Goal: Task Accomplishment & Management: Complete application form

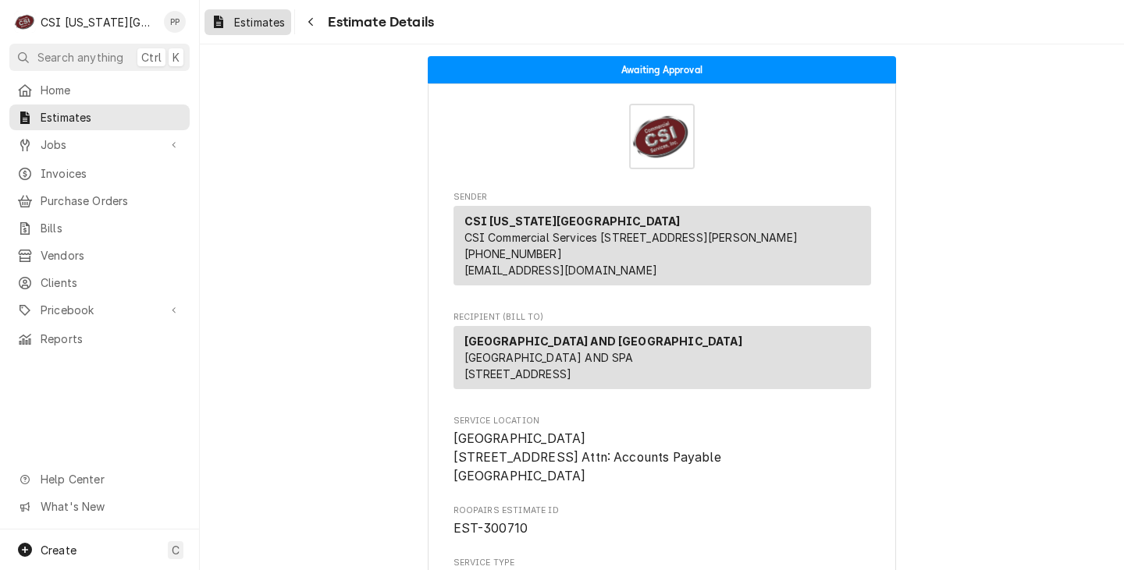
click at [251, 23] on span "Estimates" at bounding box center [259, 22] width 51 height 16
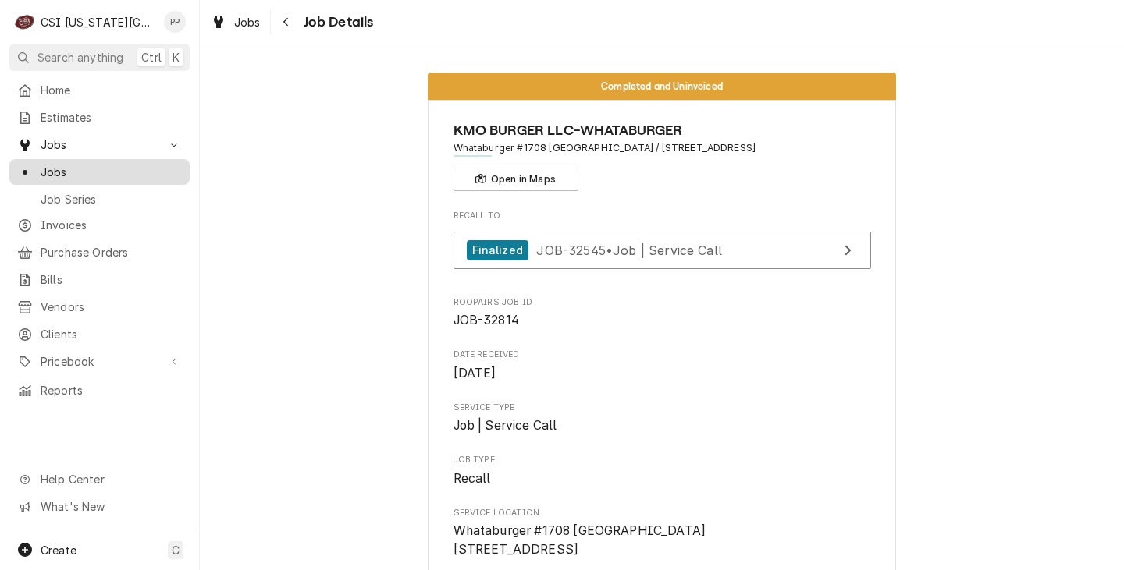
scroll to position [4275, 0]
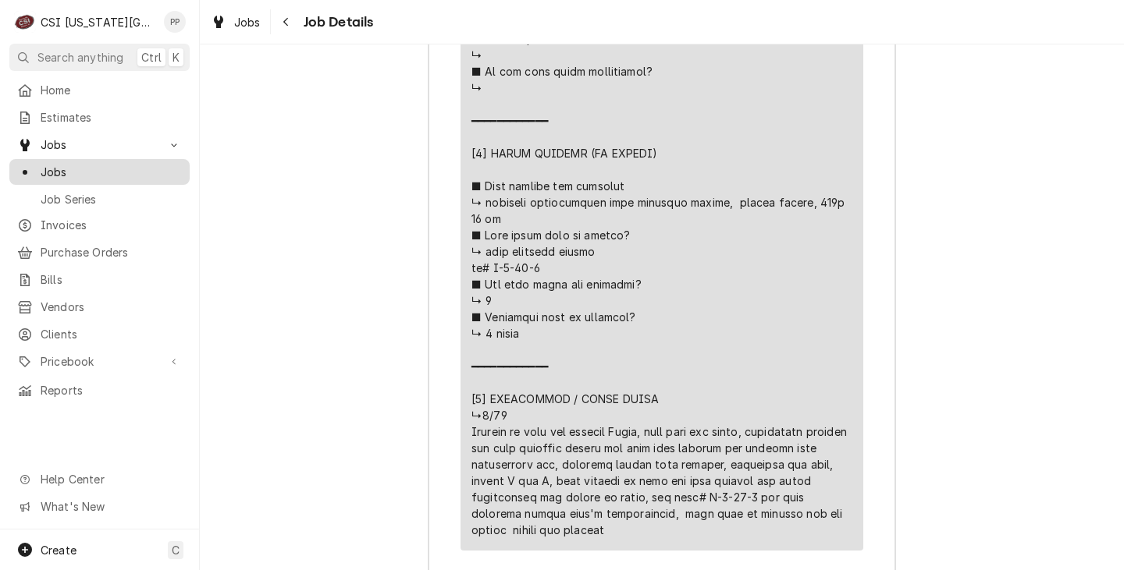
click at [74, 174] on span "Jobs" at bounding box center [111, 172] width 141 height 16
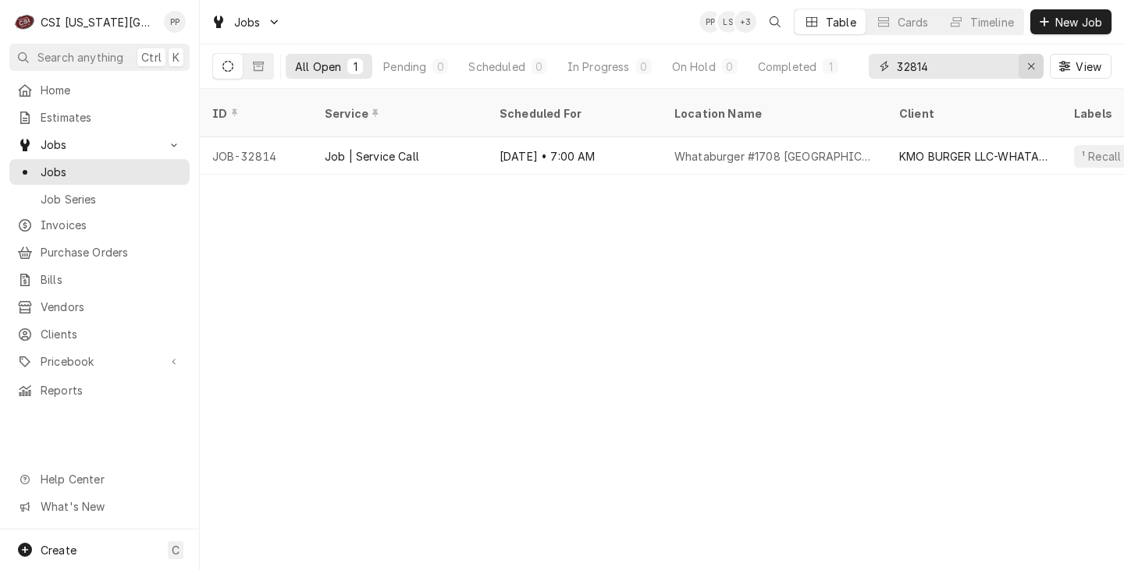
click at [1028, 62] on icon "Erase input" at bounding box center [1031, 66] width 9 height 11
click at [1014, 62] on input "Dynamic Content Wrapper" at bounding box center [970, 66] width 147 height 25
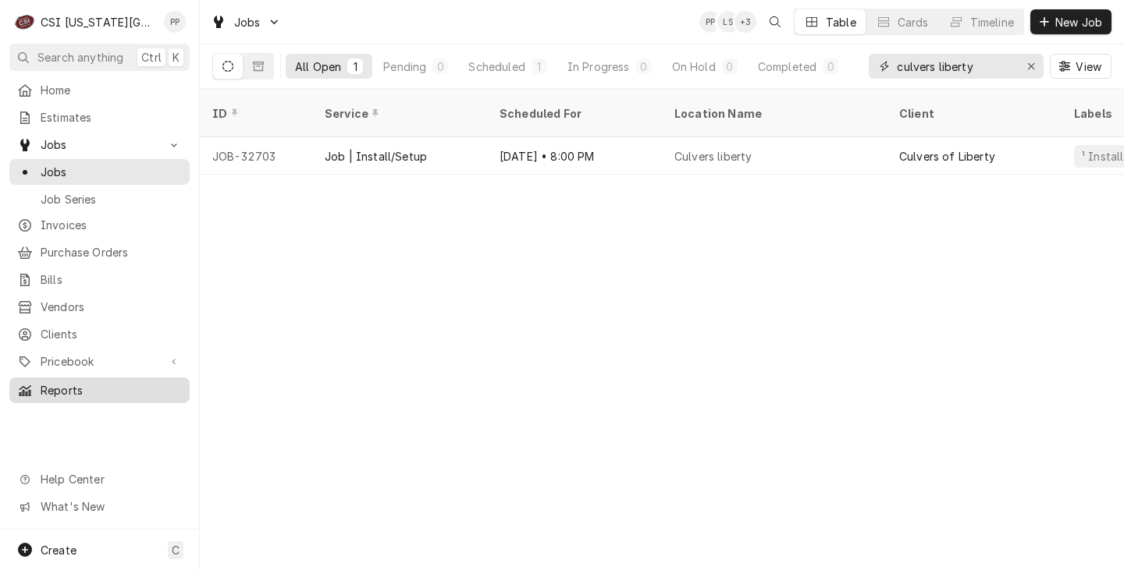
type input "culvers liberty"
click at [1025, 72] on div "Erase input" at bounding box center [1031, 67] width 16 height 16
click at [1011, 69] on input "Dynamic Content Wrapper" at bounding box center [970, 66] width 147 height 25
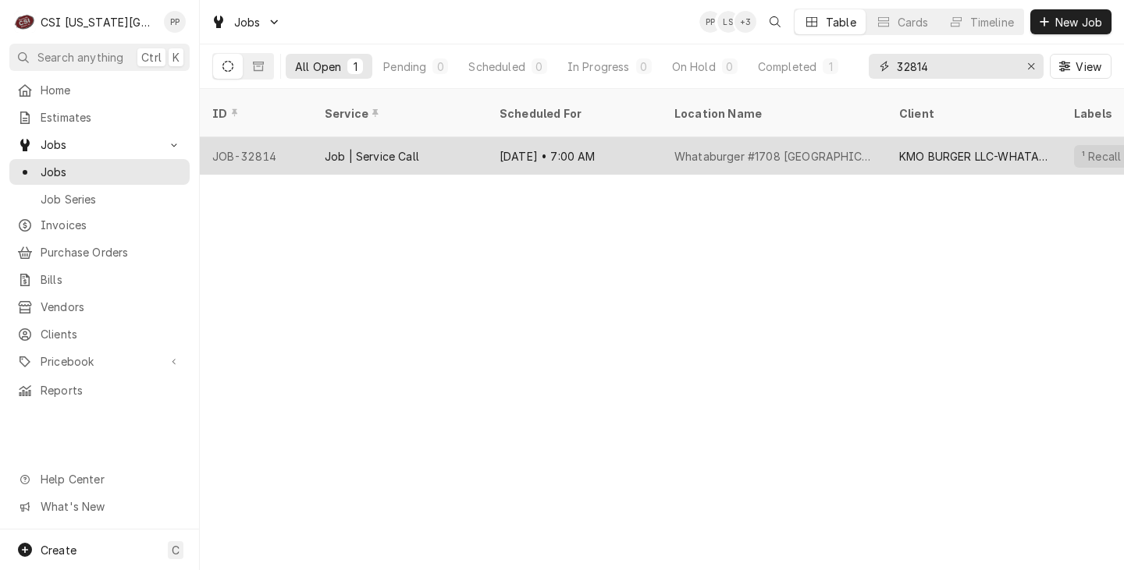
type input "32814"
click at [287, 137] on div "JOB-32814" at bounding box center [256, 155] width 112 height 37
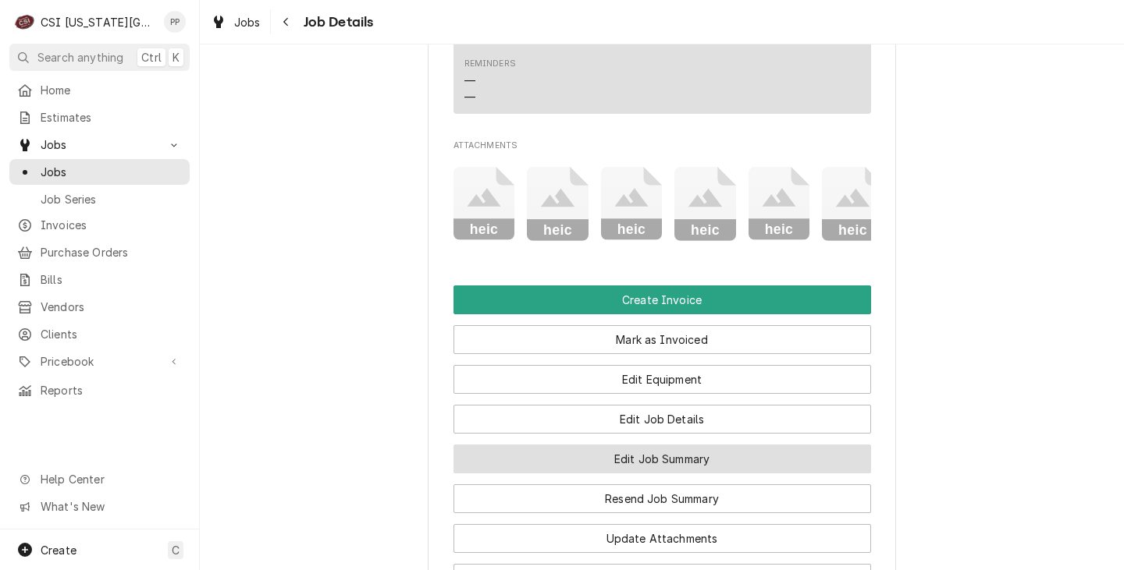
scroll to position [2324, 0]
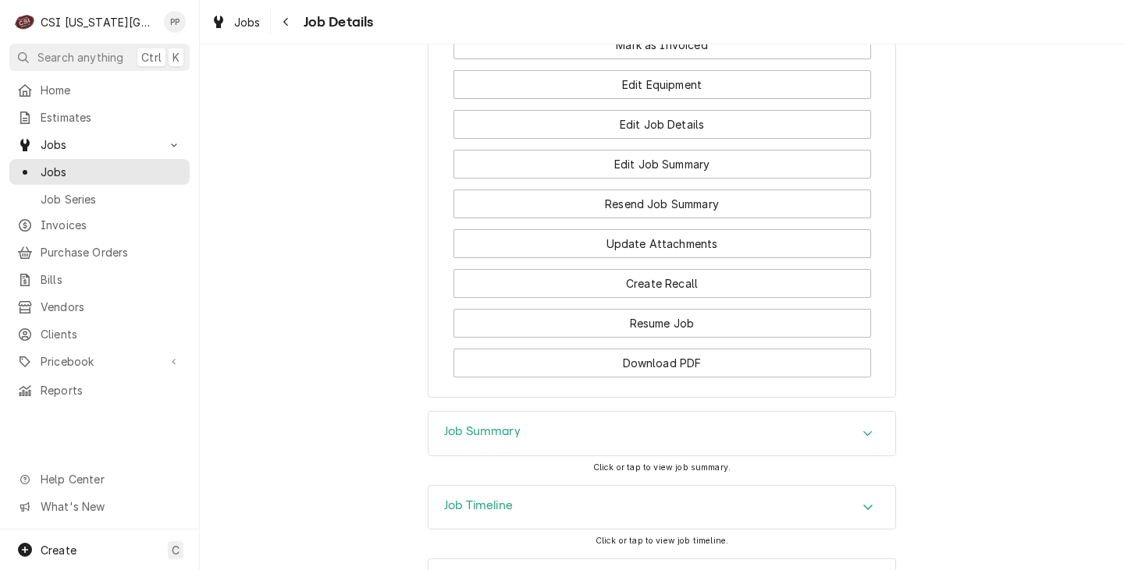
drag, startPoint x: 671, startPoint y: 387, endPoint x: 663, endPoint y: 381, distance: 10.0
click at [671, 412] on div "Job Summary" at bounding box center [661, 434] width 467 height 44
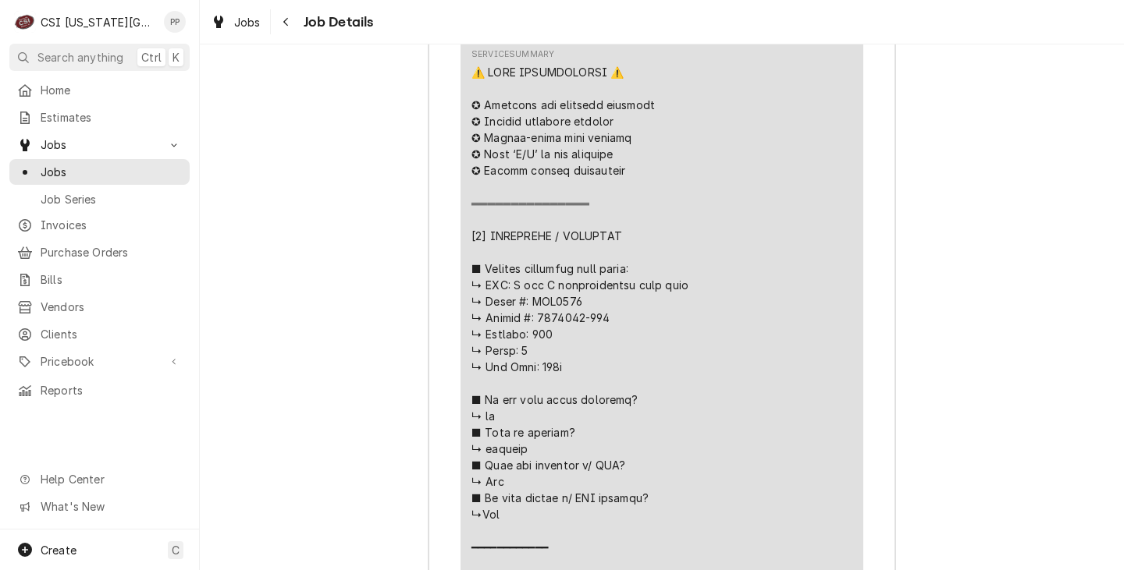
scroll to position [3494, 0]
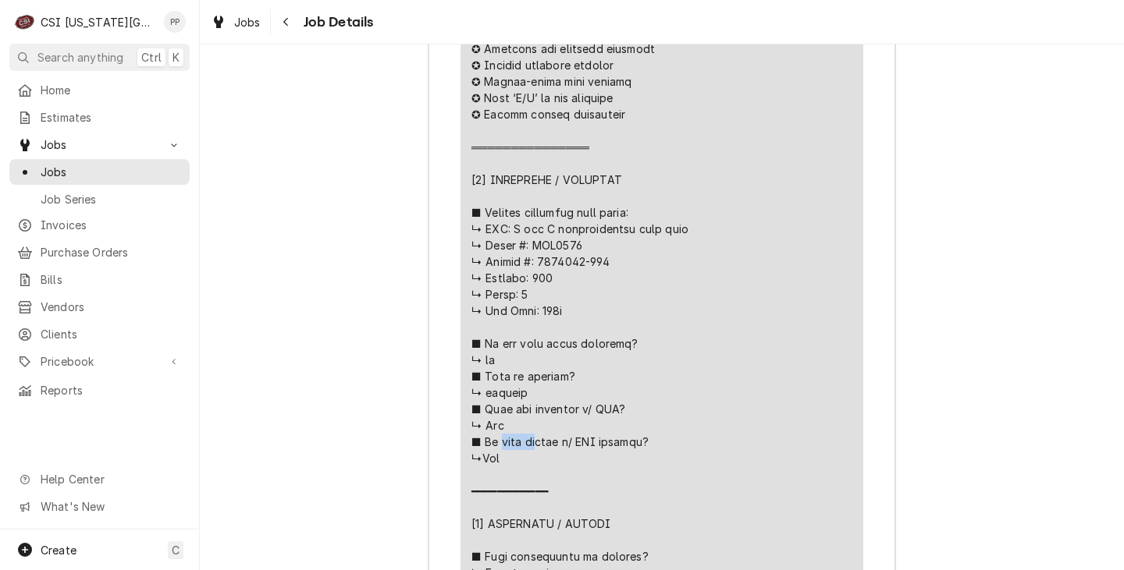
drag, startPoint x: 577, startPoint y: 187, endPoint x: 528, endPoint y: 190, distance: 49.3
copy div "𝘂𝗻𝗶𝘁 𝘁𝗮"
drag, startPoint x: 605, startPoint y: 199, endPoint x: 526, endPoint y: 196, distance: 78.9
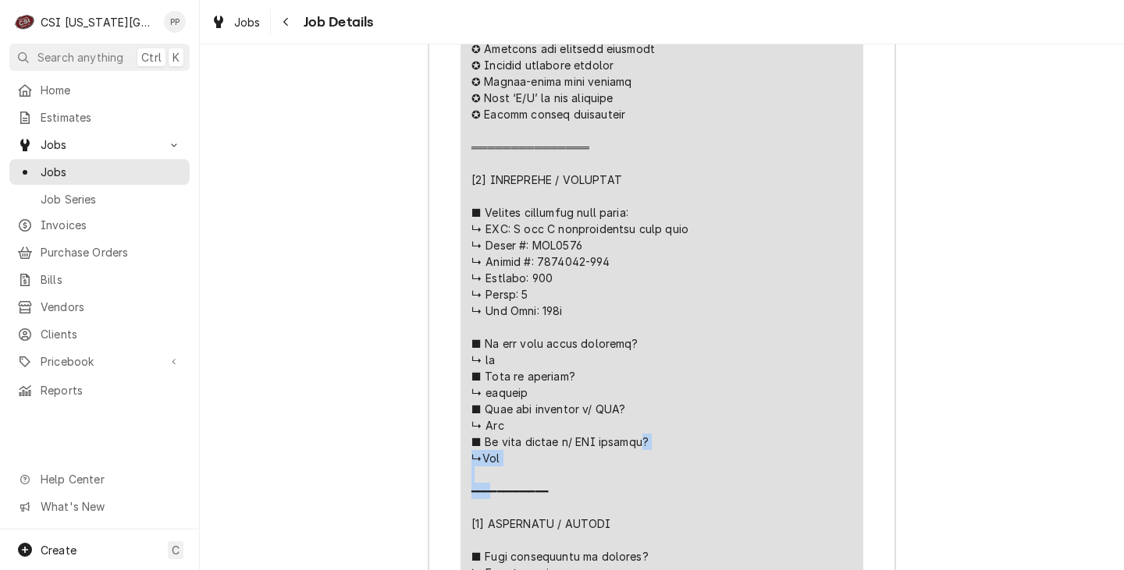
copy div "? ↳Yes ━━━"
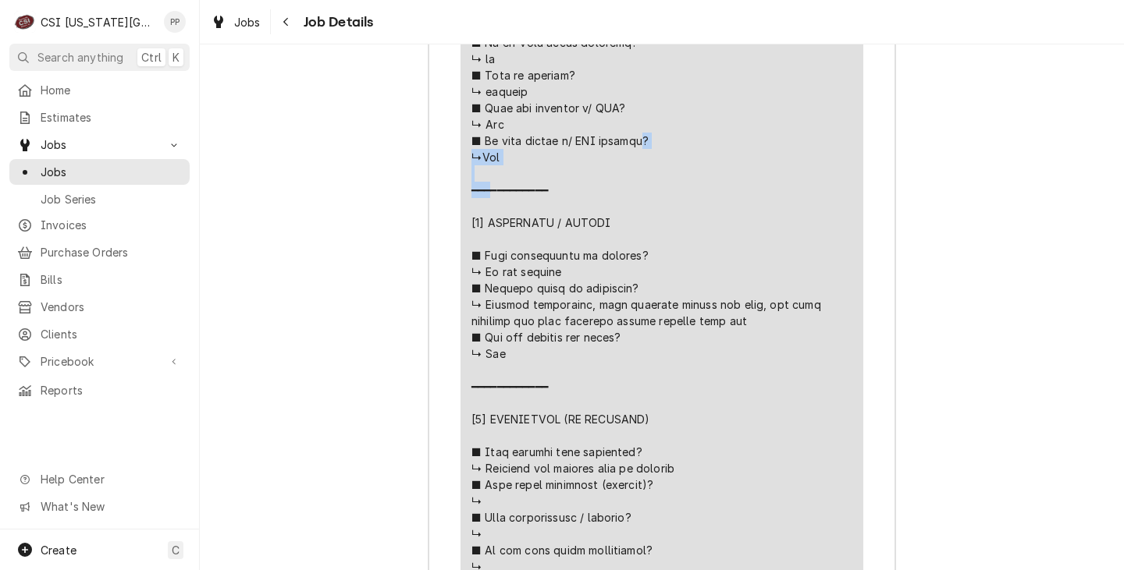
scroll to position [3807, 0]
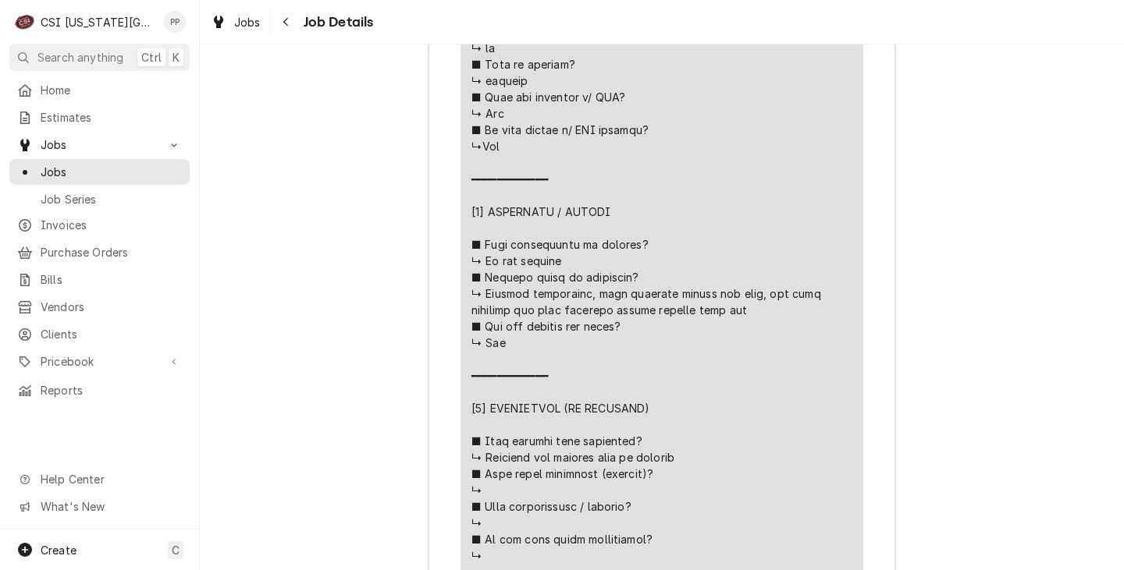
drag, startPoint x: 608, startPoint y: 251, endPoint x: 783, endPoint y: 256, distance: 174.9
click at [783, 256] on div "Line Item" at bounding box center [661, 351] width 381 height 1311
click at [781, 257] on div "Line Item" at bounding box center [661, 351] width 381 height 1311
drag, startPoint x: 777, startPoint y: 226, endPoint x: 827, endPoint y: 244, distance: 53.1
click at [844, 240] on div "Line Item" at bounding box center [661, 351] width 381 height 1311
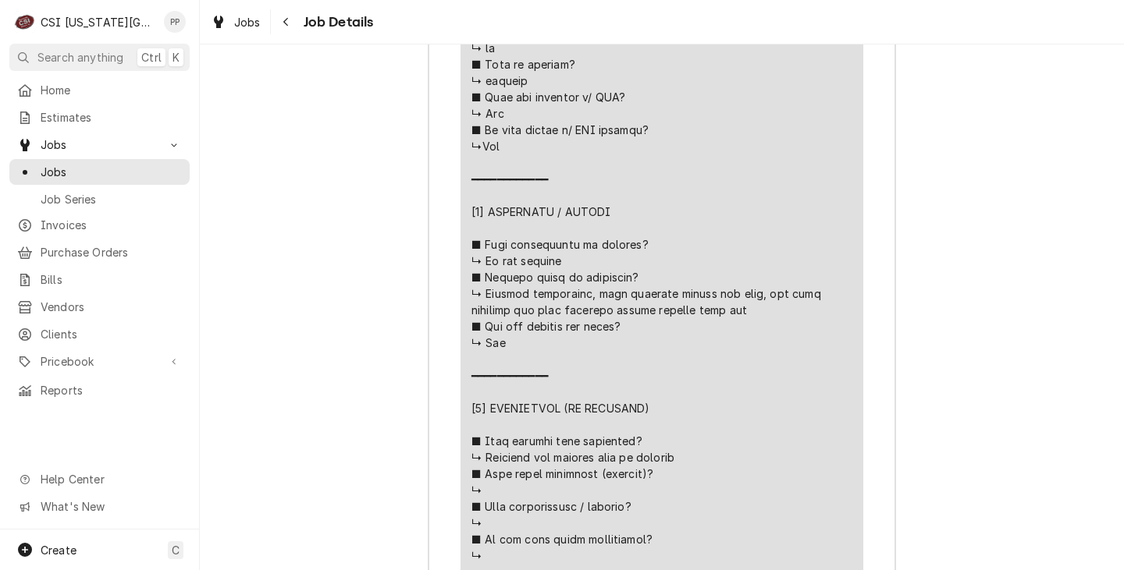
click at [812, 245] on div "Line Item" at bounding box center [661, 351] width 381 height 1311
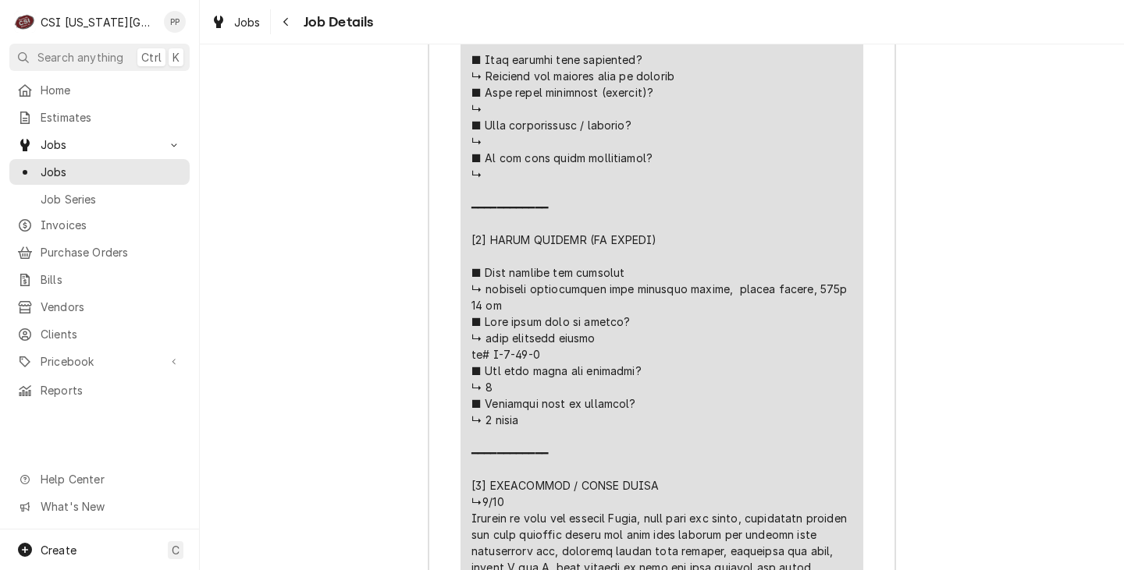
scroll to position [4197, 0]
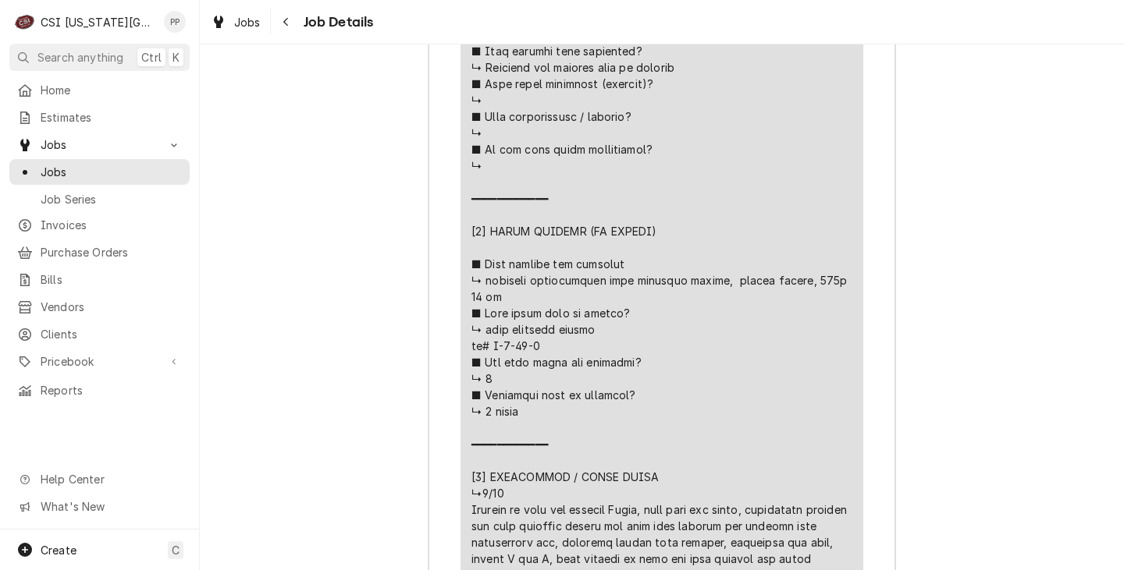
drag, startPoint x: 534, startPoint y: 282, endPoint x: 489, endPoint y: 282, distance: 44.5
copy div "and tor"
click at [390, 132] on div "Job Summary Roopairs Job ID JOB-32814 Service Type Job | Service Call Job Type …" at bounding box center [662, 50] width 924 height 3024
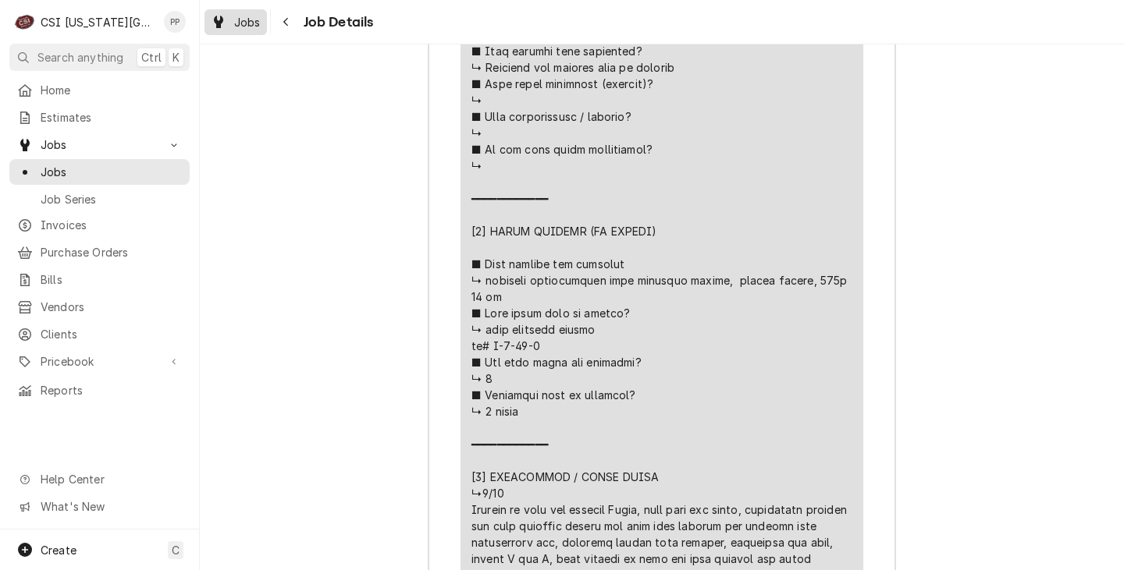
click at [224, 27] on div "Dynamic Content Wrapper" at bounding box center [219, 21] width 16 height 19
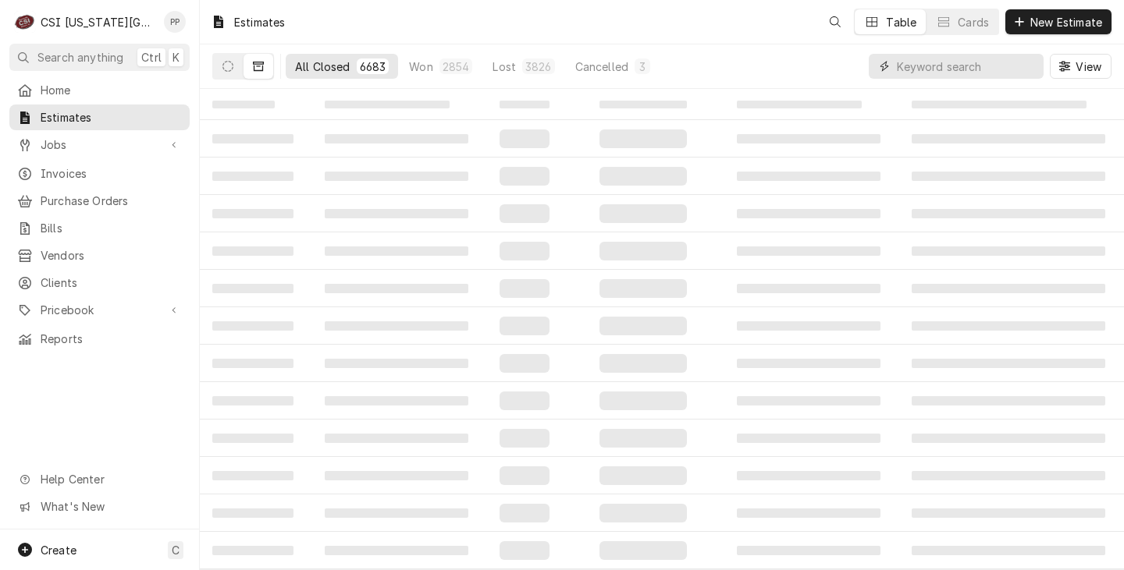
click at [1006, 68] on input "Dynamic Content Wrapper" at bounding box center [966, 66] width 139 height 25
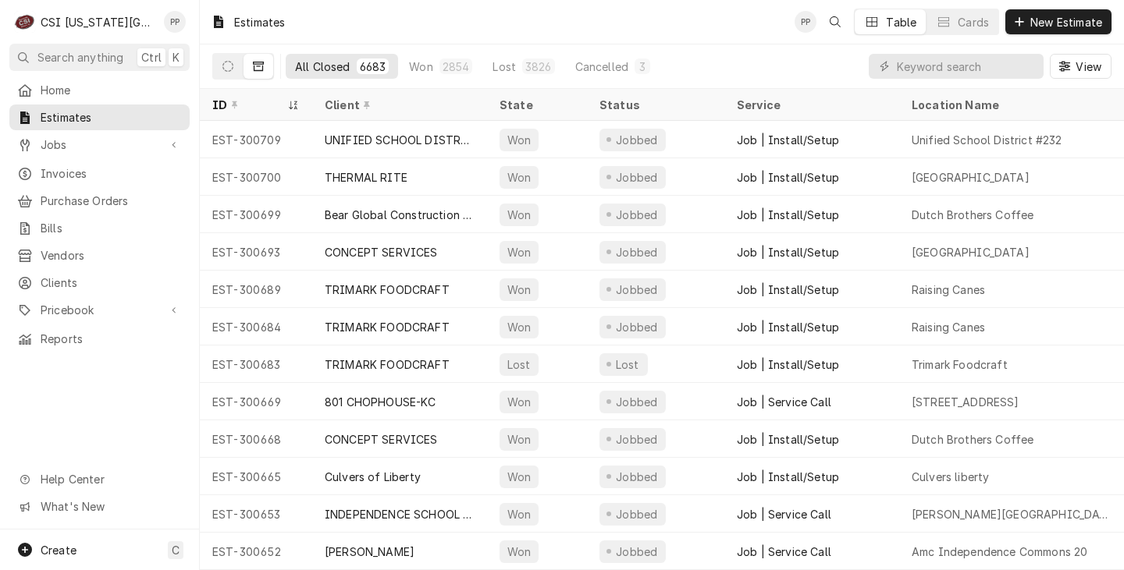
click at [1025, 37] on div "Estimates PP Table Cards New Estimate" at bounding box center [662, 22] width 924 height 44
click at [1030, 23] on span "New Estimate" at bounding box center [1066, 22] width 78 height 16
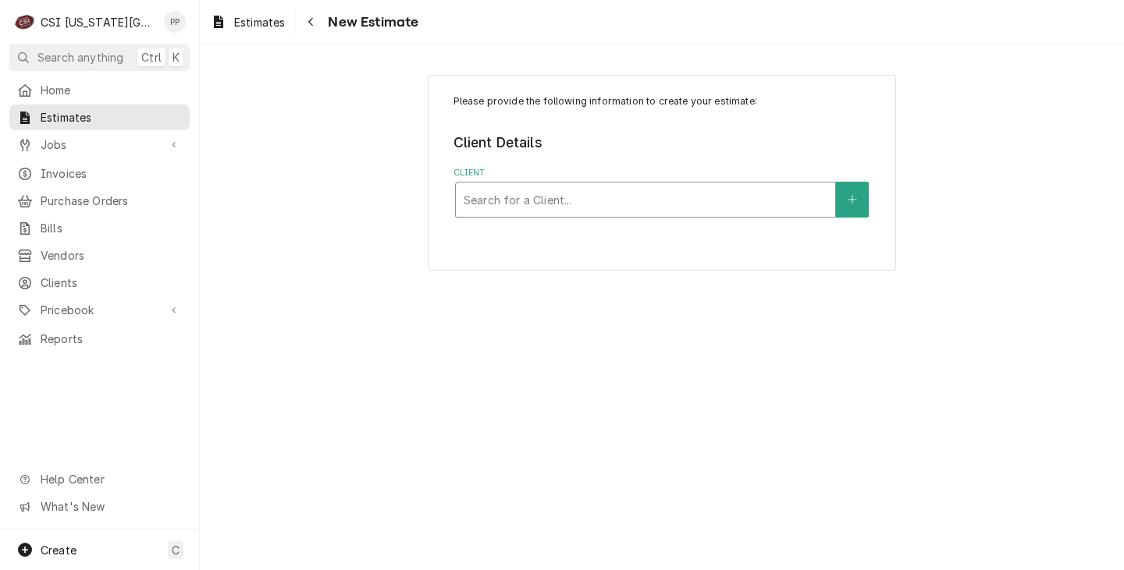
click at [516, 202] on div "Client" at bounding box center [646, 200] width 364 height 28
type input "kmo burger"
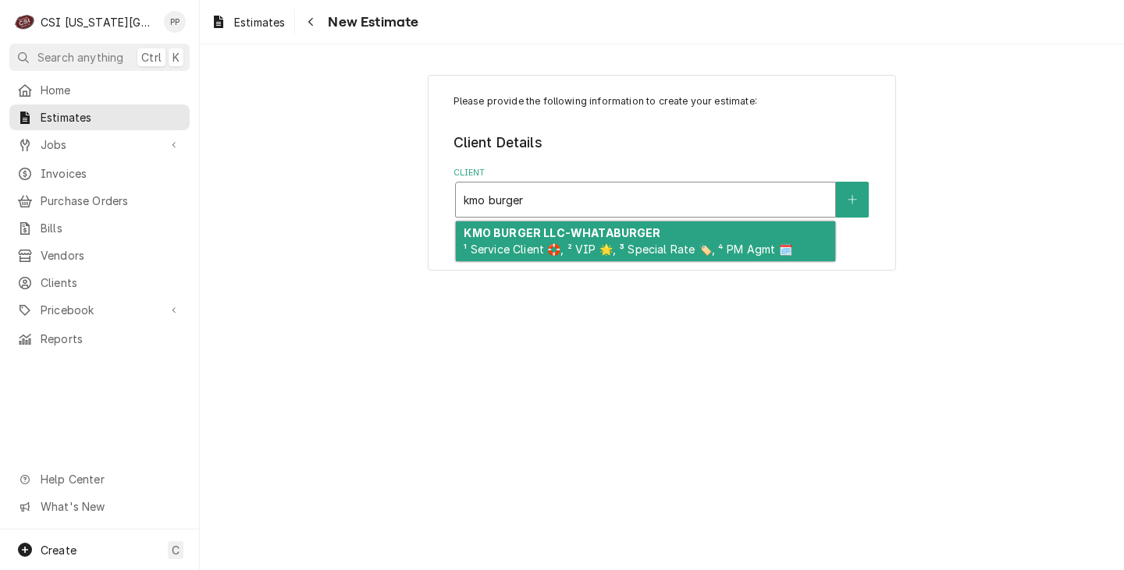
click at [541, 246] on span "¹ Service Client 🛟, ² VIP 🌟, ³ Special Rate 🏷️, ⁴ PM Agmt 🗓️" at bounding box center [628, 249] width 328 height 13
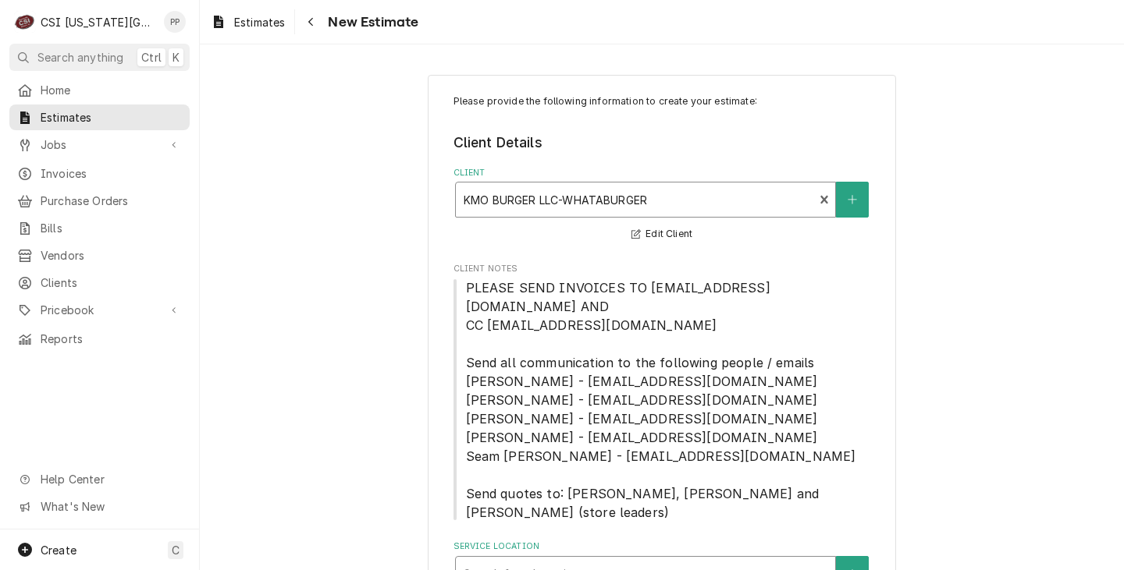
click at [575, 560] on div "Service Location" at bounding box center [646, 574] width 364 height 28
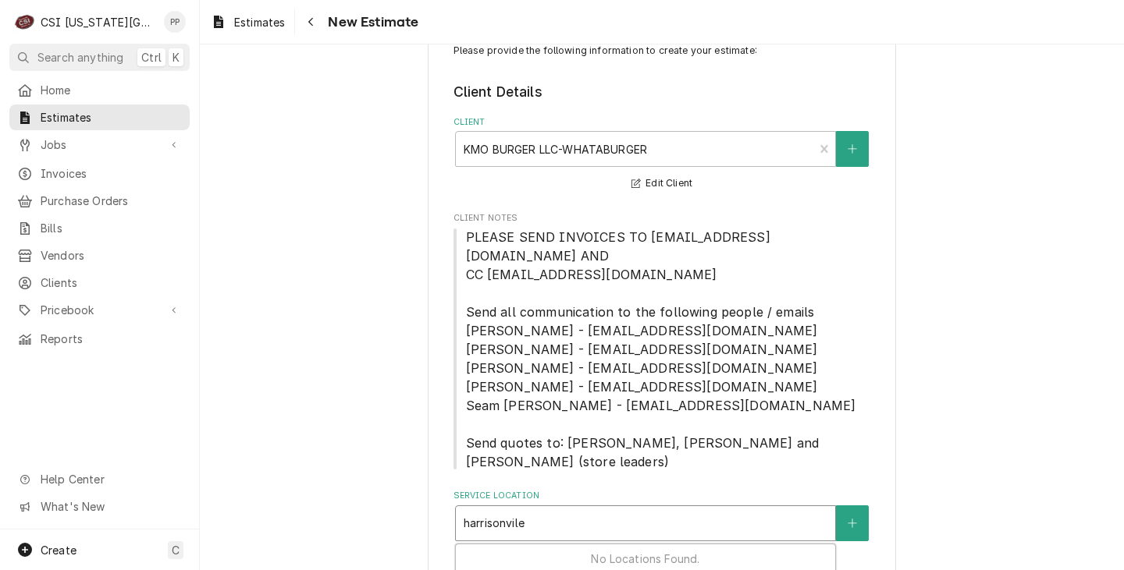
type input "harrisonvil"
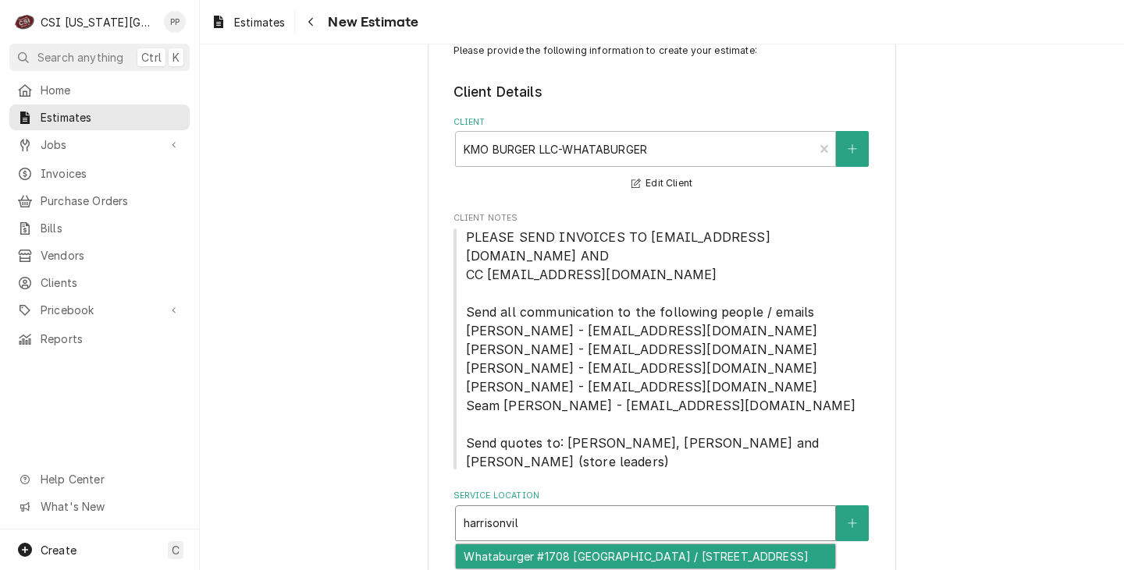
click at [590, 545] on div "Whataburger #1708 [GEOGRAPHIC_DATA] / [STREET_ADDRESS]" at bounding box center [645, 557] width 379 height 24
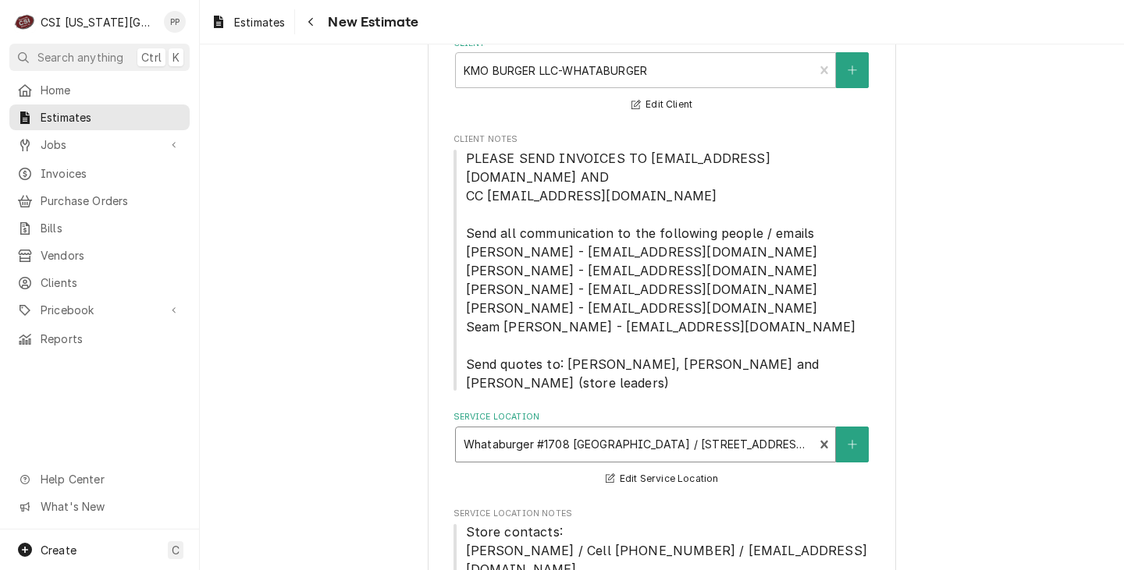
scroll to position [441, 0]
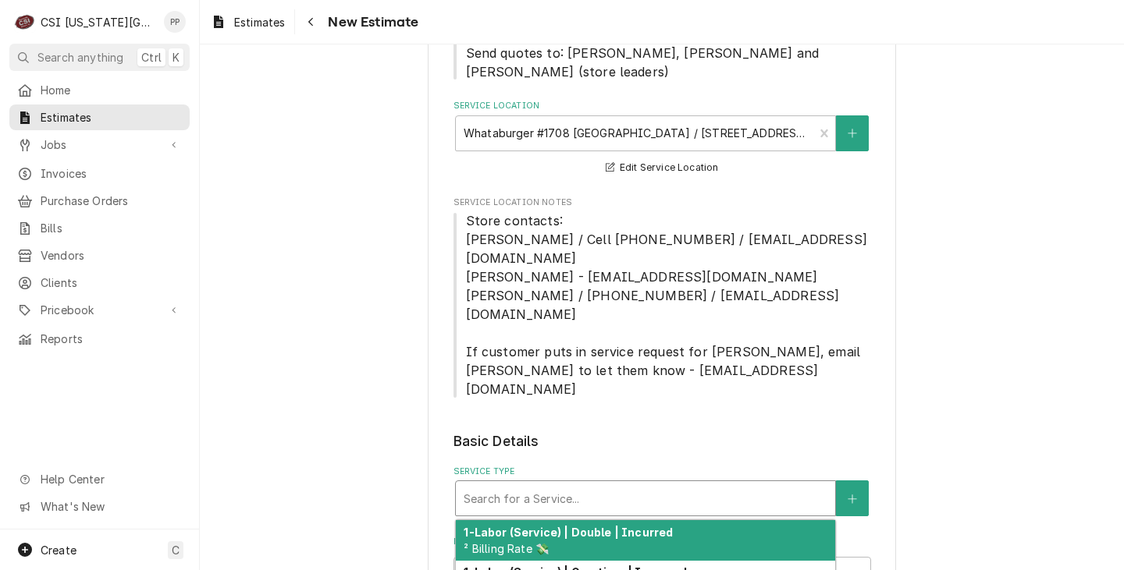
click at [605, 485] on div "Service Type" at bounding box center [646, 499] width 364 height 28
type textarea "x"
type input "j"
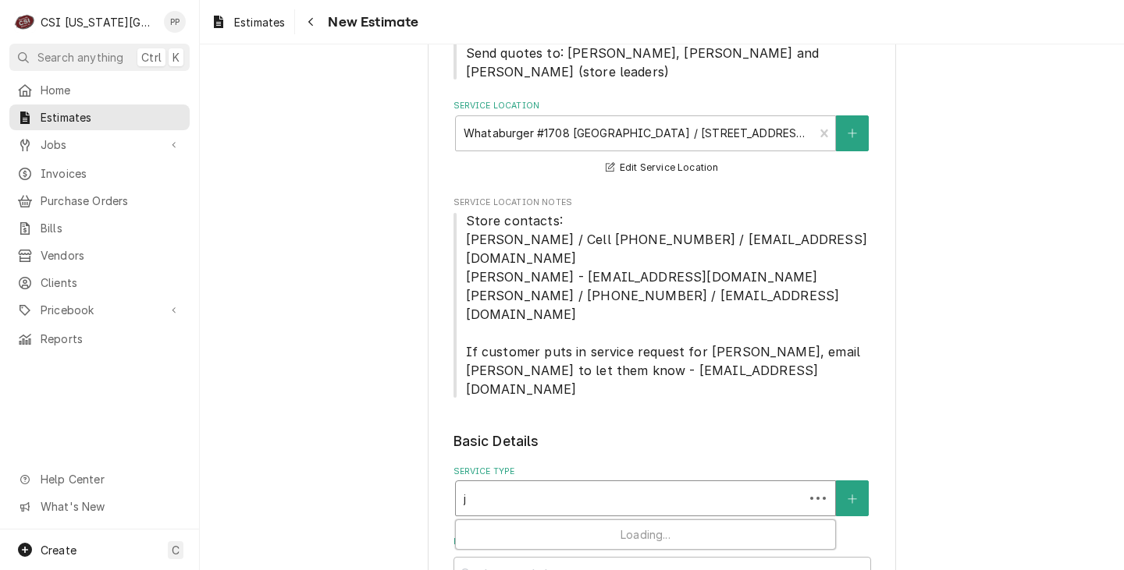
type textarea "x"
type input "jo"
type textarea "x"
type input "job"
type textarea "x"
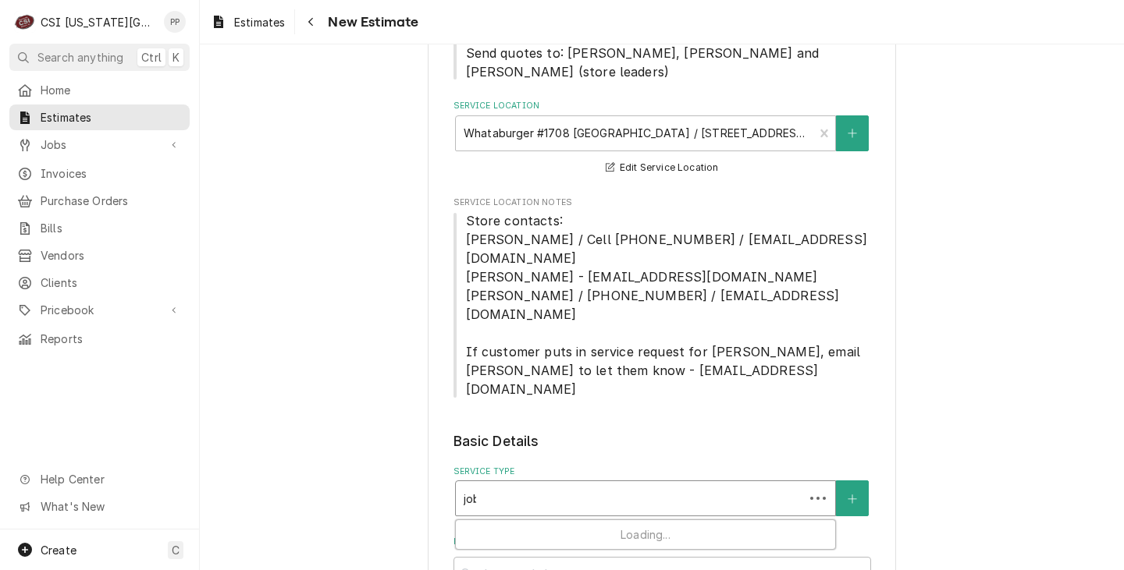
type input "job"
type textarea "x"
type input "job s"
type textarea "x"
type input "job se"
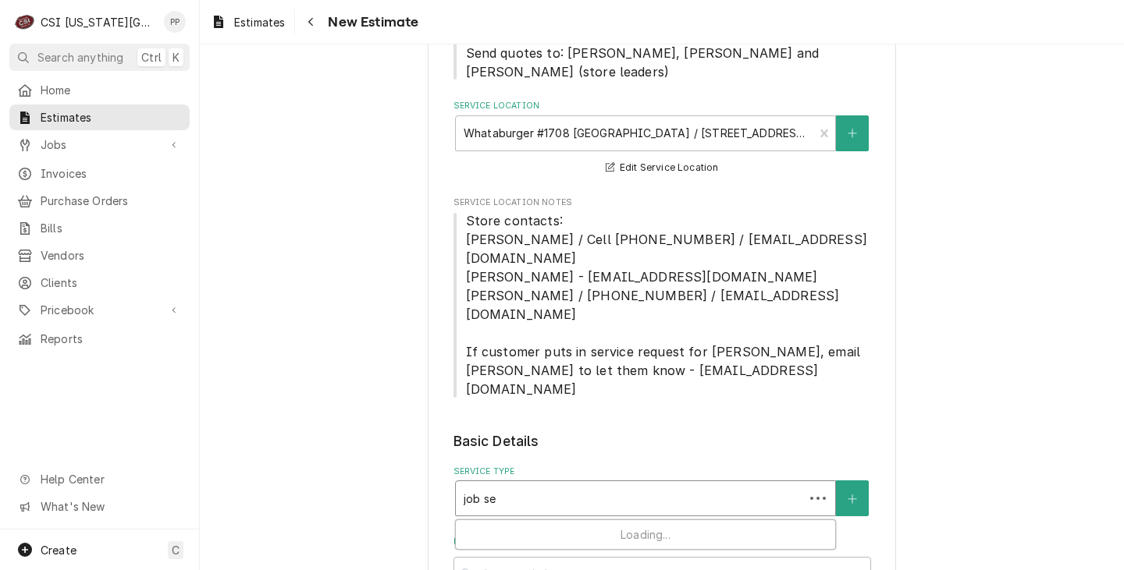
type textarea "x"
type input "job ser"
type textarea "x"
type input "job serv"
type textarea "x"
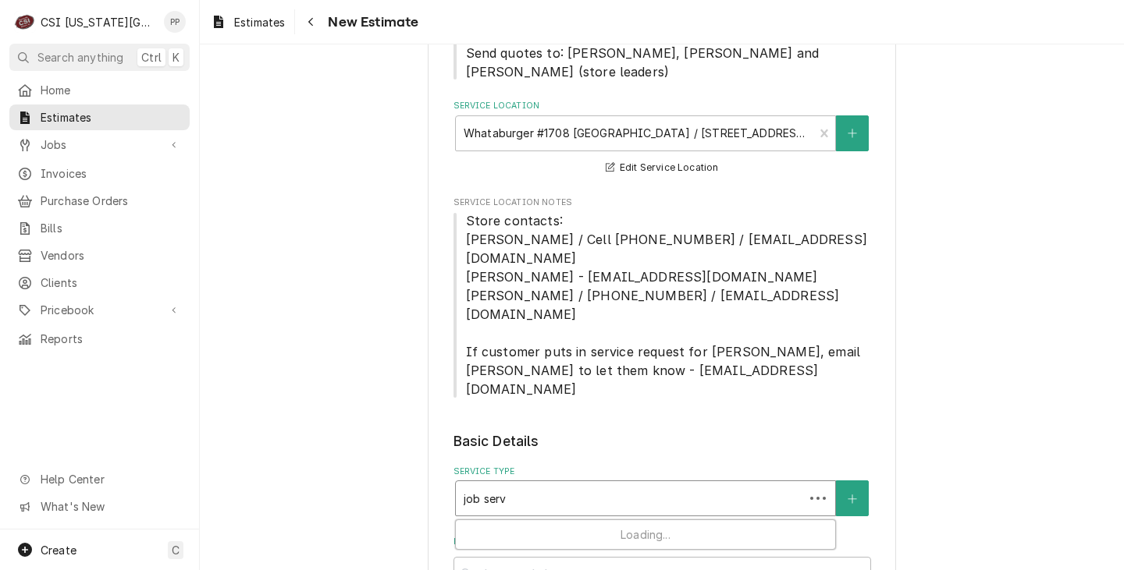
type input "job servi"
type textarea "x"
type input "job servic"
type textarea "x"
type input "job service"
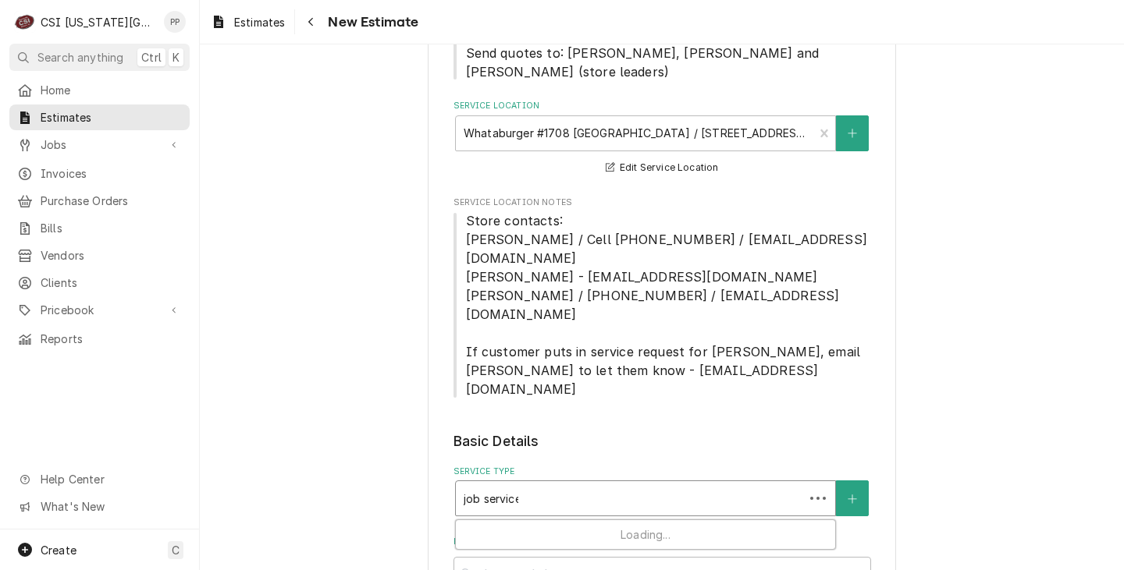
type textarea "x"
type input "job service"
type textarea "x"
type input "job service c"
type textarea "x"
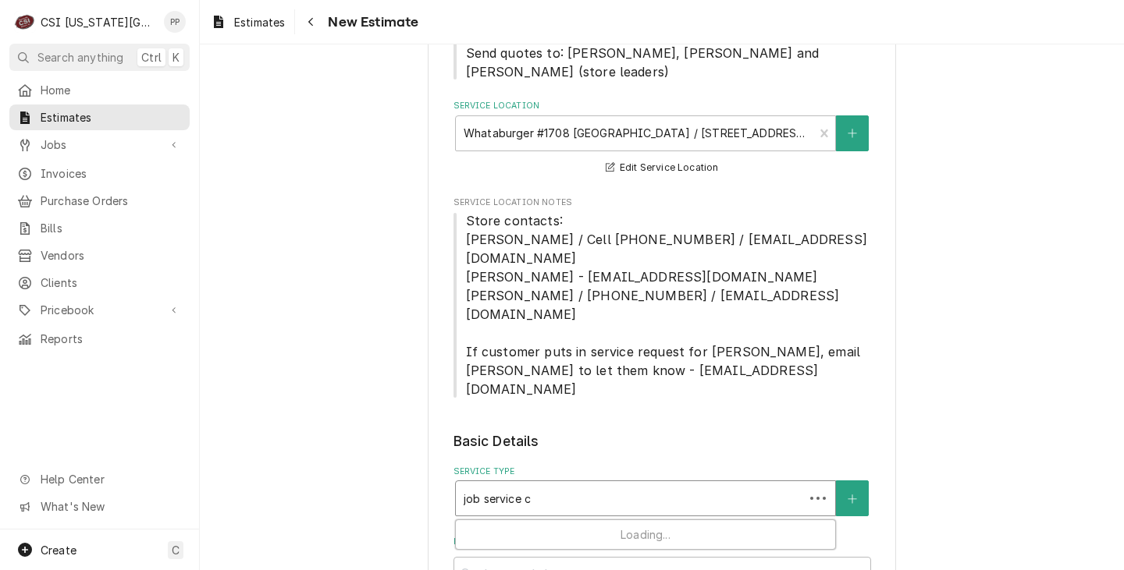
type input "job service ca"
type textarea "x"
type input "job service cal"
type textarea "x"
type input "job service call"
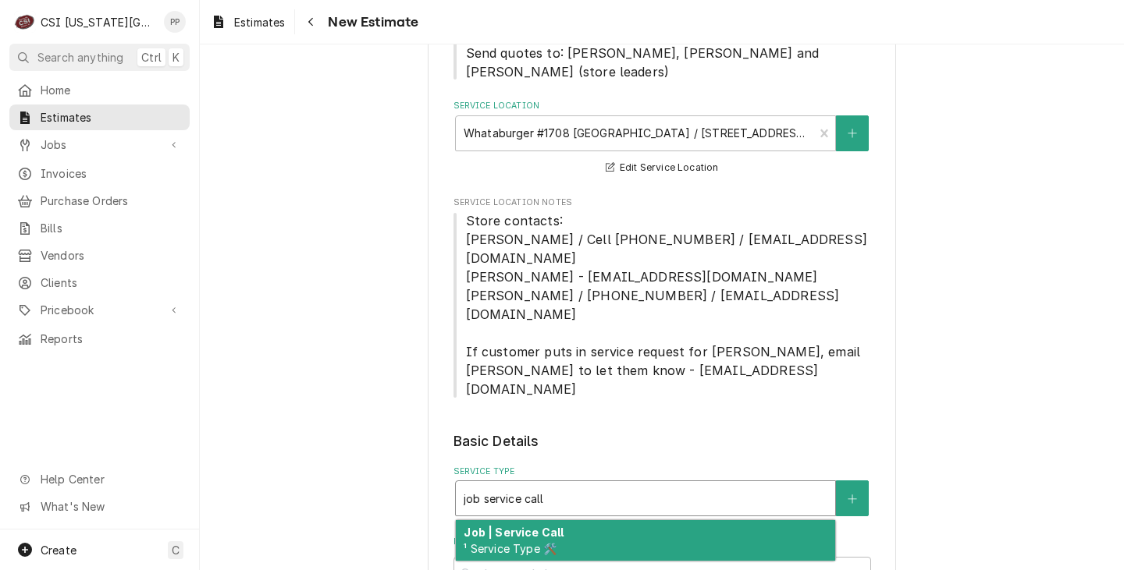
click at [586, 520] on div "Job | Service Call ¹ Service Type 🛠️" at bounding box center [645, 540] width 379 height 41
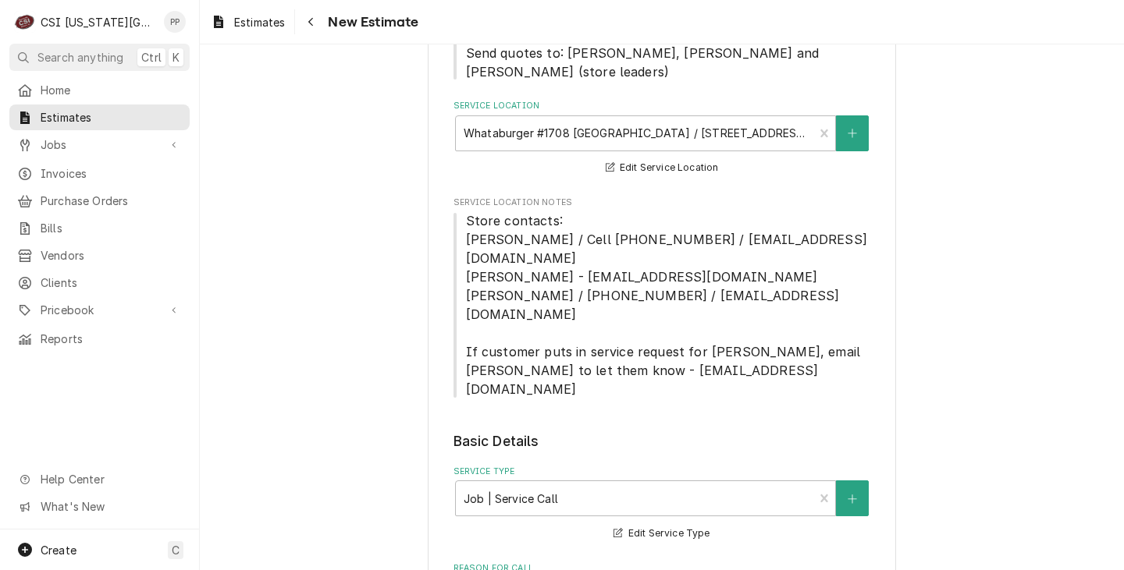
type textarea "x"
type textarea "Q"
type textarea "x"
type textarea "Qu"
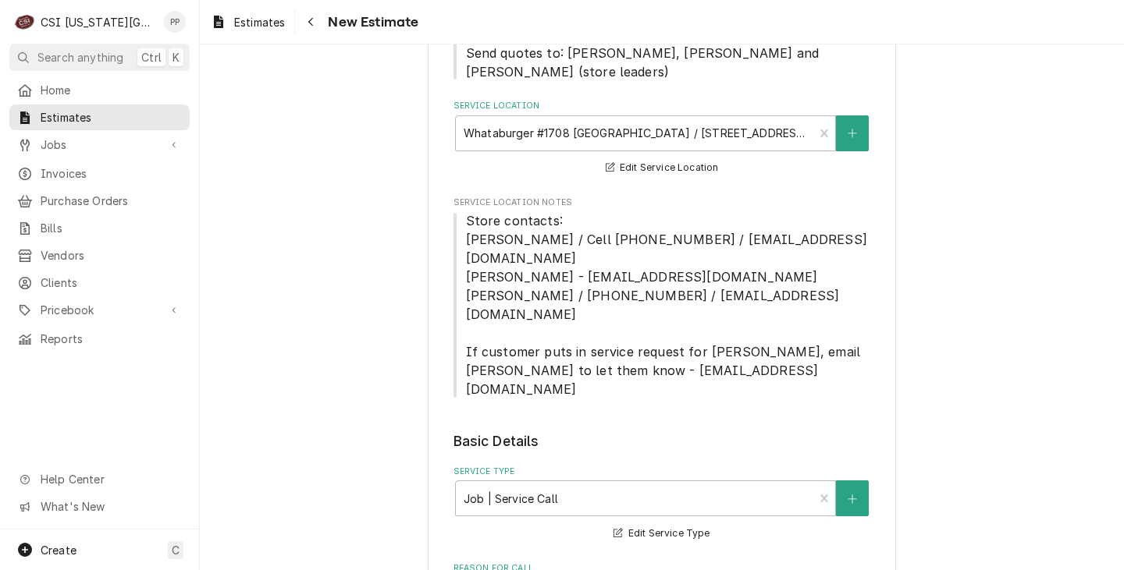
type textarea "x"
type textarea "Quo"
type textarea "x"
type textarea "Quot"
type textarea "x"
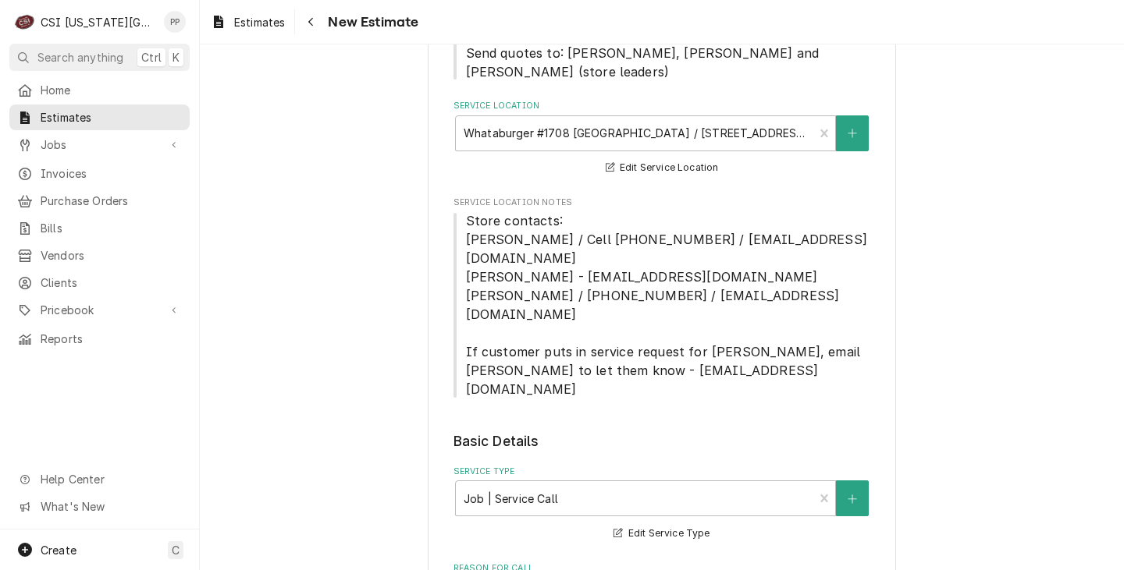
type textarea "Quote"
type textarea "x"
type textarea "Quote"
type textarea "x"
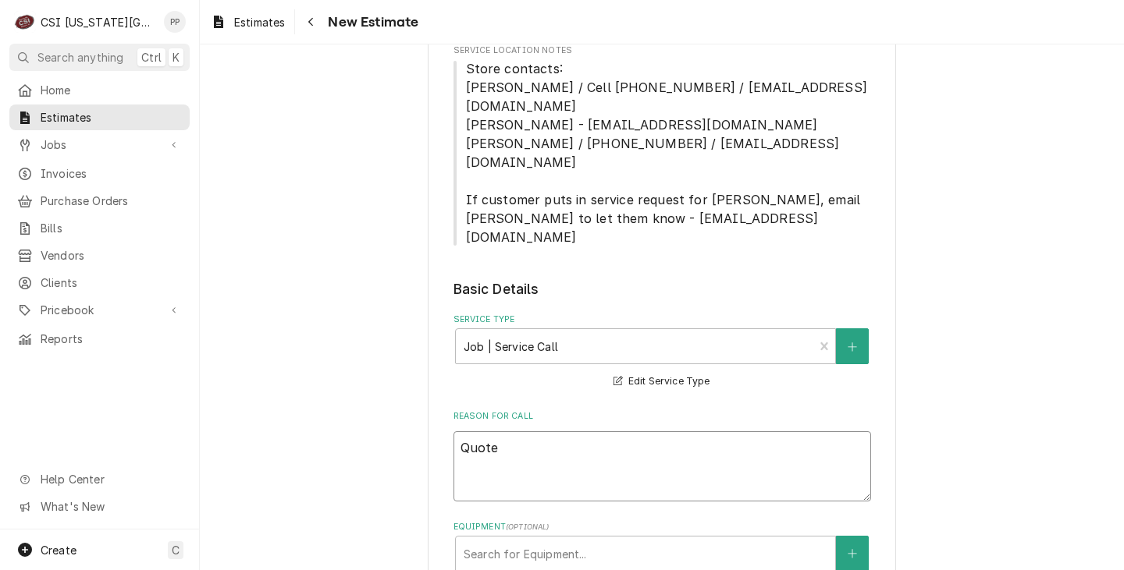
scroll to position [831, 0]
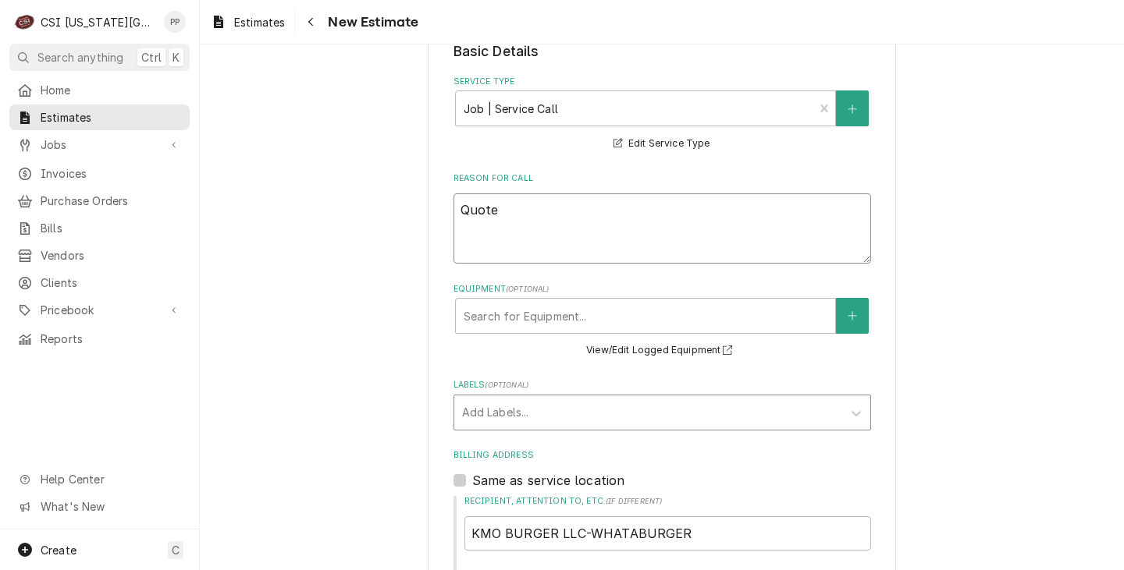
type textarea "Quote"
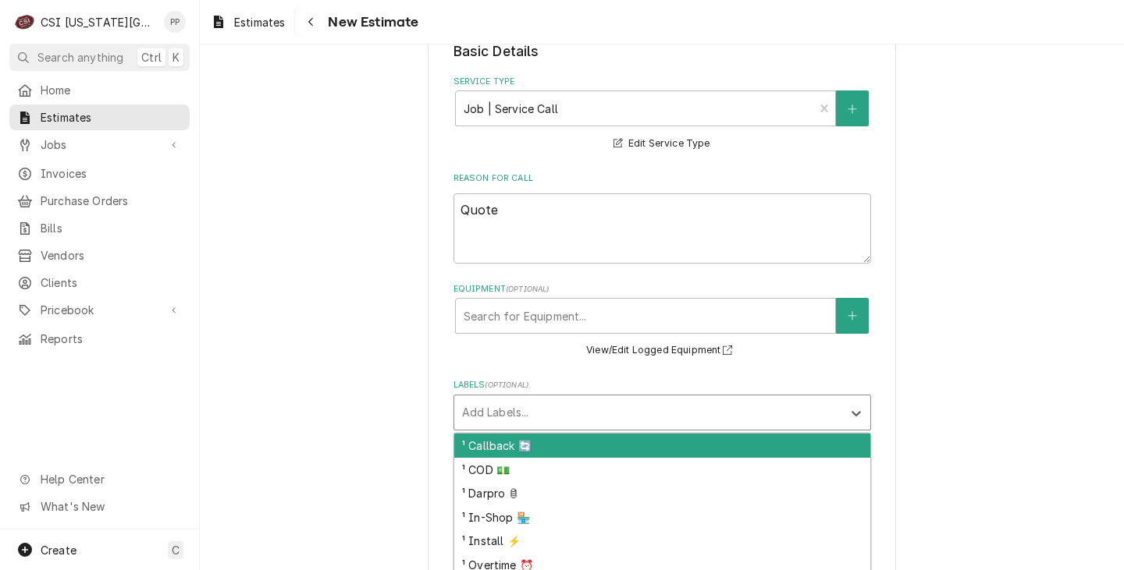
click at [578, 399] on div "Labels" at bounding box center [648, 413] width 372 height 28
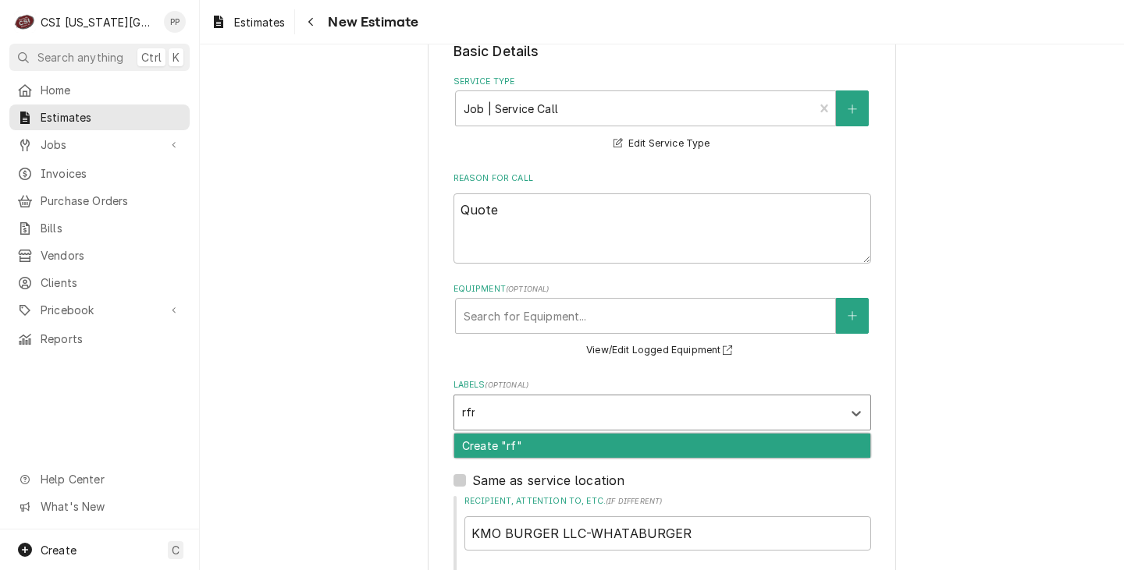
type input "rfri"
type textarea "x"
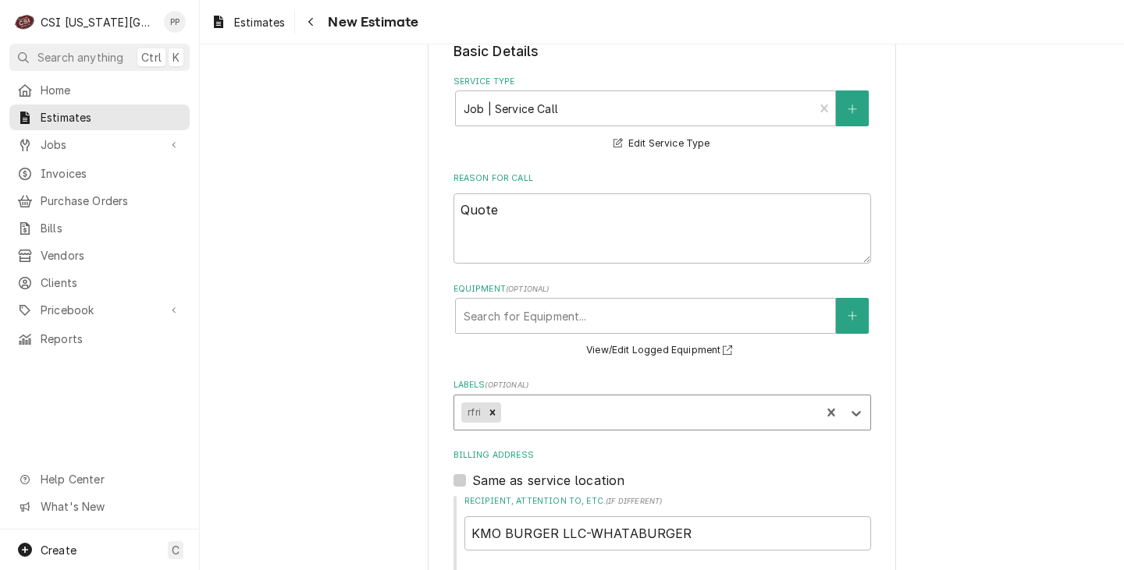
type textarea "x"
type input "re"
type textarea "x"
type input "ref"
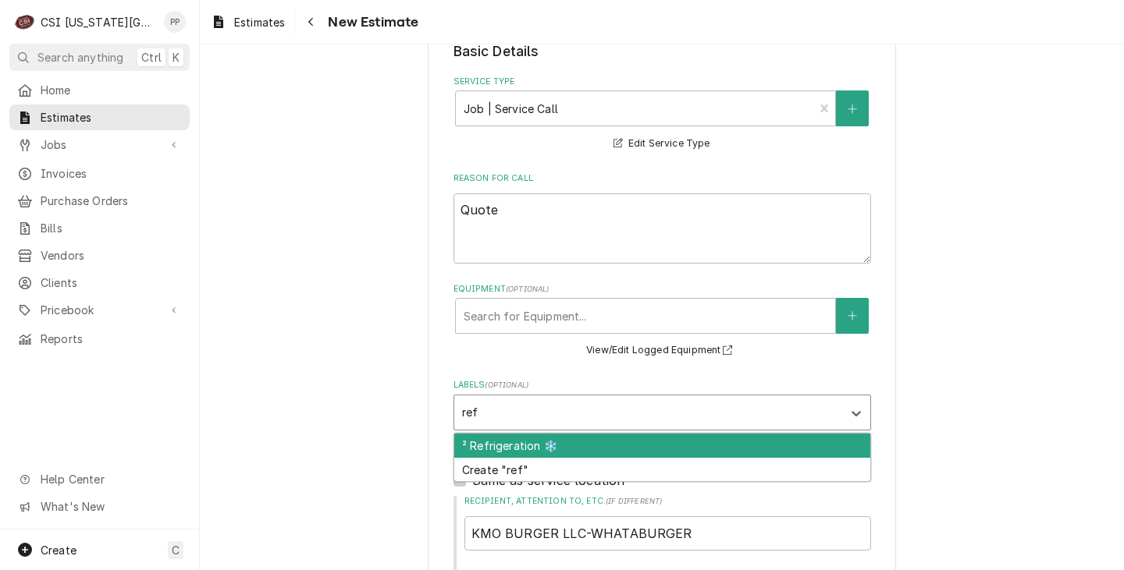
type textarea "x"
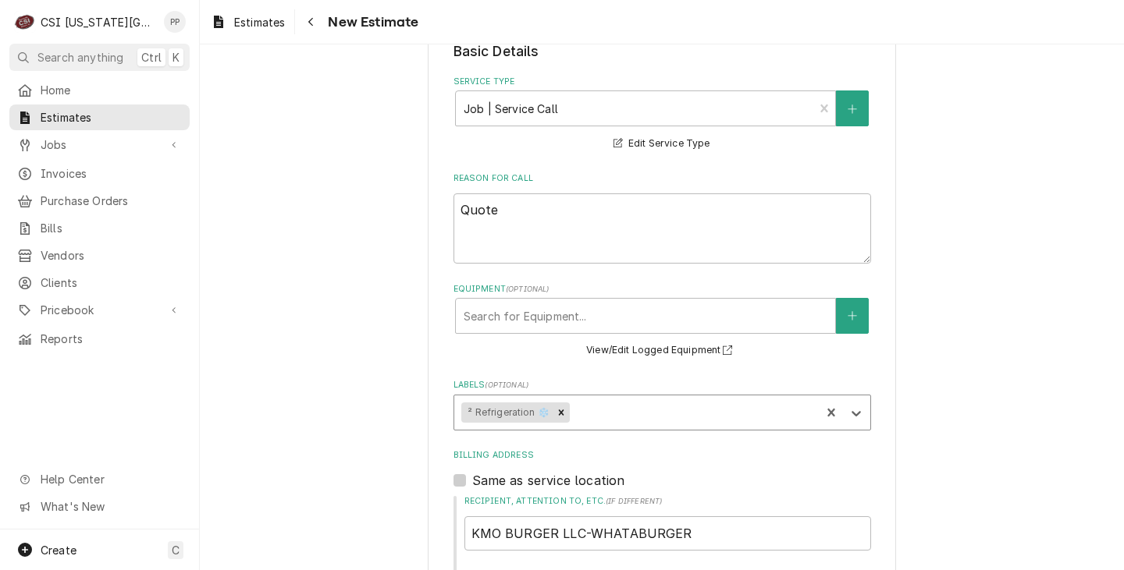
type textarea "x"
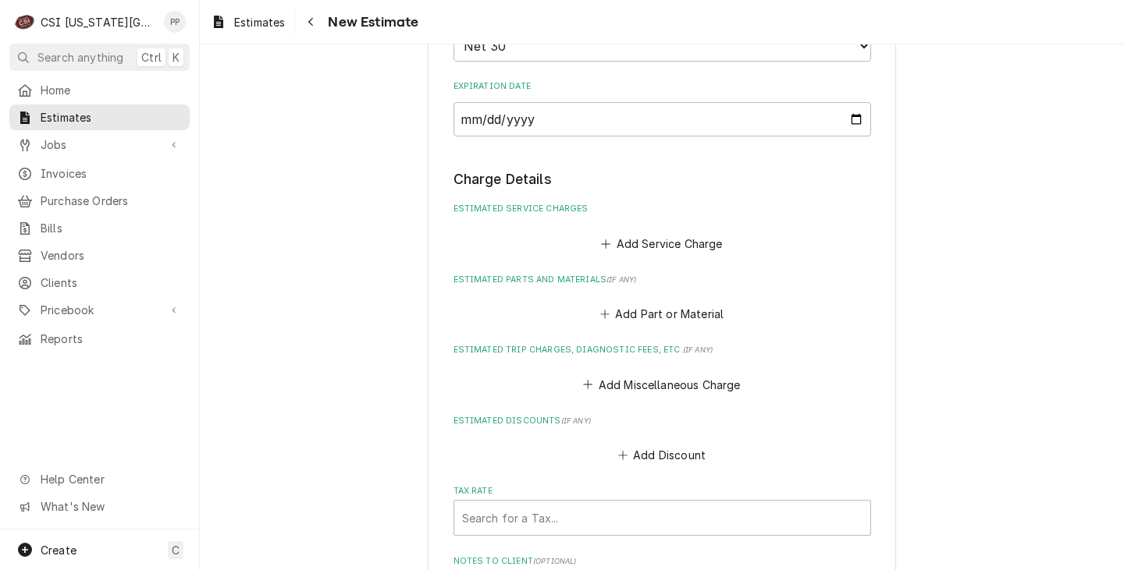
scroll to position [1767, 0]
click at [689, 232] on button "Add Service Charge" at bounding box center [662, 243] width 126 height 22
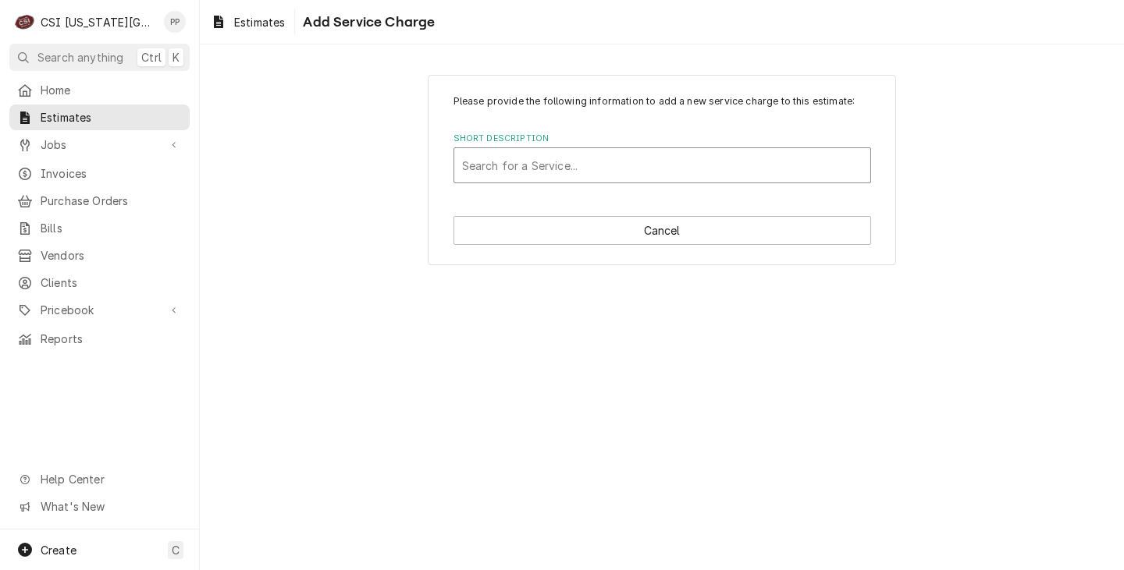
click at [673, 154] on div "Short Description" at bounding box center [662, 165] width 400 height 28
type input "scope blank"
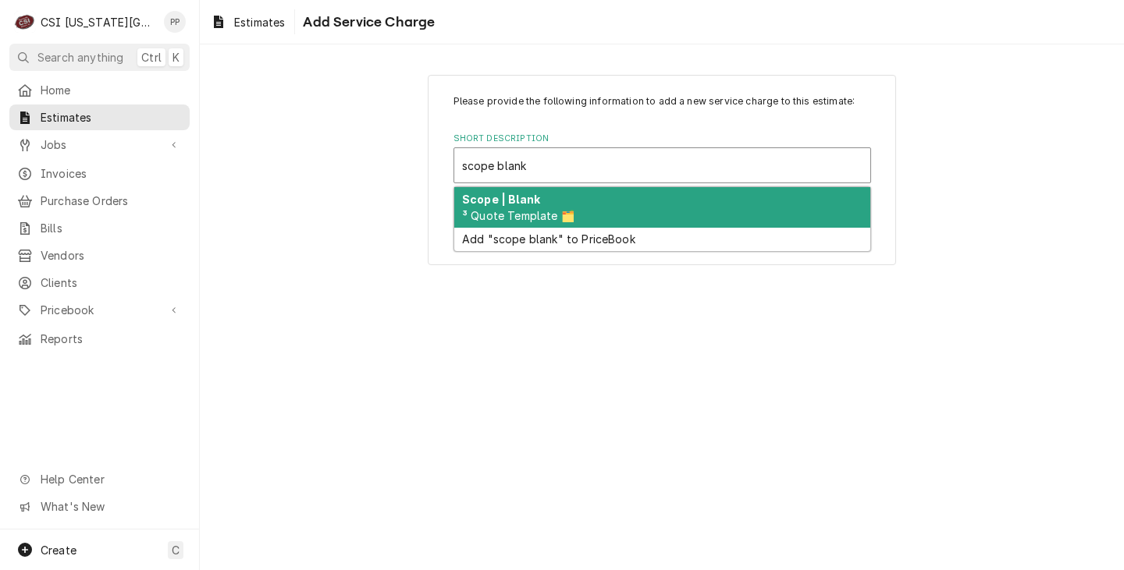
drag, startPoint x: 646, startPoint y: 218, endPoint x: 628, endPoint y: 240, distance: 28.9
click at [646, 216] on div "Scope | Blank ³ Quote Template 🗂️" at bounding box center [662, 207] width 416 height 41
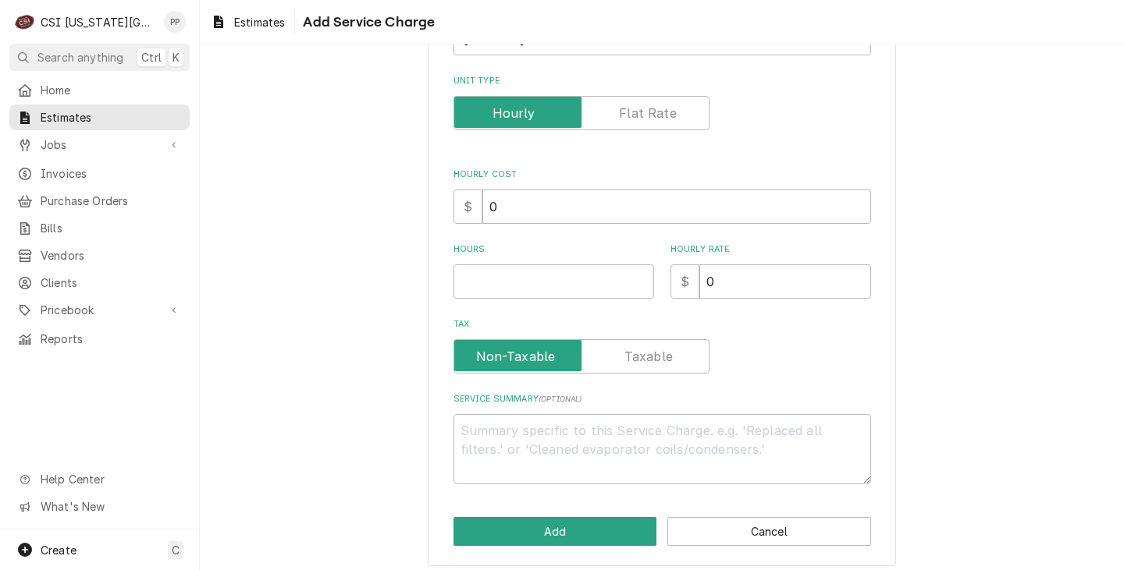
scroll to position [236, 0]
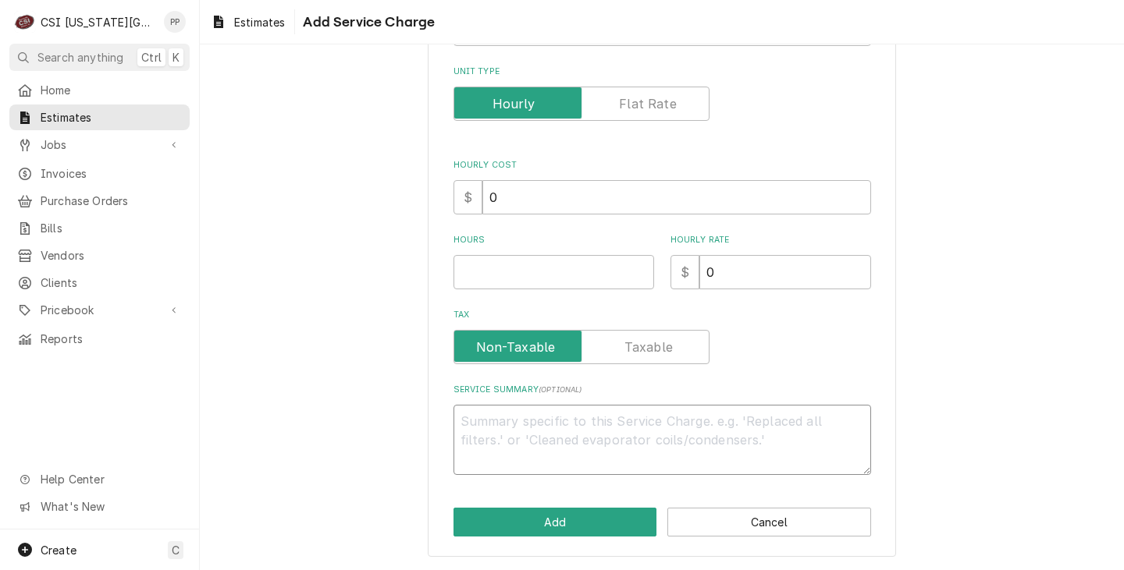
click at [592, 456] on textarea "Service Summary ( optional )" at bounding box center [661, 440] width 417 height 70
type textarea "x"
type textarea "Q"
type textarea "x"
type textarea "Qu"
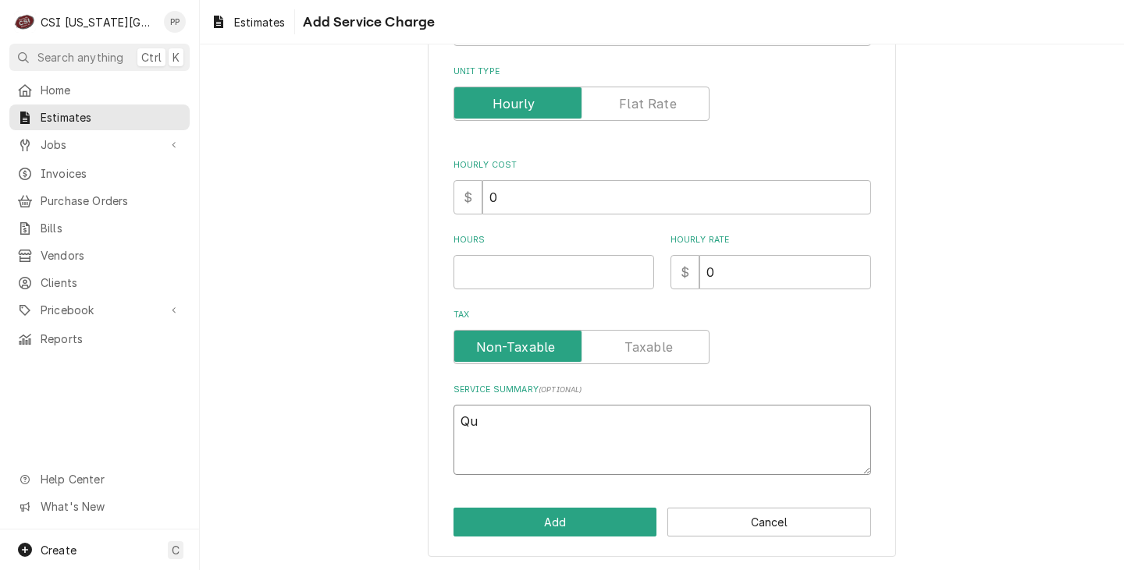
type textarea "x"
type textarea "Quo"
type textarea "x"
type textarea "Quot"
type textarea "x"
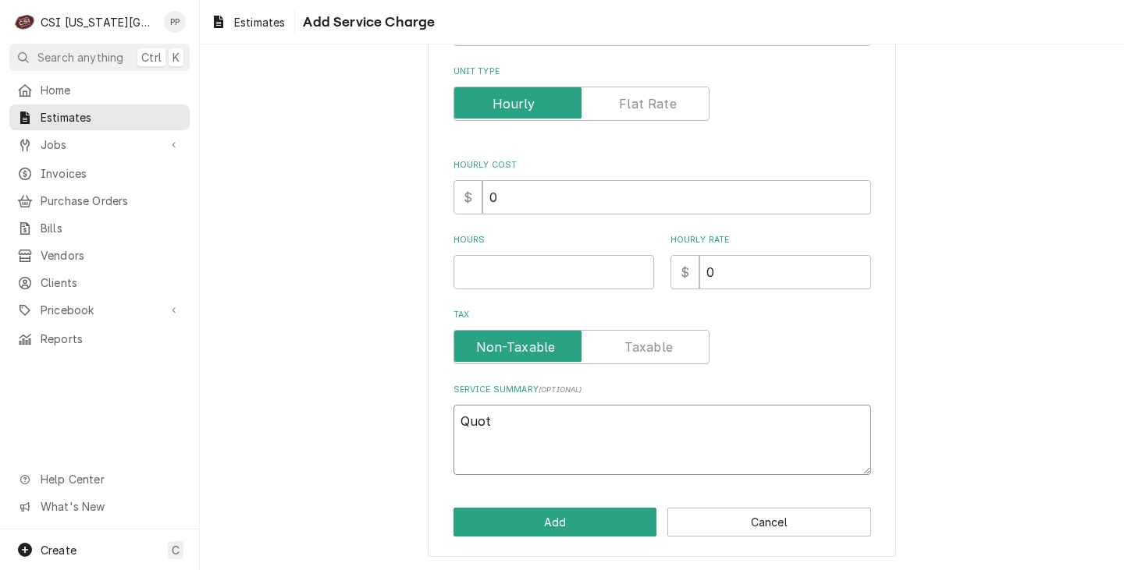
type textarea "Quote"
type textarea "x"
type textarea "Quote"
type textarea "x"
type textarea "Quote t"
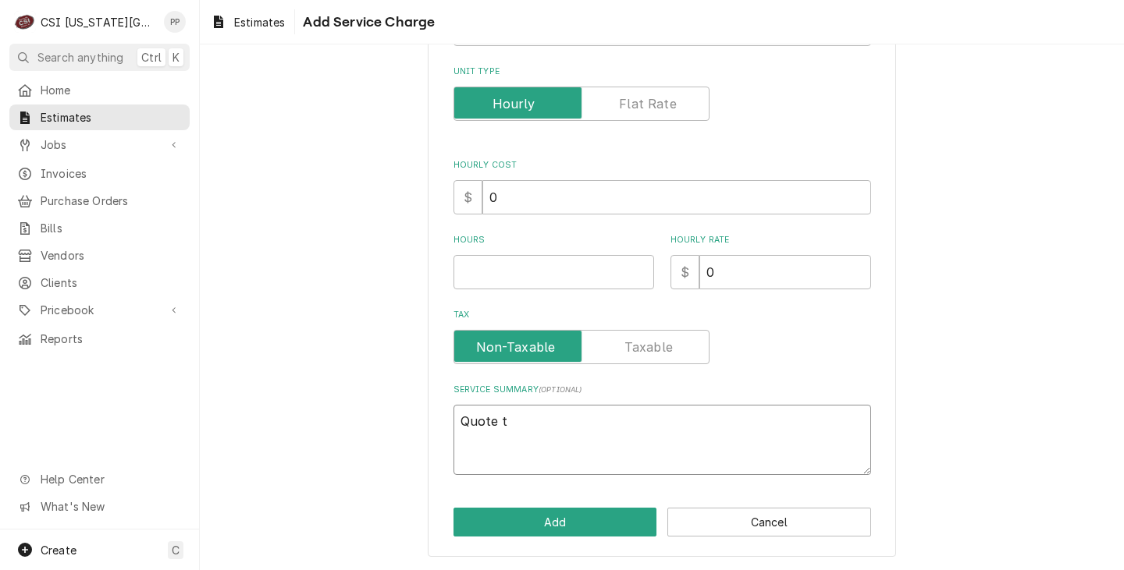
type textarea "x"
type textarea "Quote to"
type textarea "x"
type textarea "Quote to"
type textarea "x"
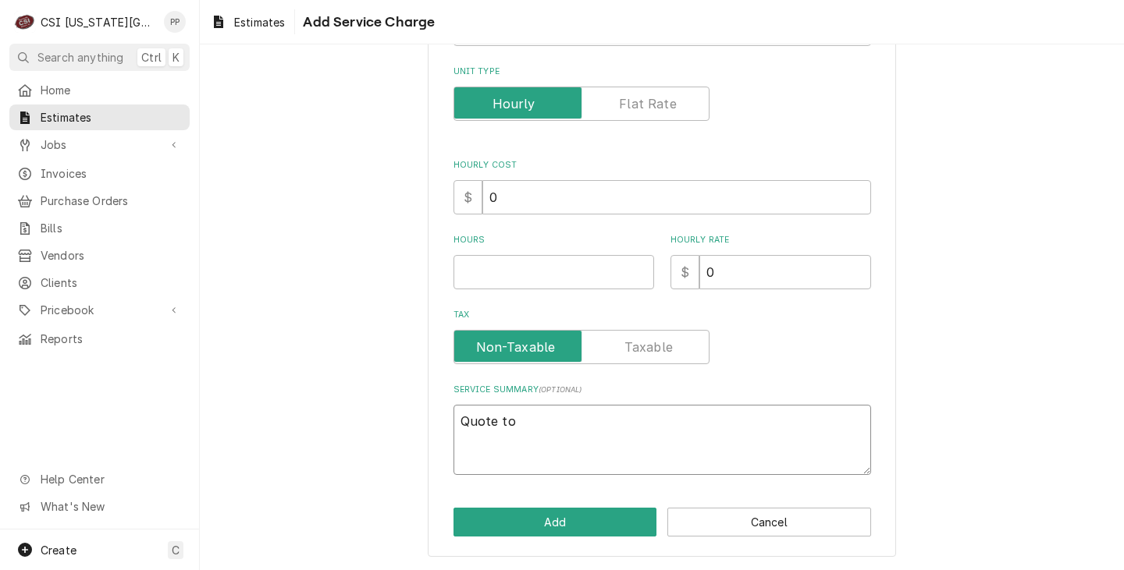
type textarea "Quote to r"
type textarea "x"
type textarea "Quote to re"
type textarea "x"
type textarea "Quote to rep"
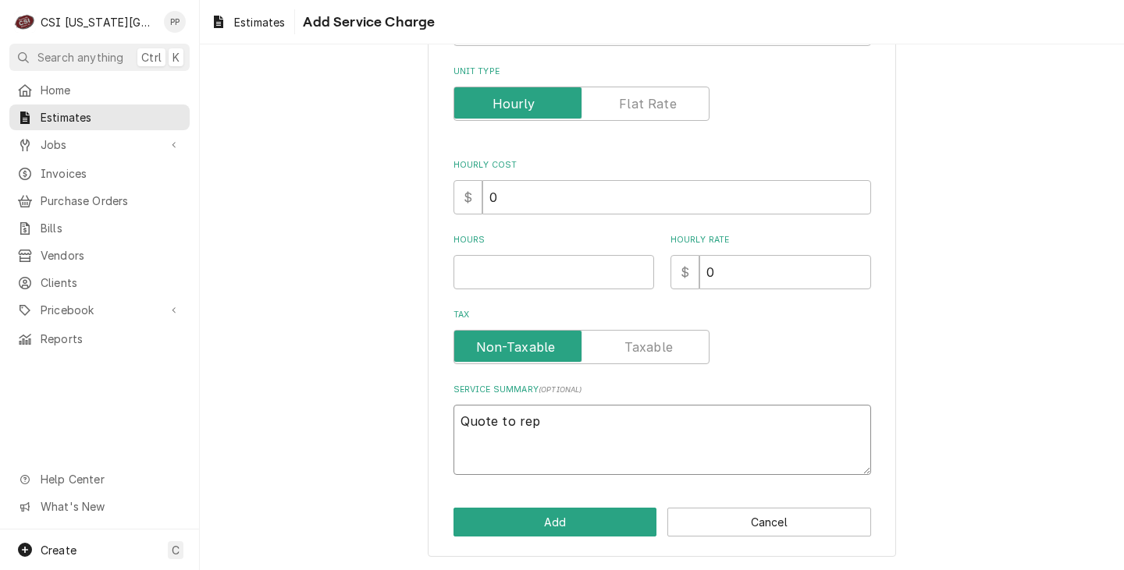
type textarea "x"
type textarea "Quote to repa"
type textarea "x"
type textarea "Quote to repai"
type textarea "x"
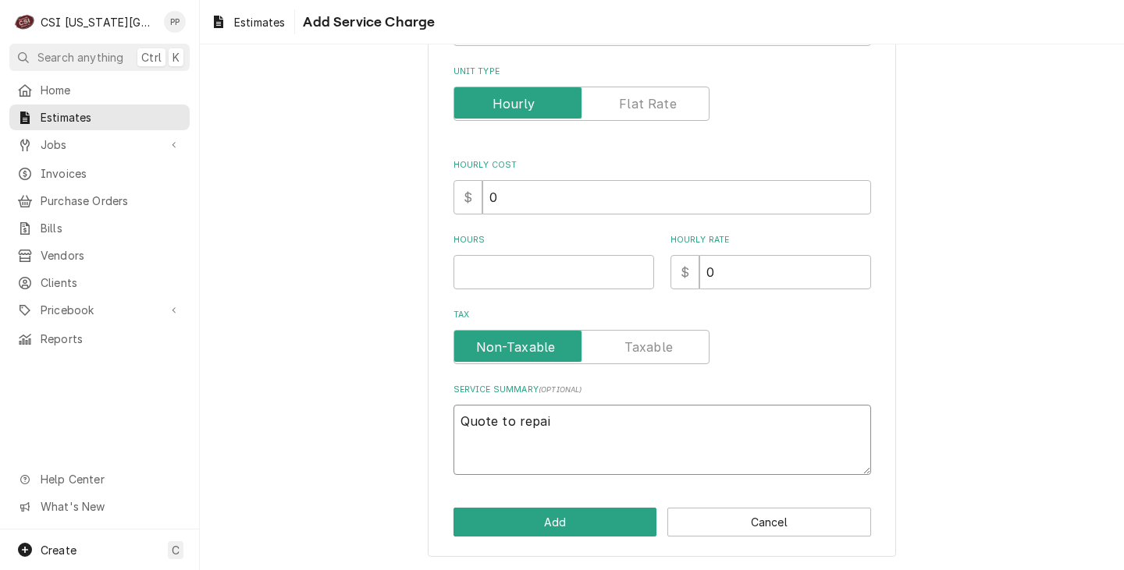
type textarea "Quote to repair"
type textarea "x"
type textarea "Quote to repair"
type textarea "x"
type textarea "Quote to repair H"
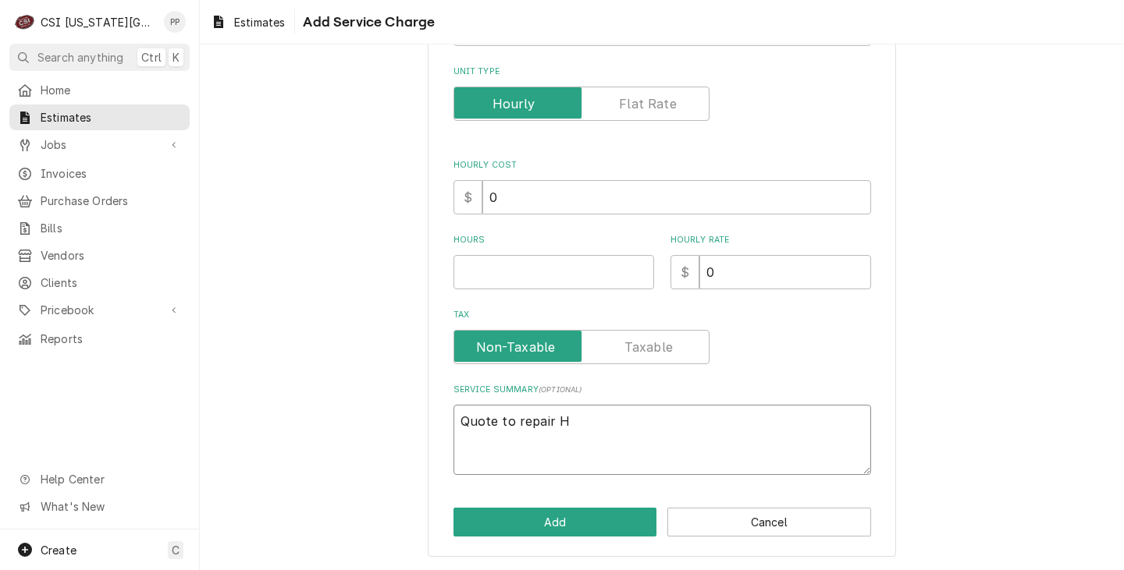
type textarea "x"
type textarea "Quote to repair HG"
type textarea "x"
type textarea "Quote to repair H"
type textarea "x"
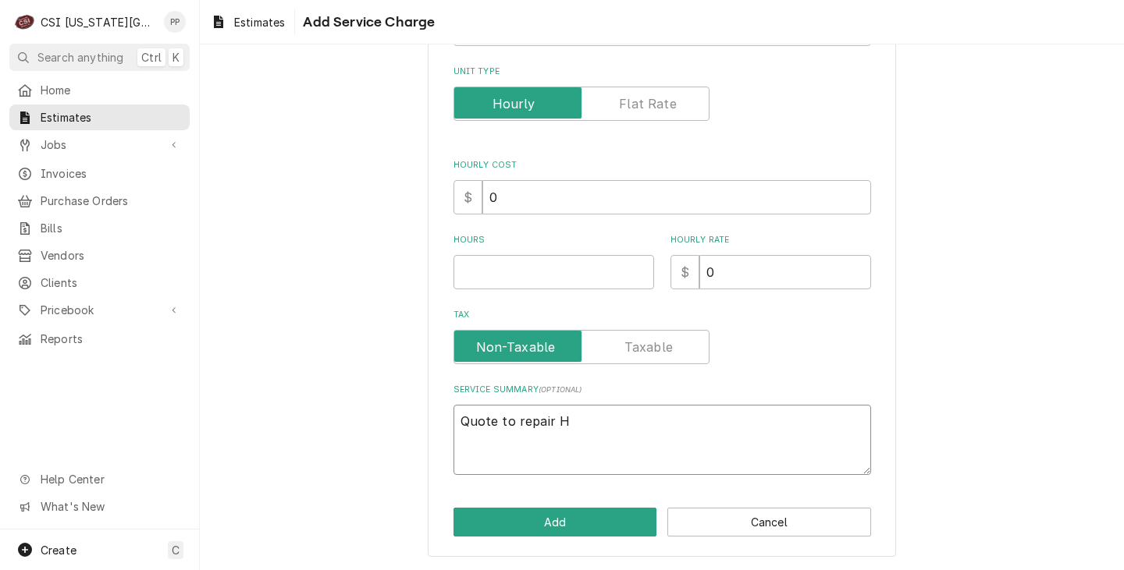
type textarea "Quote to repair H&"
type textarea "x"
type textarea "Quote to repair H&K"
type textarea "x"
type textarea "Quote to repair H&K"
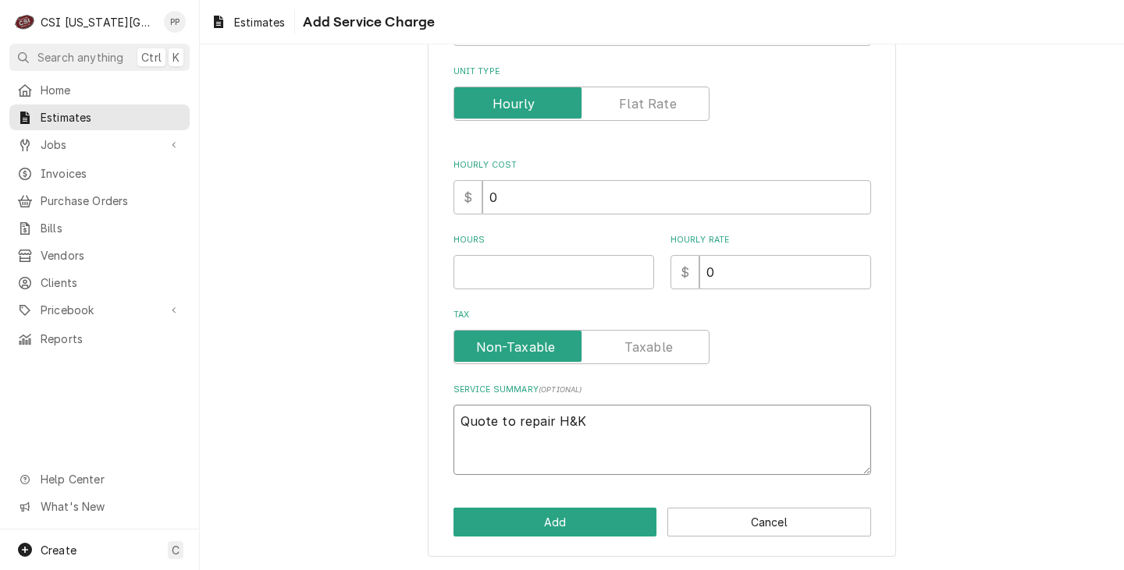
type textarea "x"
type textarea "Quote to repair H&K c"
type textarea "x"
type textarea "Quote to repair H&K co"
type textarea "x"
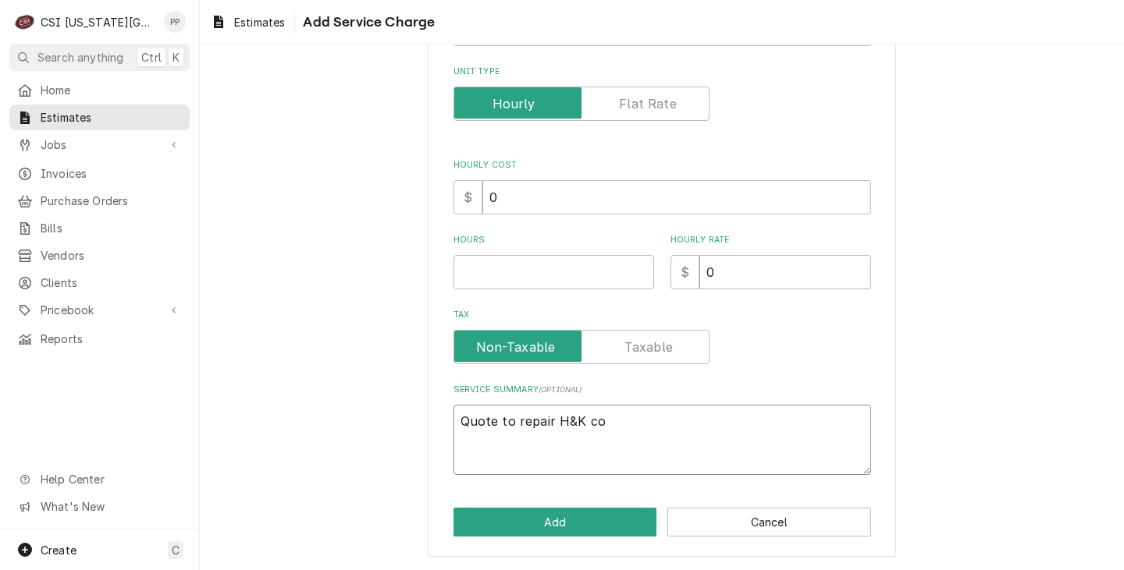
type textarea "Quote to repair H&K col"
type textarea "x"
type textarea "Quote to repair H&K cold"
type textarea "x"
type textarea "Quote to repair H&K cold"
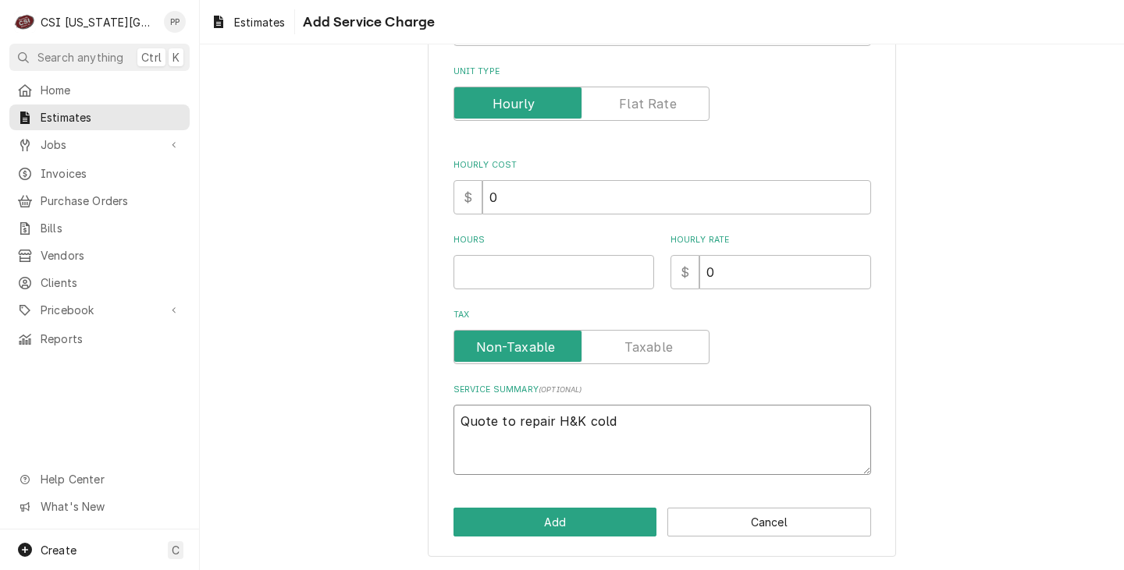
type textarea "x"
type textarea "Quote to repair H&K cold a"
type textarea "x"
type textarea "Quote to repair H&K cold"
type textarea "x"
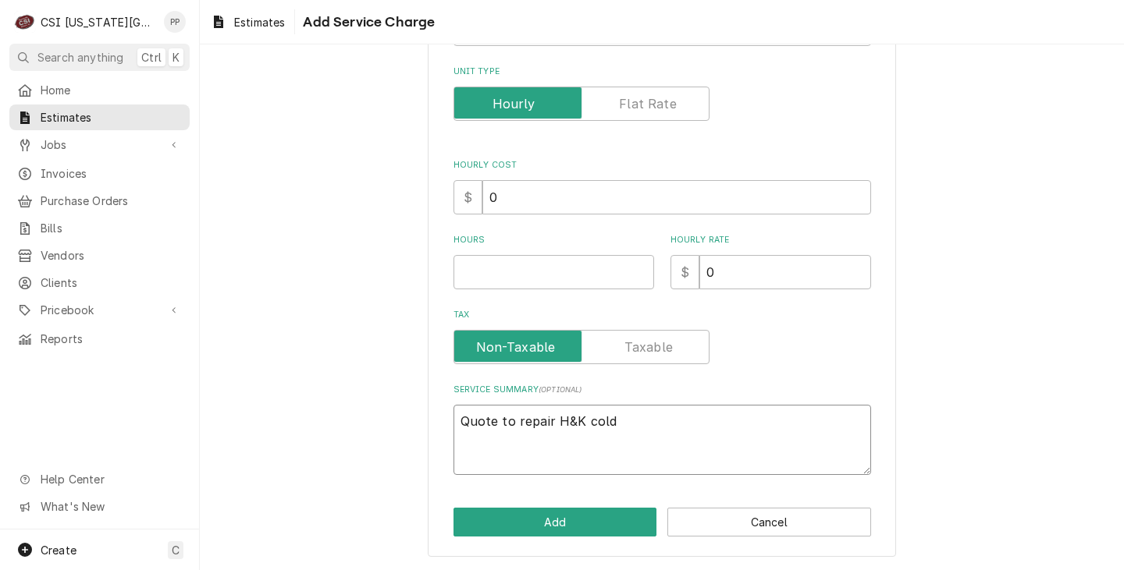
type textarea "Quote to repair H&K cold R"
type textarea "x"
type textarea "Quote to repair H&K cold Ra"
type textarea "x"
type textarea "Quote to repair H&K cold Rai"
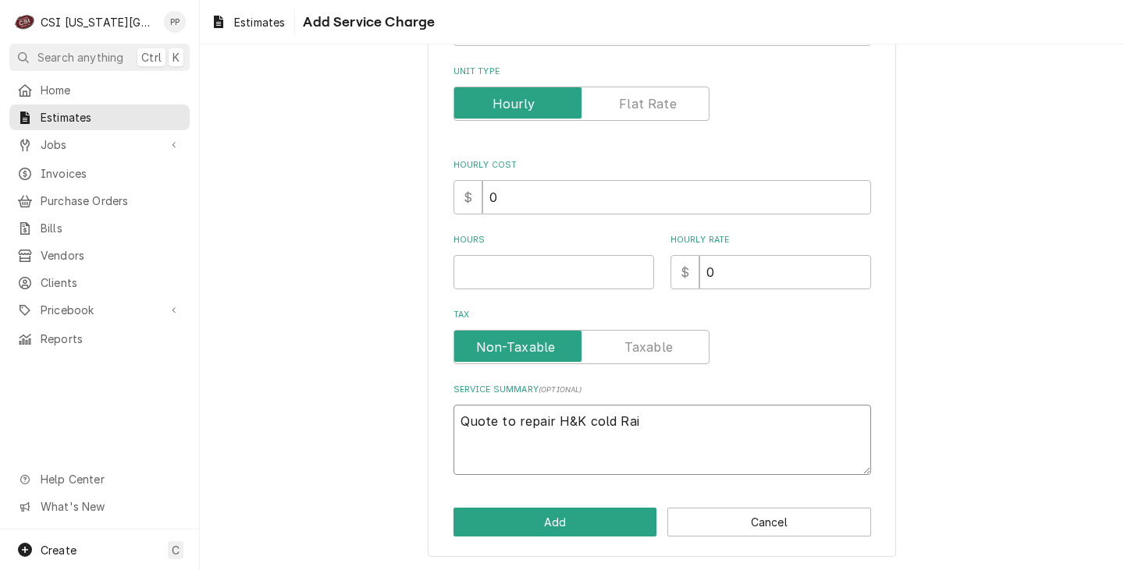
type textarea "x"
type textarea "Quote to repair H&K cold Rail"
type textarea "x"
type textarea "Quote to repair H&K cold Rail"
type textarea "x"
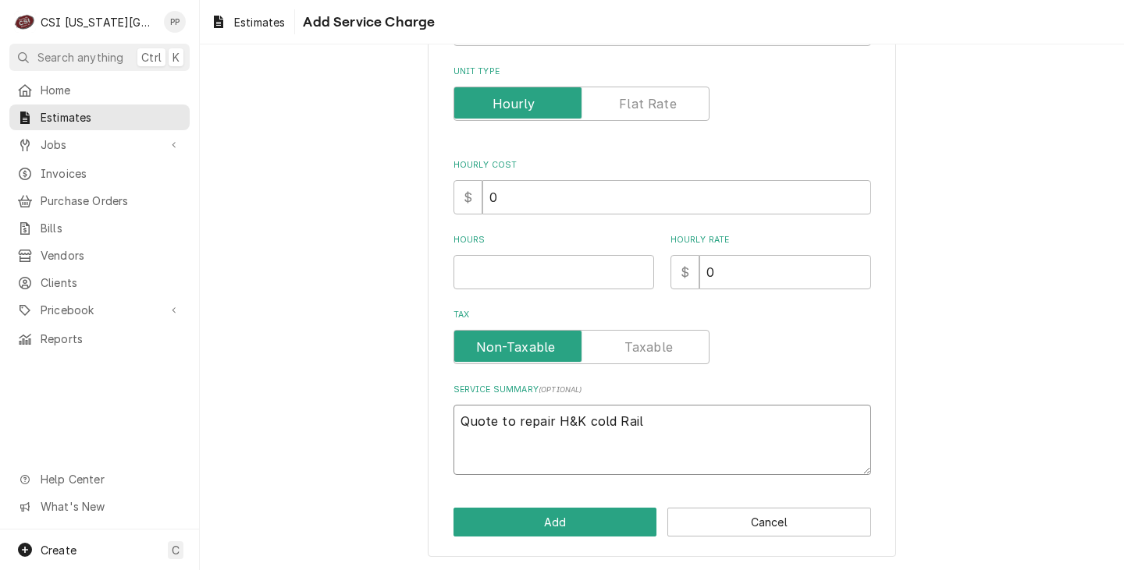
type textarea "Quote to repair H&K cold Rail M"
type textarea "x"
type textarea "Quote to repair H&K cold Rail Mo"
type textarea "x"
type textarea "Quote to repair H&K cold Rail Mod"
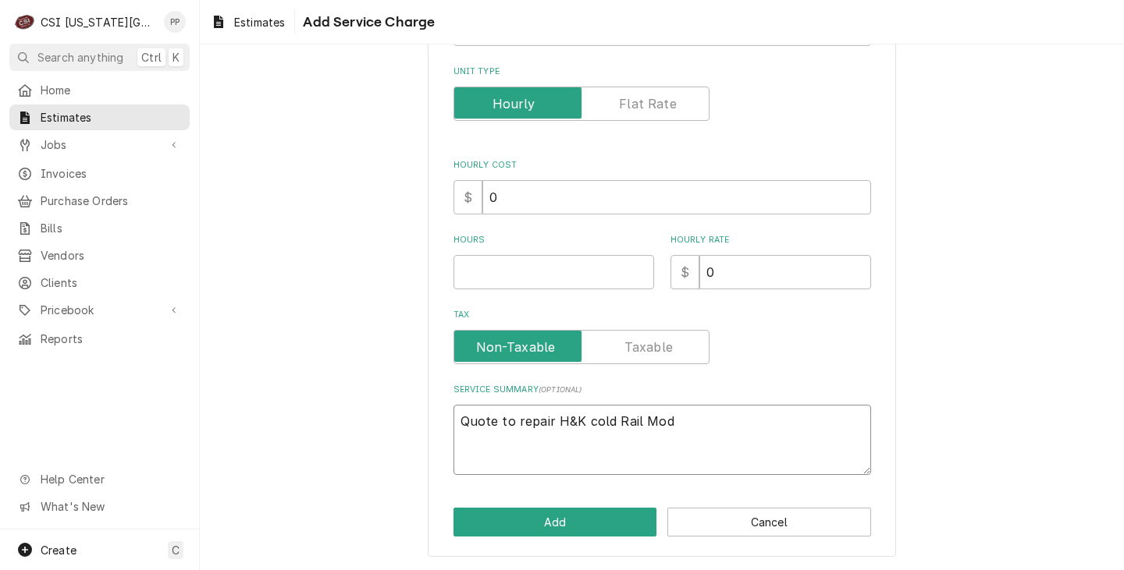
type textarea "x"
type textarea "Quote to repair H&K cold Rail Mode"
type textarea "x"
type textarea "Quote to repair H&K cold Rail Model"
type textarea "x"
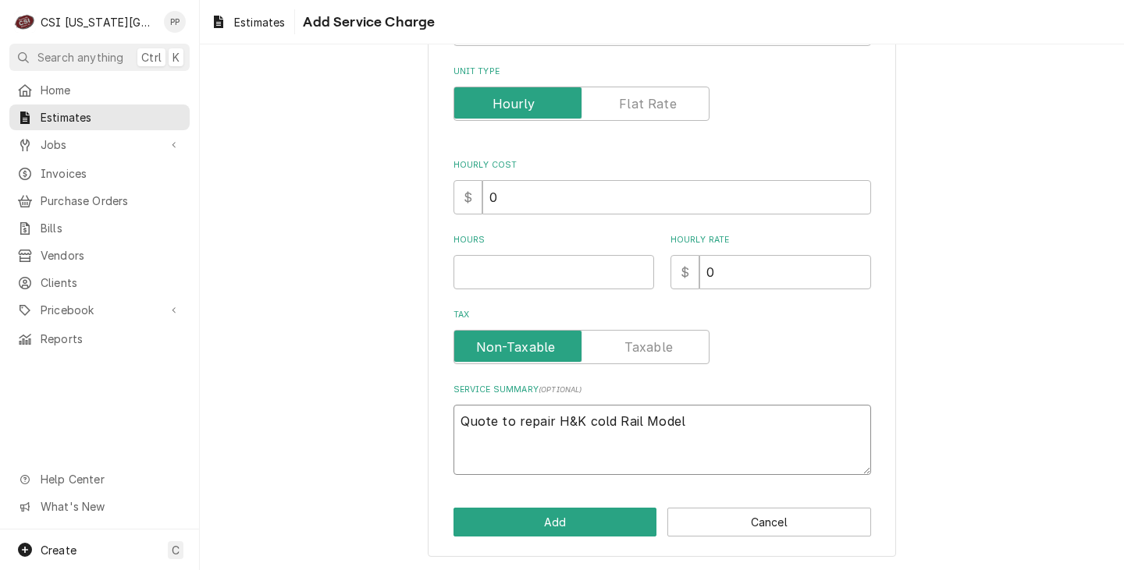
type textarea "Quote to repair H&K cold Rail Model"
type textarea "x"
type textarea "Quote to repair H&K cold Rail Model"
type textarea "x"
type textarea "Quote to repair H&K cold Rail Model"
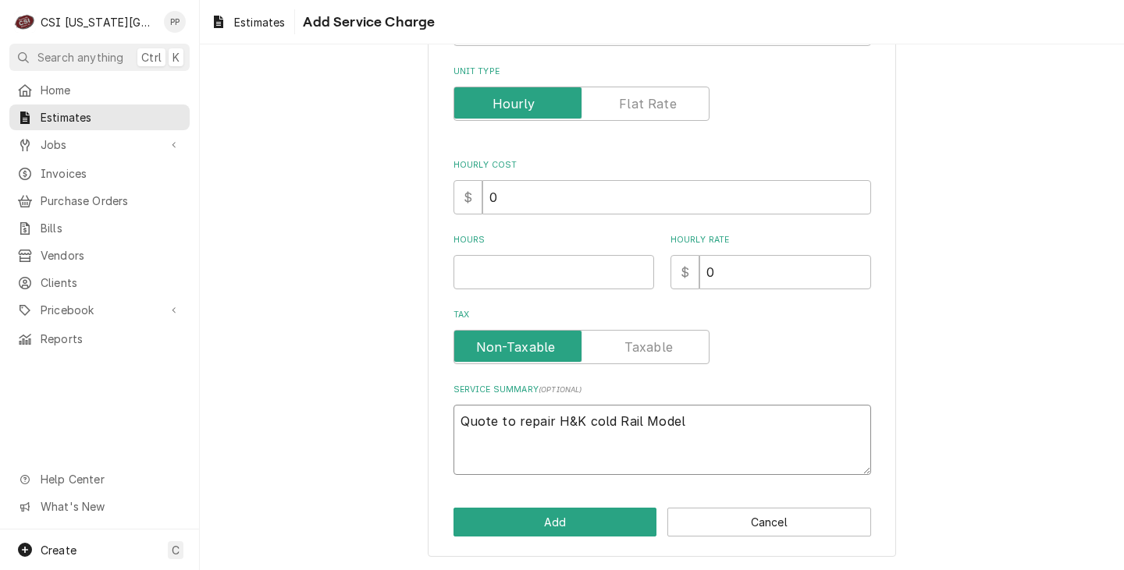
type textarea "x"
type textarea "Quote to repair H&K cold Rail Model V"
type textarea "x"
type textarea "Quote to repair H&K cold Rail Model"
type textarea "x"
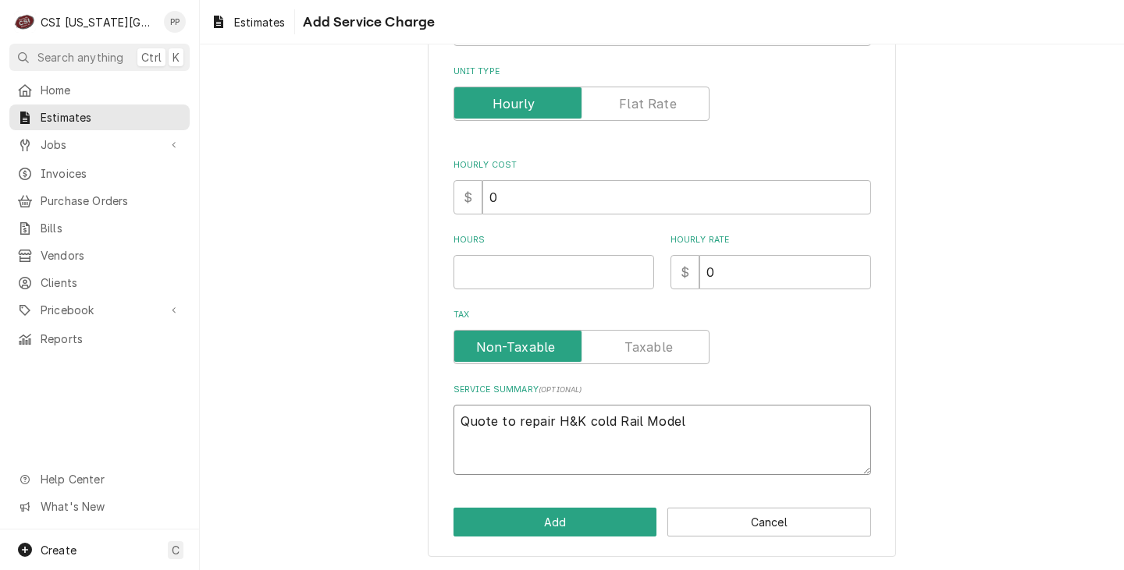
type textarea "Quote to repair H&K cold Rail Model"
type textarea "x"
type textarea "Quote to repair H&K cold Rail Model"
paste textarea "WTB1602"
type textarea "x"
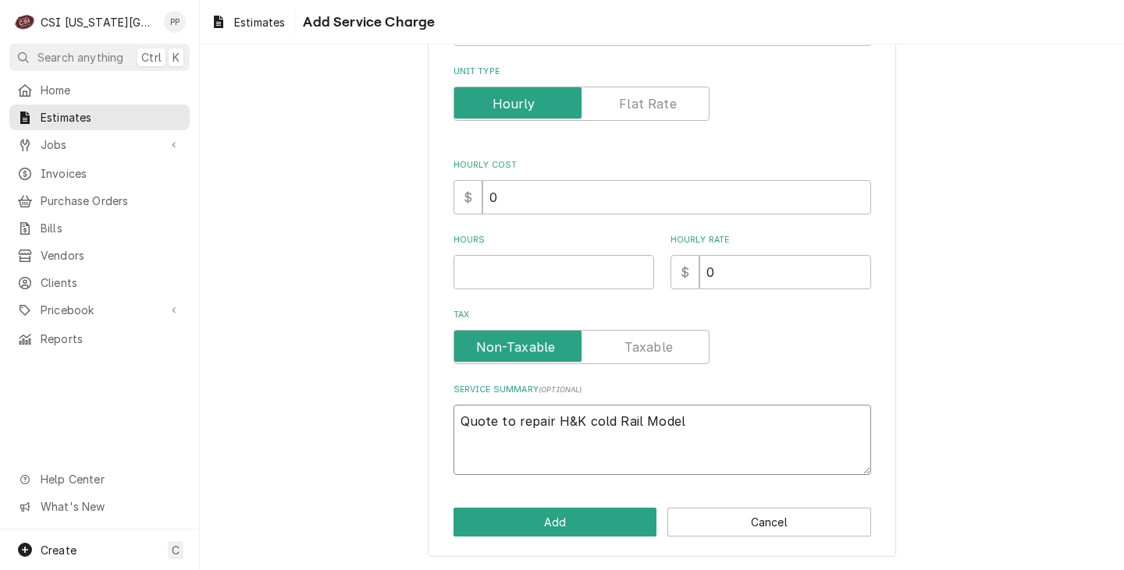
type textarea "Quote to repair H&K cold Rail Model WTB1602"
type textarea "x"
type textarea "Quote to repair H&K cold Rail Model WTB1602"
type textarea "x"
type textarea "Quote to repair H&K cold Rail Model WTB1602 S"
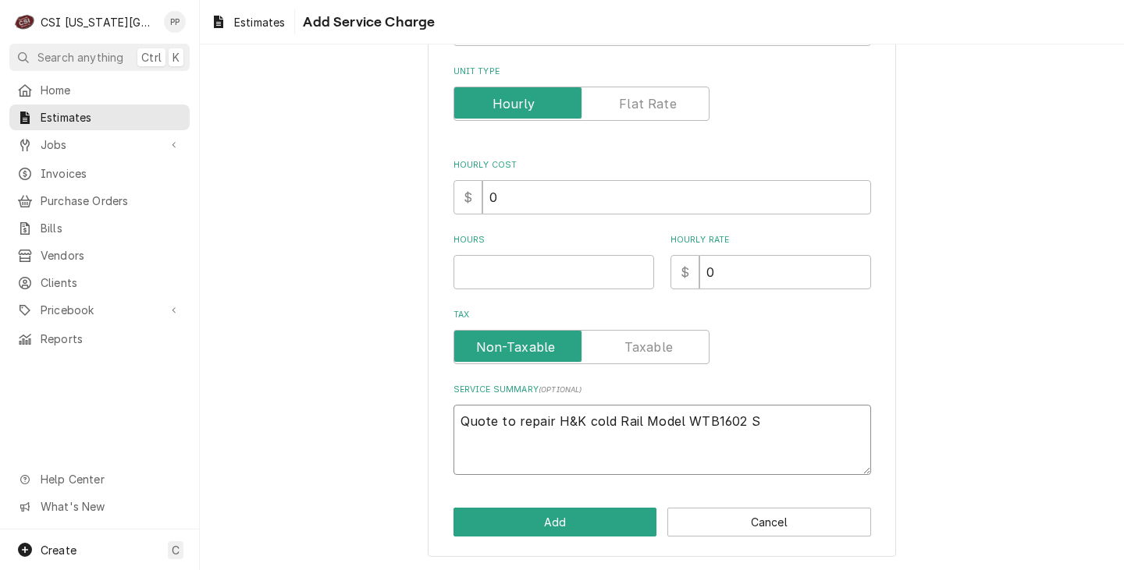
type textarea "x"
type textarea "Quote to repair H&K cold Rail Model WTB1602 Se"
type textarea "x"
type textarea "Quote to repair H&K cold Rail Model WTB1602 Ser"
type textarea "x"
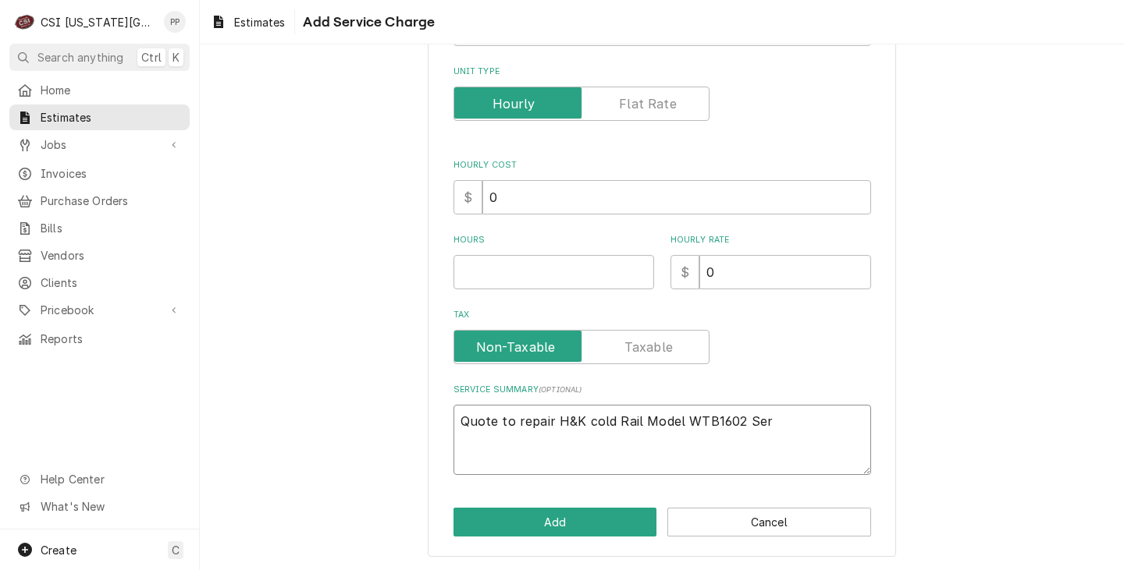
type textarea "Quote to repair H&K cold Rail Model WTB1602 Seri"
type textarea "x"
type textarea "Quote to repair H&K cold Rail Model WTB1602 Seria"
type textarea "x"
type textarea "Quote to repair H&K cold Rail Model WTB1602 Serial"
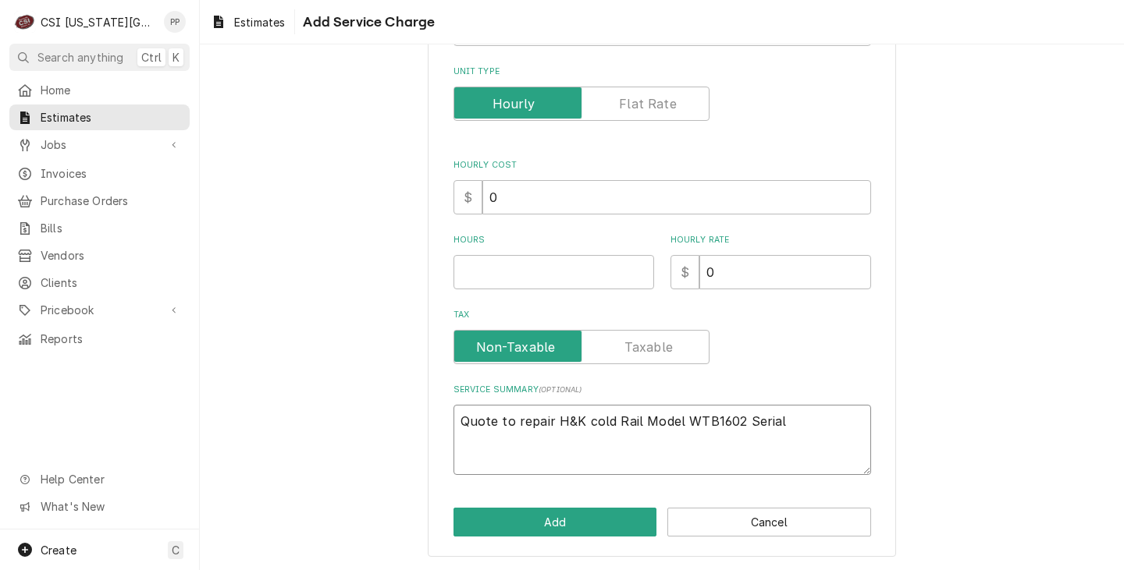
type textarea "x"
type textarea "Quote to repair H&K cold Rail Model WTB1602 Serial"
type textarea "x"
type textarea "Quote to repair H&K cold Rail Model WTB1602 Serial"
paste textarea "8121766-001"
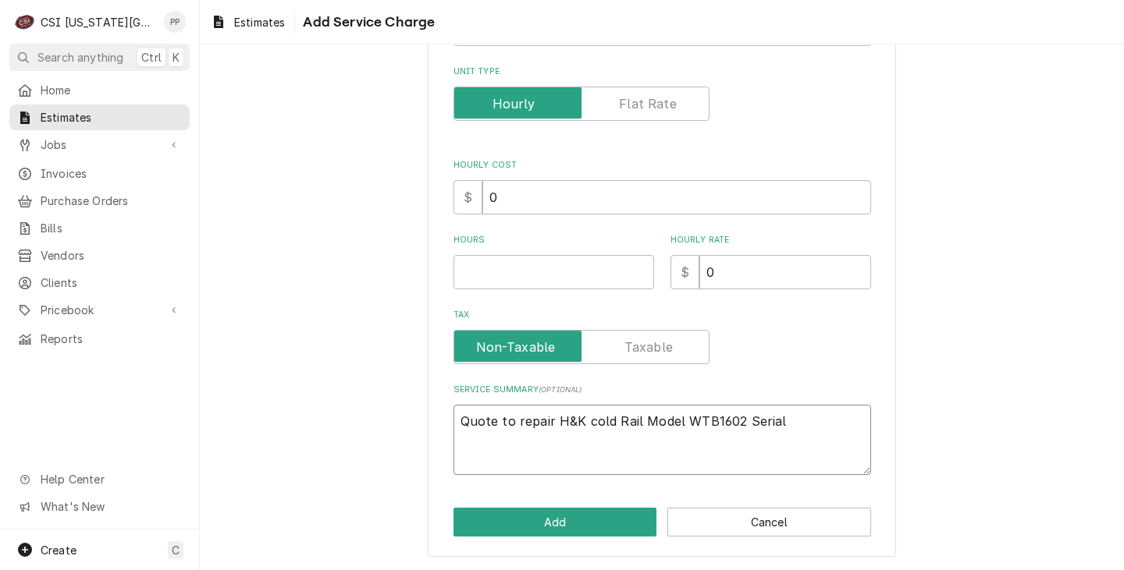
type textarea "x"
type textarea "Quote to repair H&K cold Rail Model WTB1602 Serial 8121766-001"
type textarea "x"
type textarea "Quote to repair H&K cold Rail Model WTB1602 Serial 8121766-001."
type textarea "x"
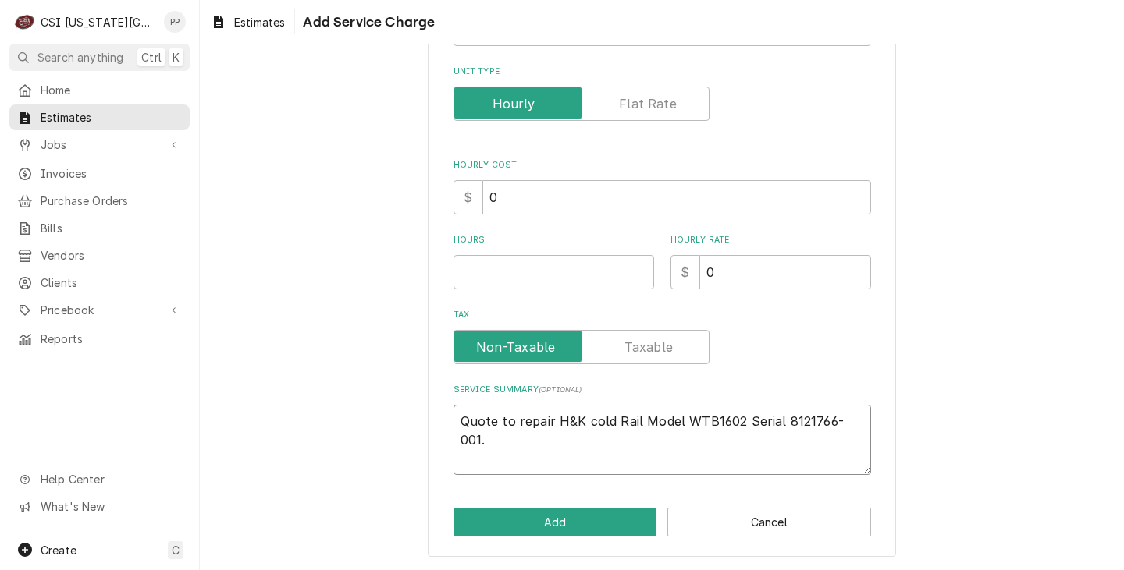
type textarea "Quote to repair H&K cold Rail Model WTB1602 Serial 8121766-001."
type textarea "x"
type textarea "Quote to repair H&K cold Rail Model WTB1602 Serial 8121766-001. T"
type textarea "x"
type textarea "Quote to repair H&K cold Rail Model WTB1602 Serial 8121766-001. TO"
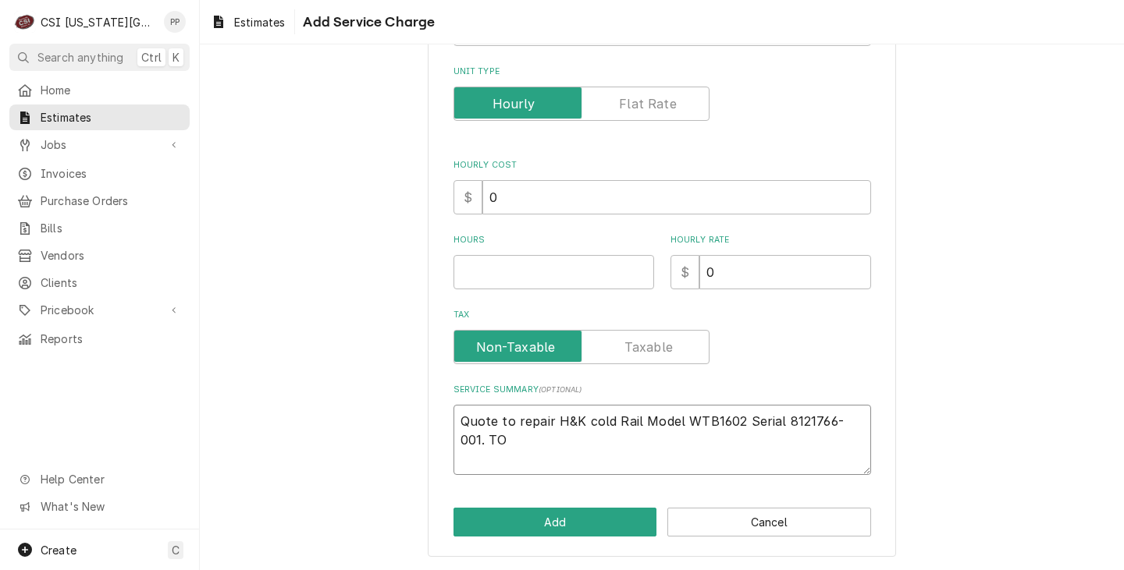
type textarea "x"
type textarea "Quote to repair H&K cold Rail Model WTB1602 Serial 8121766-001. TO"
type textarea "x"
type textarea "Quote to repair H&K cold Rail Model WTB1602 Serial 8121766-001. TO r"
type textarea "x"
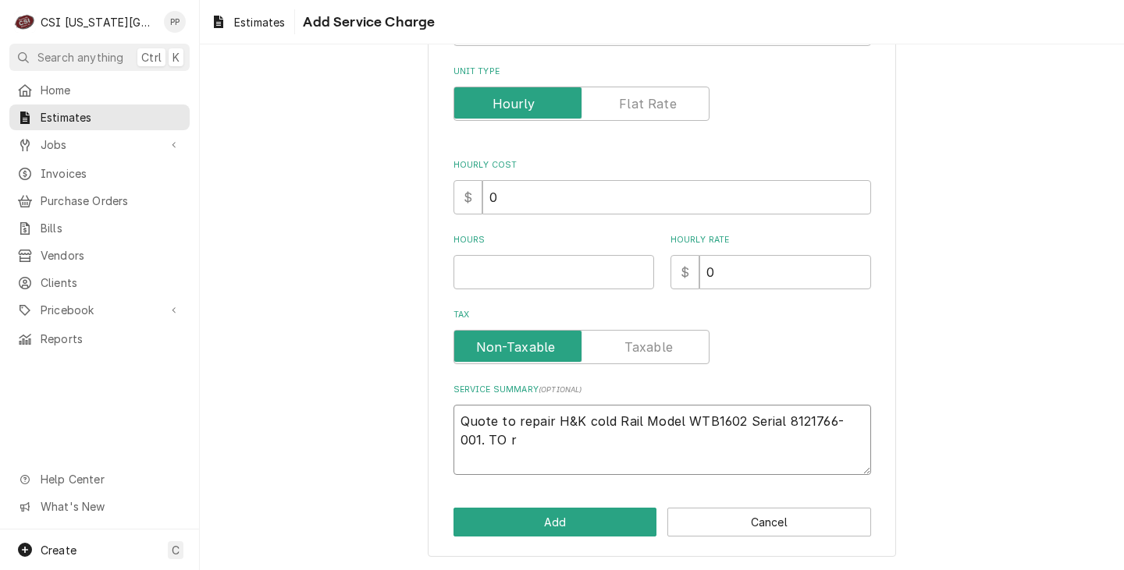
type textarea "Quote to repair H&K cold Rail Model WTB1602 Serial 8121766-001. TO re"
type textarea "x"
type textarea "Quote to repair H&K cold Rail Model WTB1602 Serial 8121766-001. TO rep"
type textarea "x"
type textarea "Quote to repair H&K cold Rail Model WTB1602 Serial 8121766-001. TO repa"
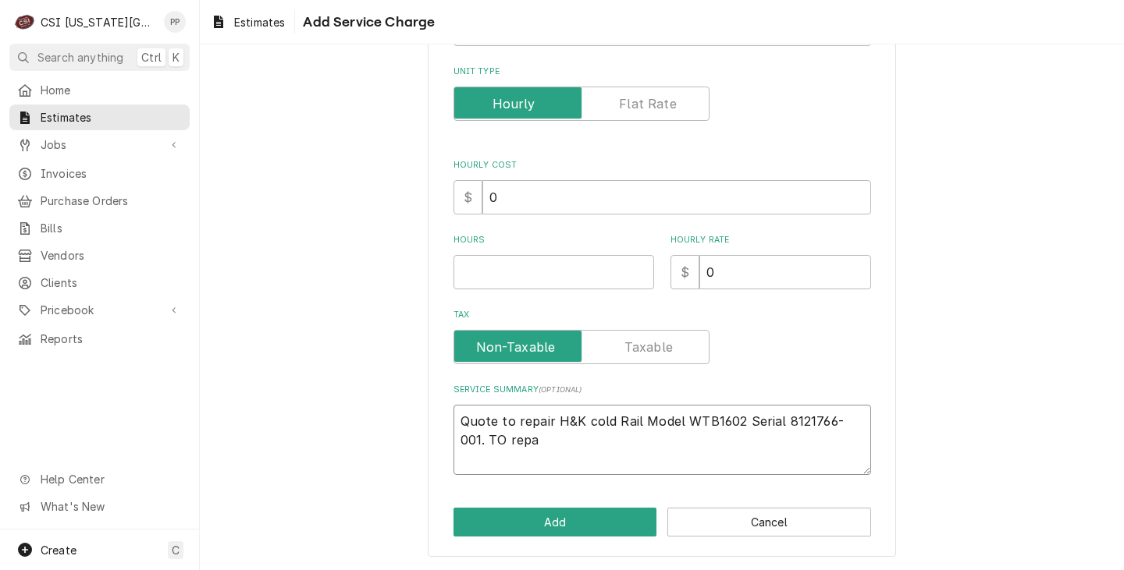
type textarea "x"
type textarea "Quote to repair H&K cold Rail Model WTB1602 Serial 8121766-001. TO repac"
type textarea "x"
type textarea "Quote to repair H&K cold Rail Model WTB1602 Serial 8121766-001. TO repa"
type textarea "x"
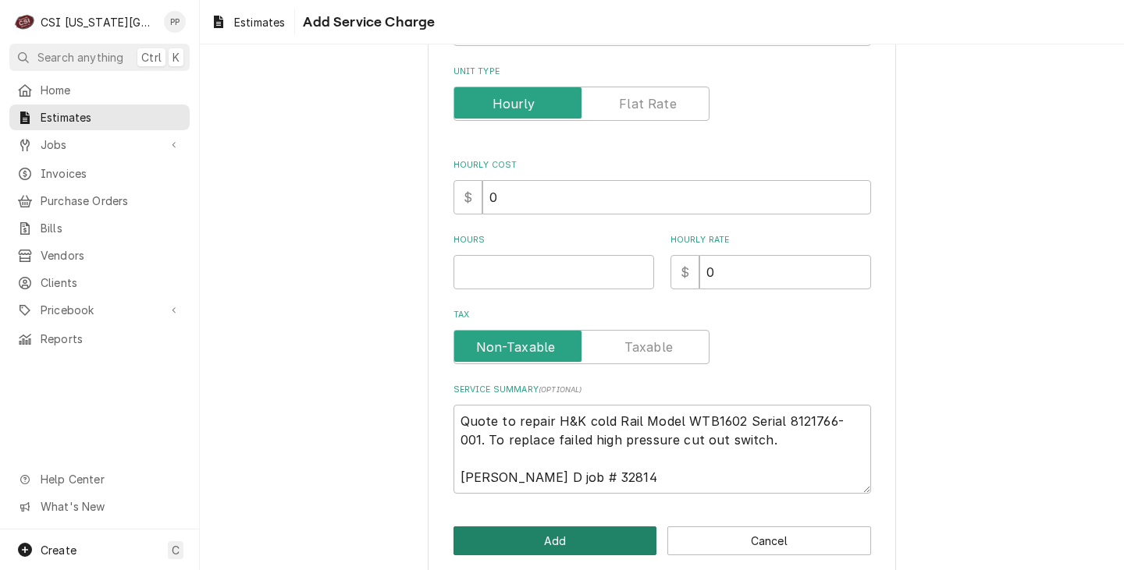
click at [597, 528] on button "Add" at bounding box center [555, 541] width 204 height 29
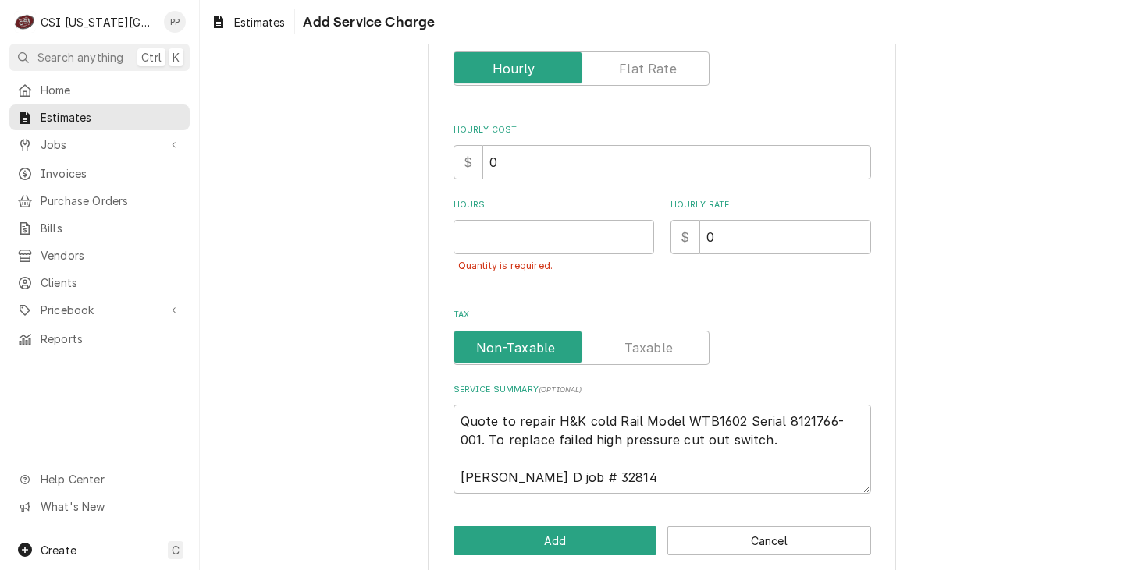
scroll to position [290, 0]
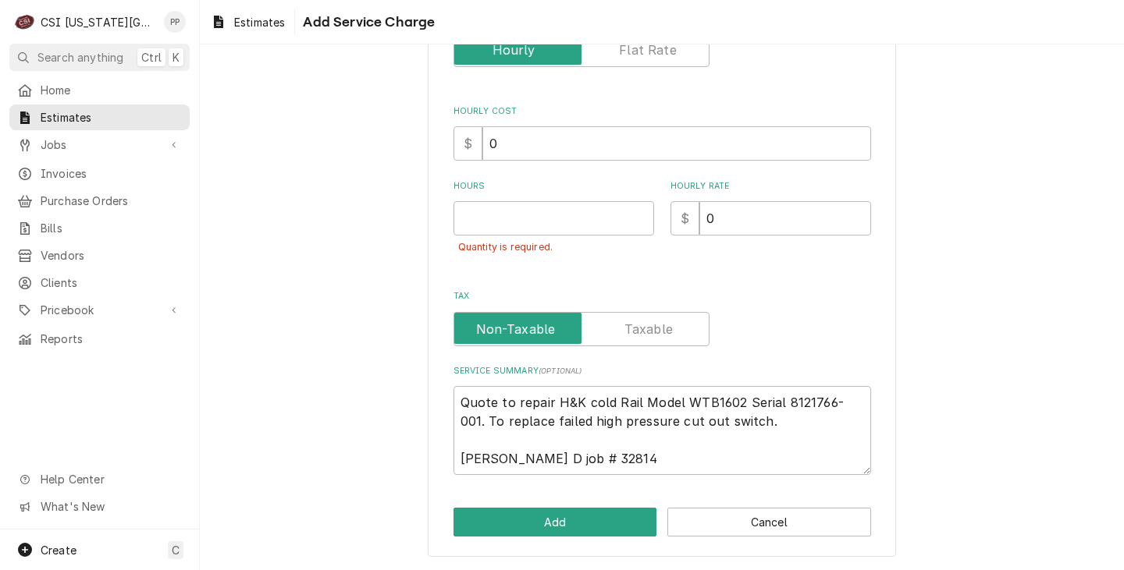
click at [491, 197] on div "Hours Quantity is required." at bounding box center [553, 225] width 201 height 91
click at [510, 205] on input "Hours" at bounding box center [553, 218] width 201 height 34
click at [565, 515] on button "Add" at bounding box center [555, 522] width 204 height 29
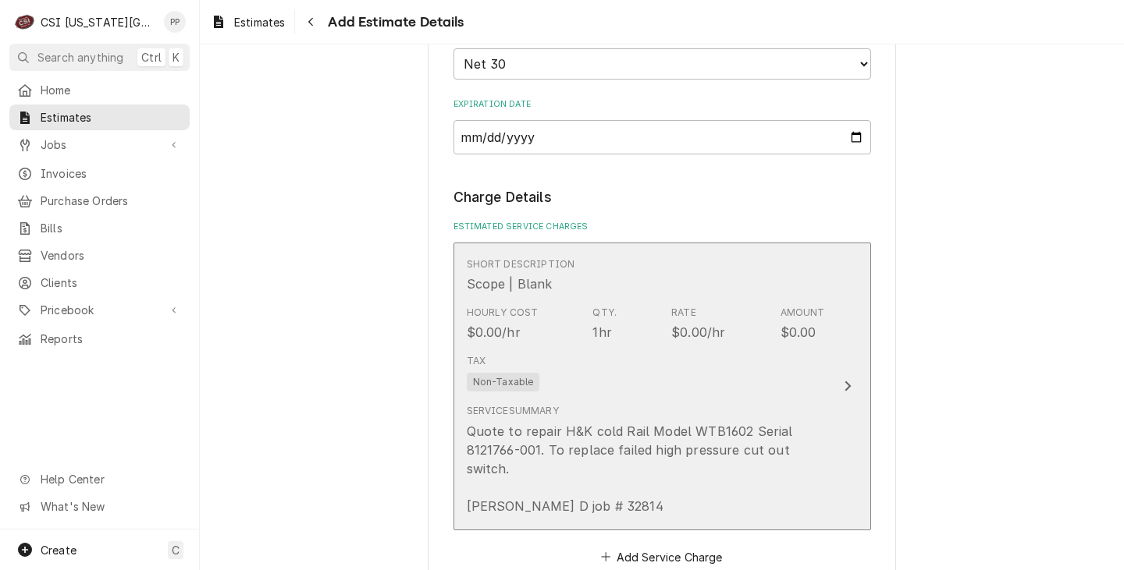
scroll to position [1749, 0]
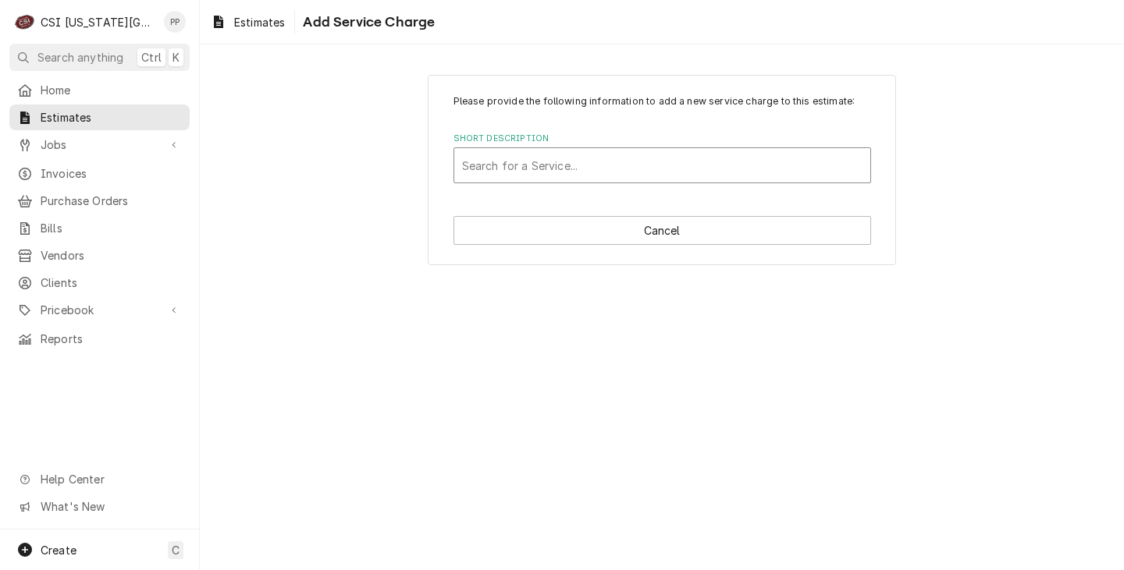
click at [595, 166] on div "Short Description" at bounding box center [662, 165] width 400 height 28
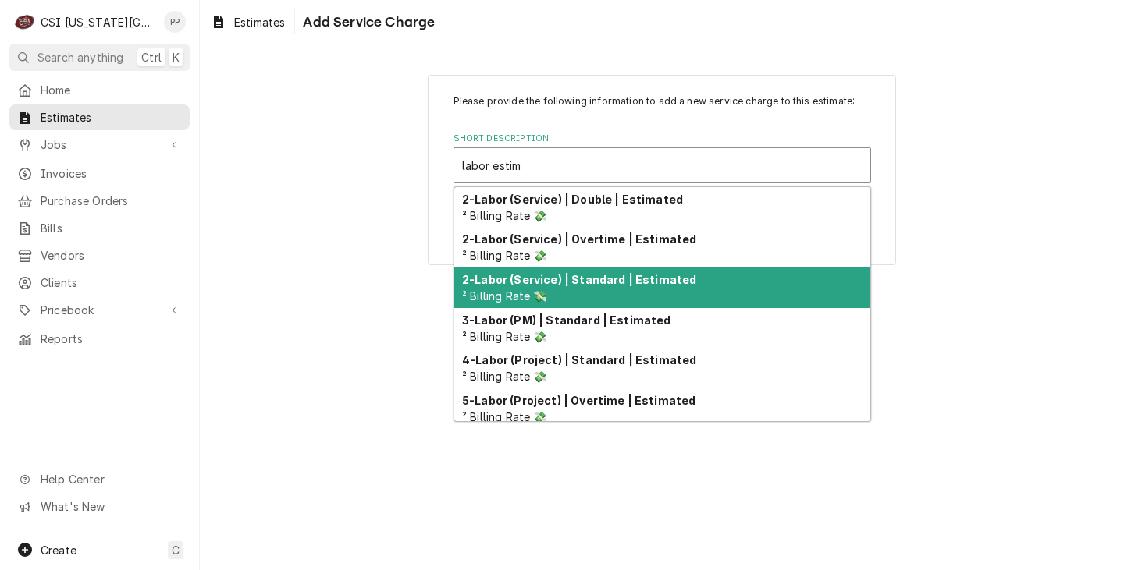
click at [652, 288] on div "2-Labor (Service) | Standard | Estimated ² Billing Rate 💸" at bounding box center [662, 288] width 416 height 41
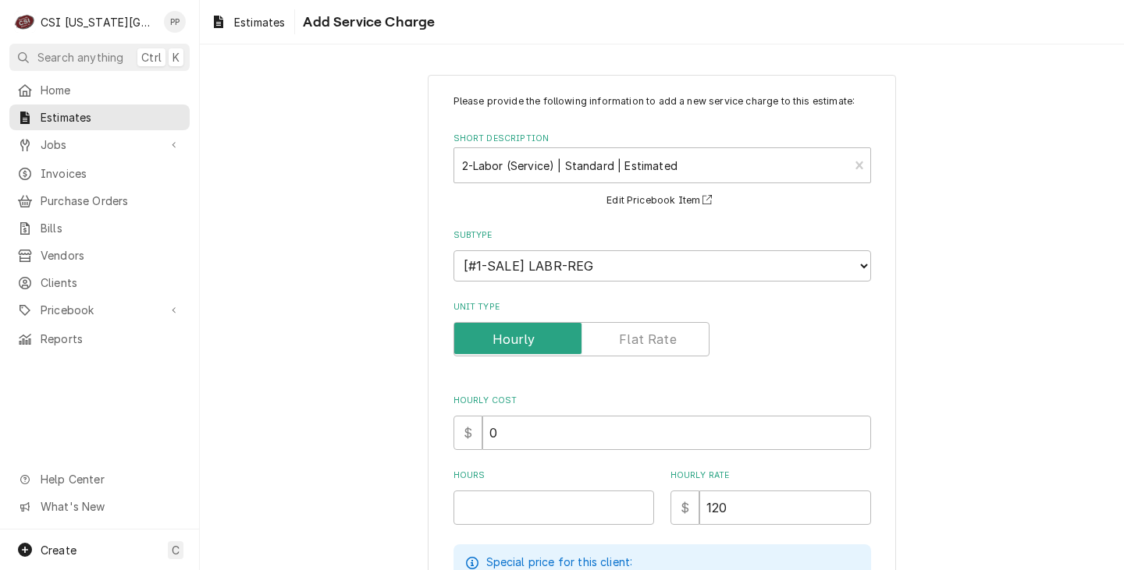
drag, startPoint x: 616, startPoint y: 373, endPoint x: 615, endPoint y: 350, distance: 23.5
click at [616, 368] on div "Please provide the following information to add a new service charge to this es…" at bounding box center [661, 433] width 417 height 679
click at [615, 350] on input "Unit Type" at bounding box center [581, 339] width 242 height 34
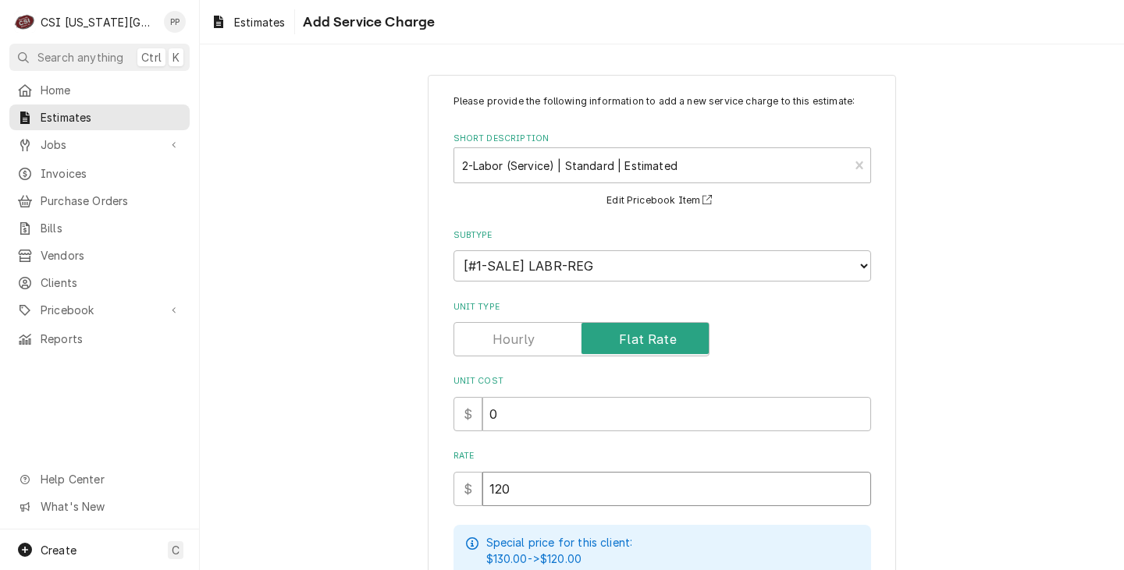
drag, startPoint x: 537, startPoint y: 478, endPoint x: 463, endPoint y: 475, distance: 74.2
click at [462, 475] on div "$ 120" at bounding box center [661, 489] width 417 height 34
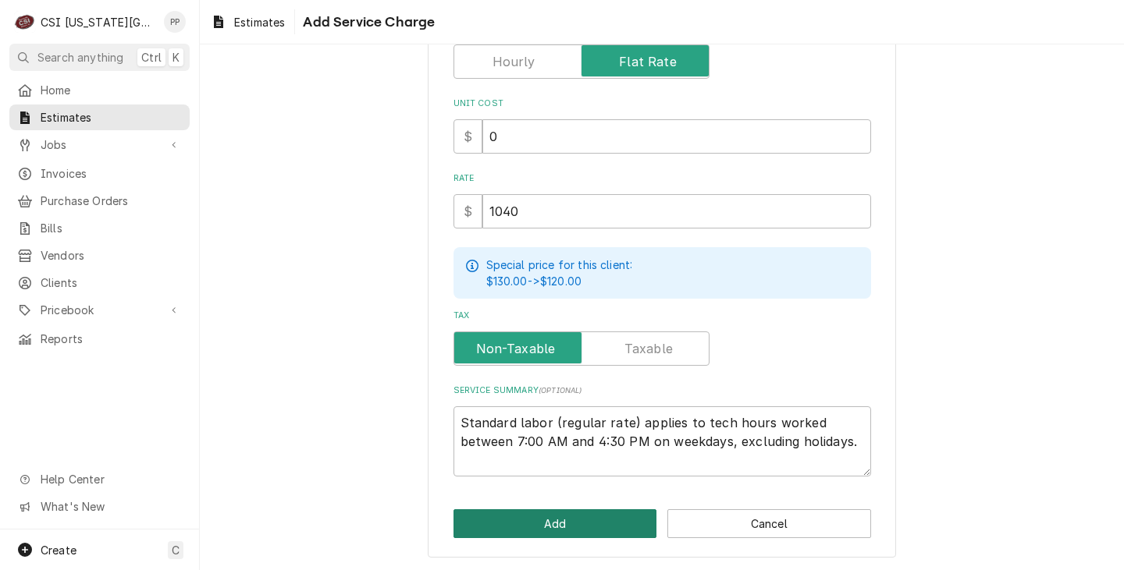
click at [541, 526] on button "Add" at bounding box center [555, 524] width 204 height 29
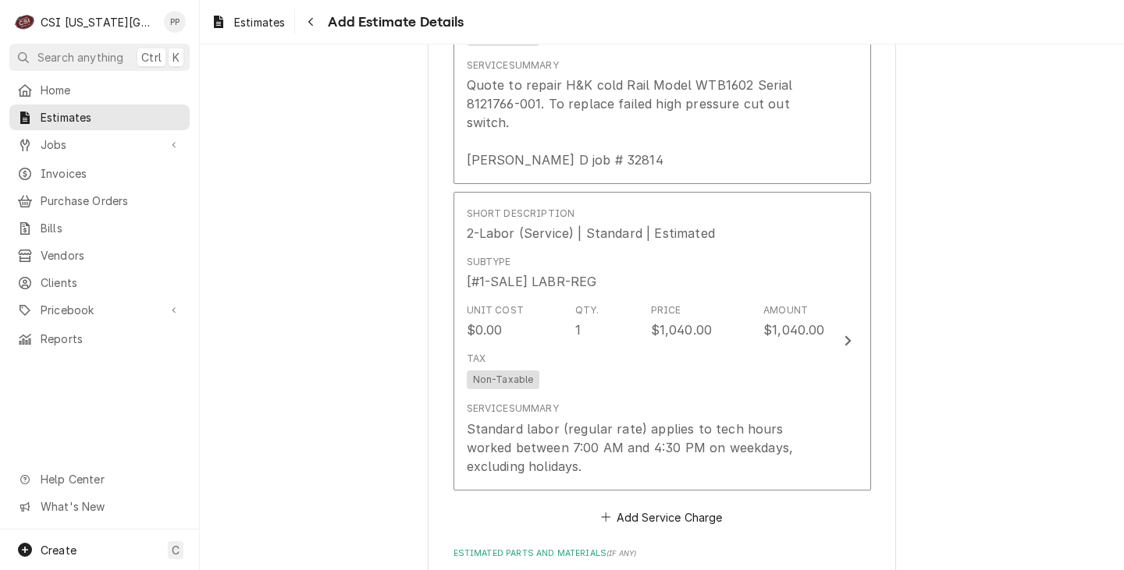
scroll to position [2354, 0]
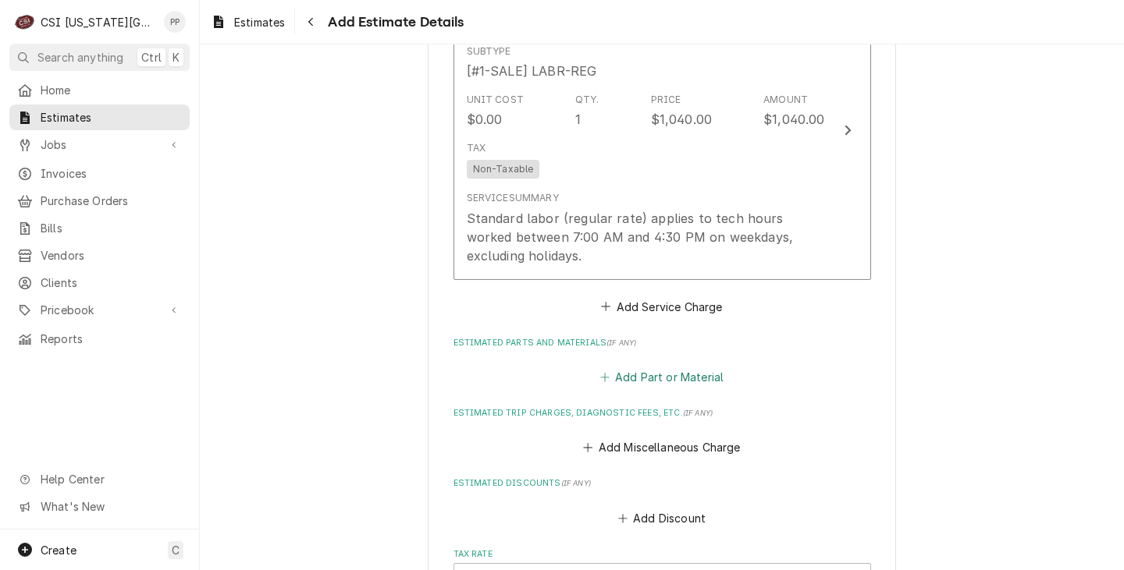
click at [673, 367] on button "Add Part or Material" at bounding box center [661, 378] width 129 height 22
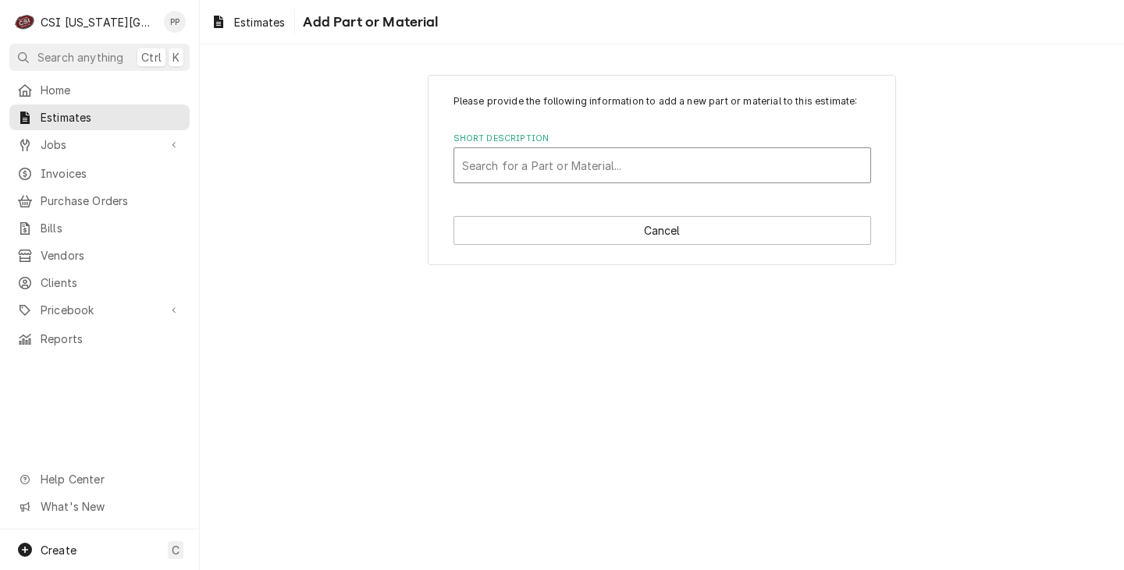
click at [641, 158] on div "Short Description" at bounding box center [662, 165] width 400 height 28
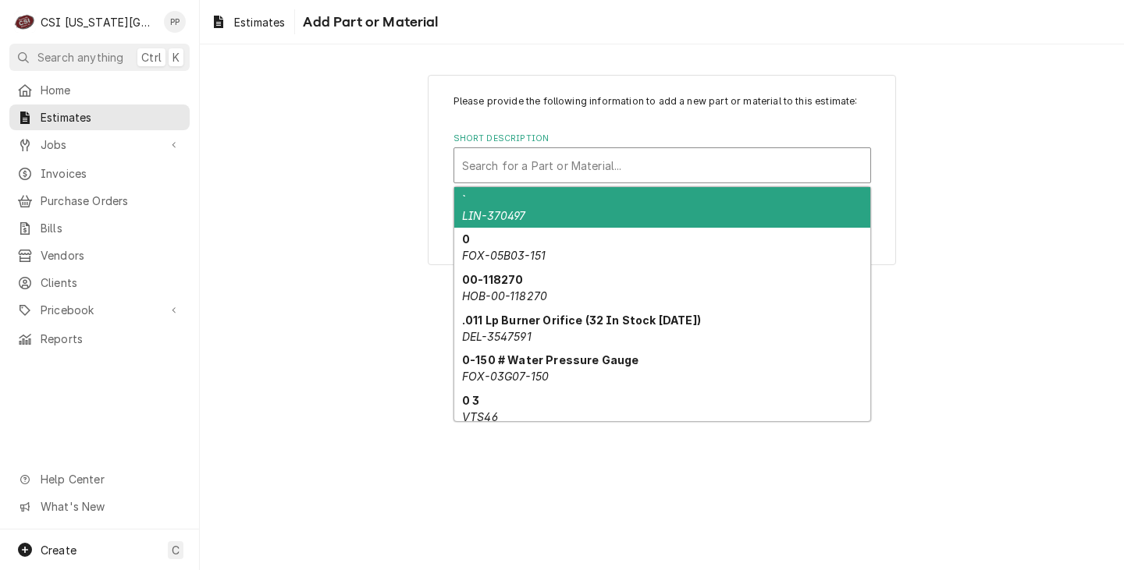
paste input "E-1-19-8"
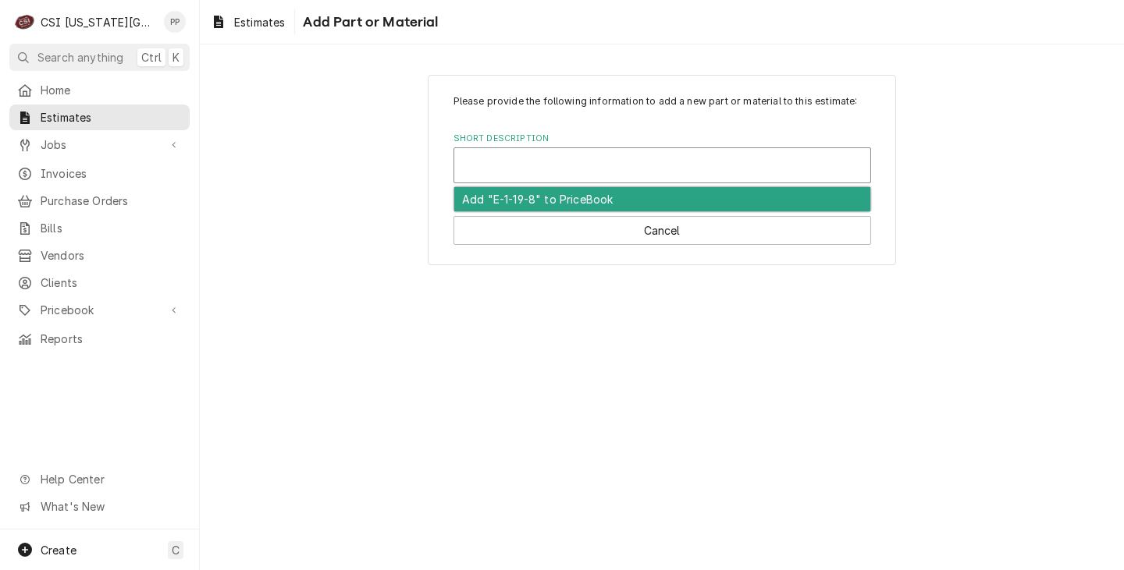
click at [598, 158] on div "Short Description" at bounding box center [662, 165] width 400 height 28
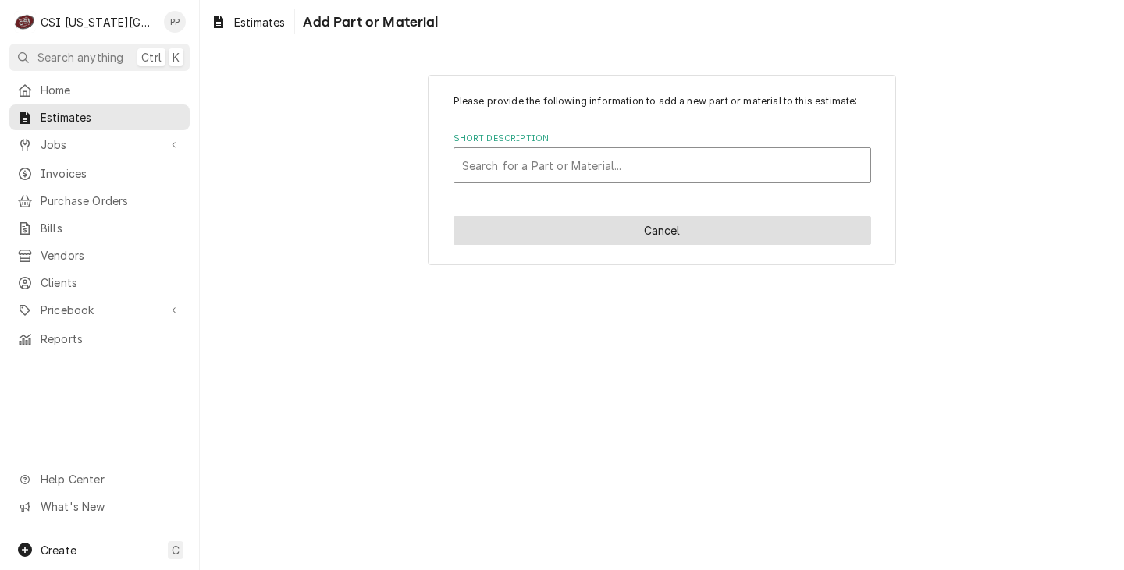
click at [616, 222] on button "Cancel" at bounding box center [661, 230] width 417 height 29
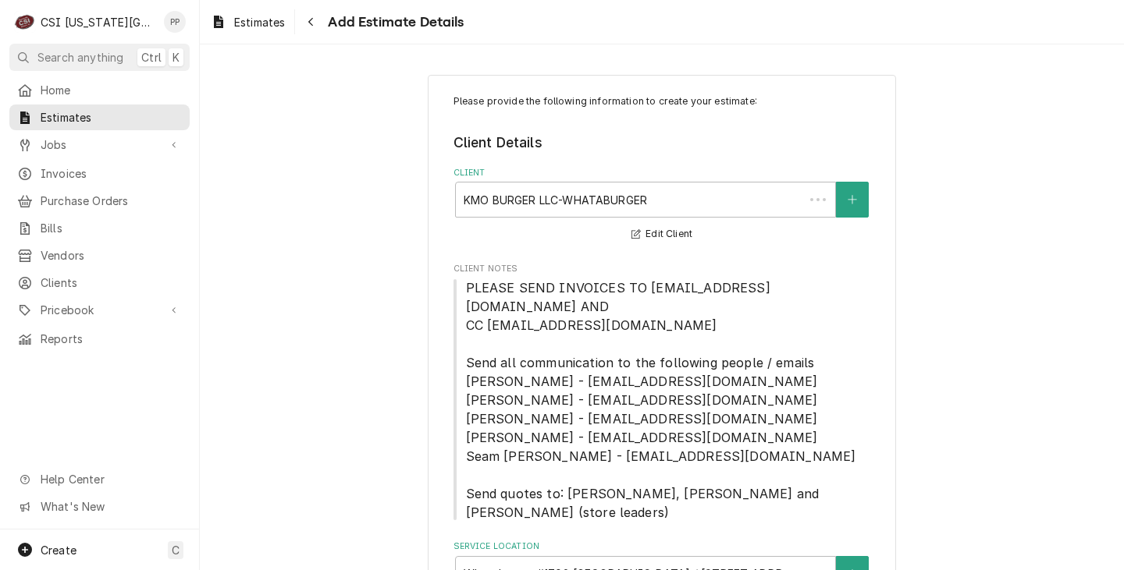
scroll to position [2452, 0]
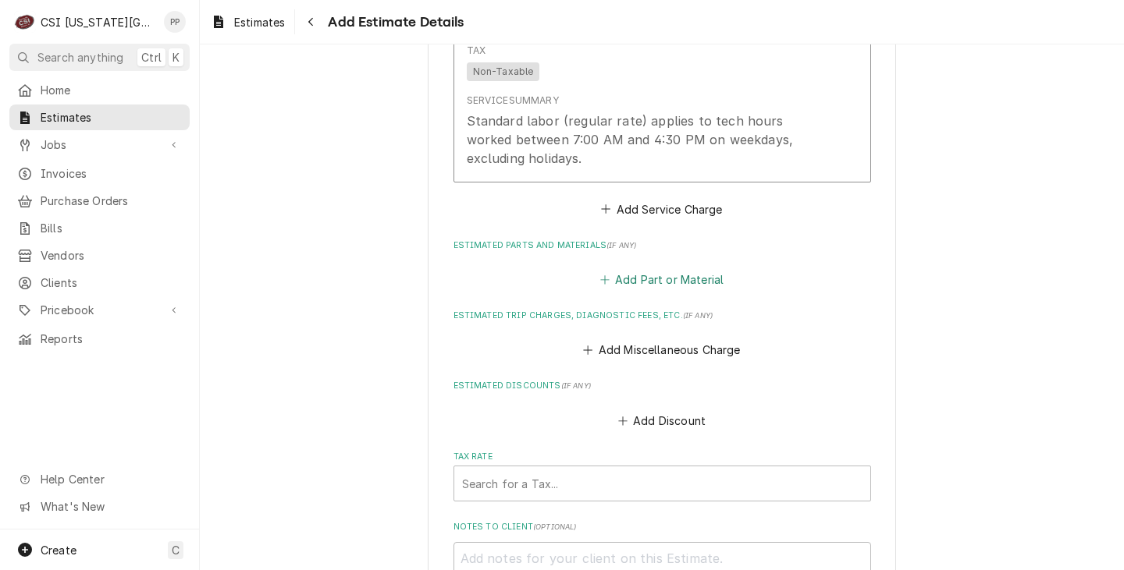
click at [658, 269] on button "Add Part or Material" at bounding box center [661, 280] width 129 height 22
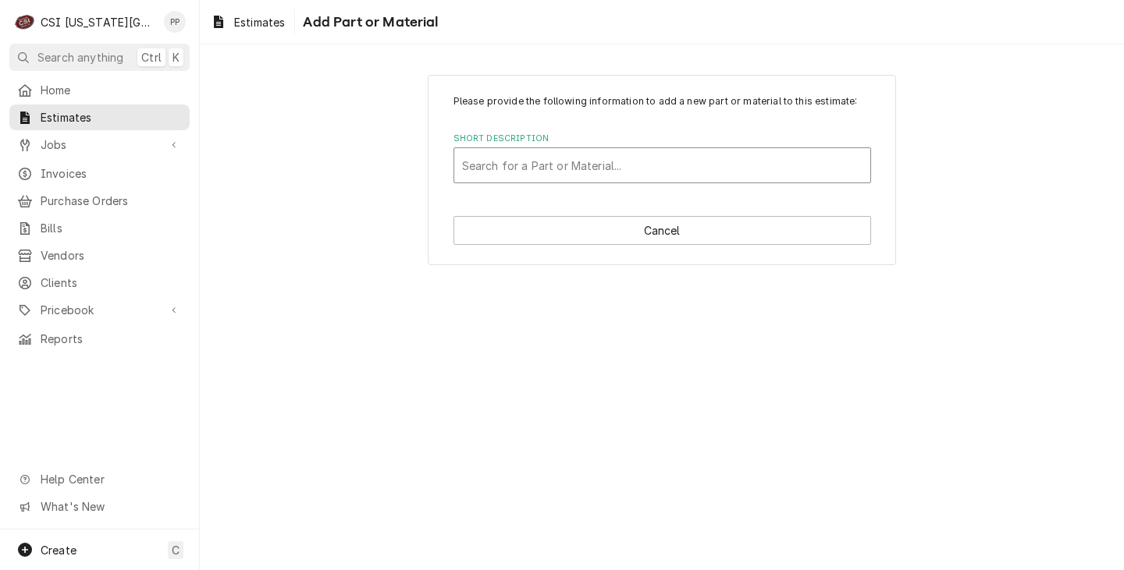
click at [517, 165] on div "Short Description" at bounding box center [662, 165] width 400 height 28
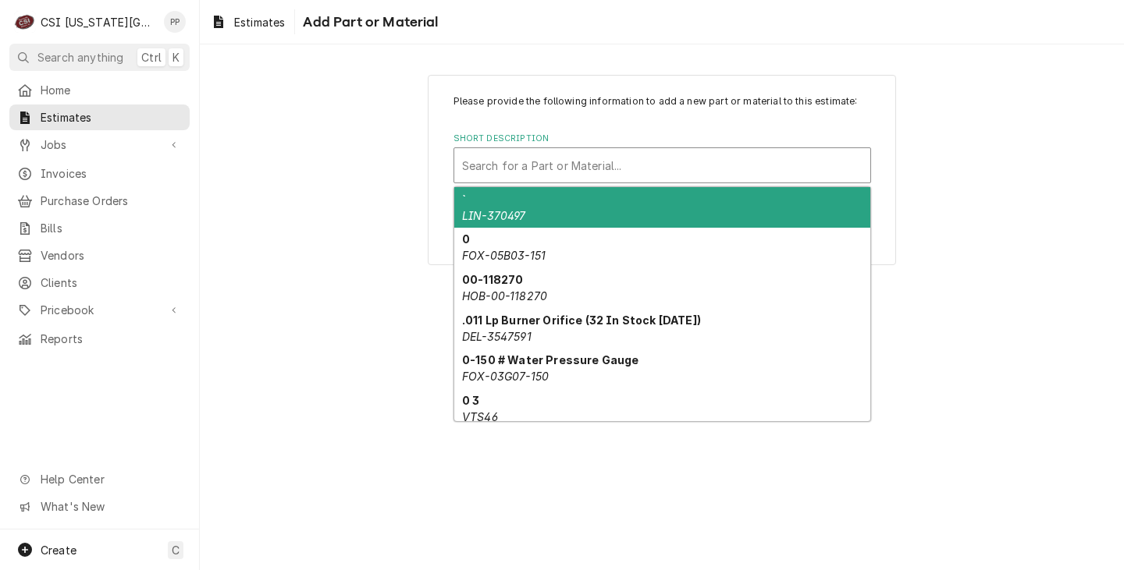
paste input "E-1-19-8"
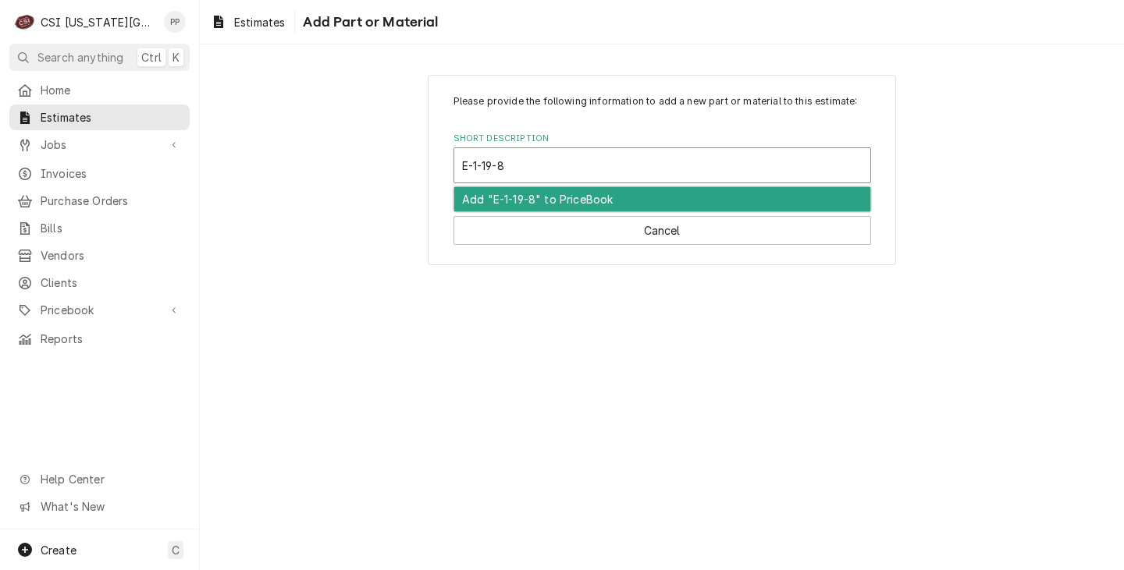
drag, startPoint x: 474, startPoint y: 165, endPoint x: 454, endPoint y: 162, distance: 19.8
click at [454, 162] on div "E-1-19-8" at bounding box center [662, 165] width 416 height 34
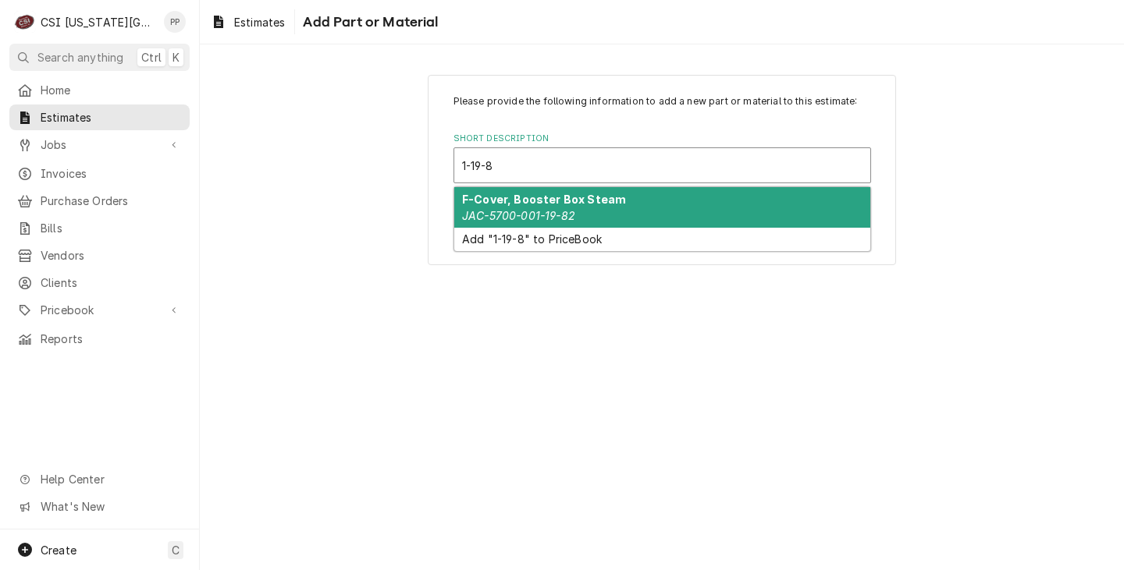
drag, startPoint x: 471, startPoint y: 165, endPoint x: 446, endPoint y: 162, distance: 24.3
click at [446, 162] on div "Please provide the following information to add a new part or material to this …" at bounding box center [662, 170] width 468 height 190
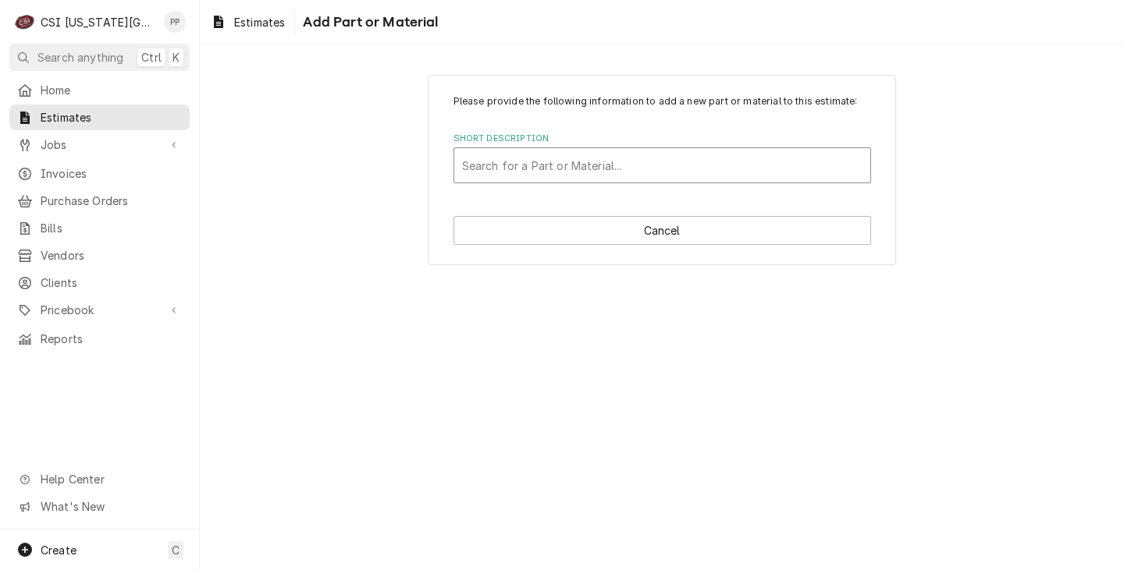
drag, startPoint x: 596, startPoint y: 176, endPoint x: 490, endPoint y: 165, distance: 106.8
click at [490, 165] on div "Short Description" at bounding box center [662, 165] width 400 height 28
paste input "E-1-19-8"
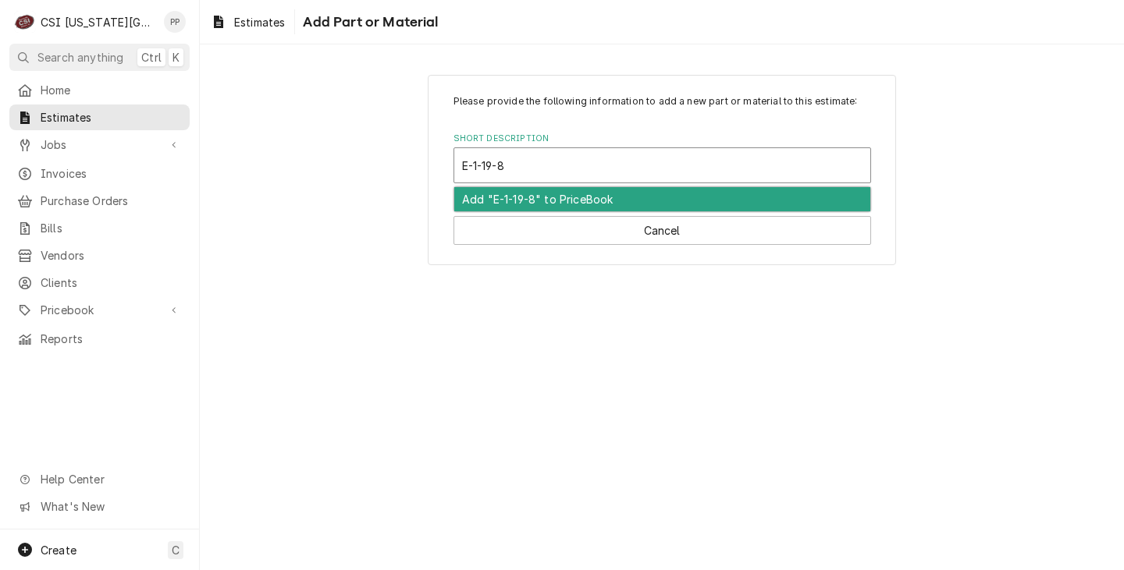
click at [474, 164] on input "E-1-19-8" at bounding box center [484, 165] width 45 height 25
click at [481, 166] on input "E1-19-8" at bounding box center [482, 165] width 41 height 25
click at [487, 166] on input "E119-8" at bounding box center [480, 165] width 36 height 25
click at [516, 168] on div "Short Description" at bounding box center [662, 165] width 400 height 28
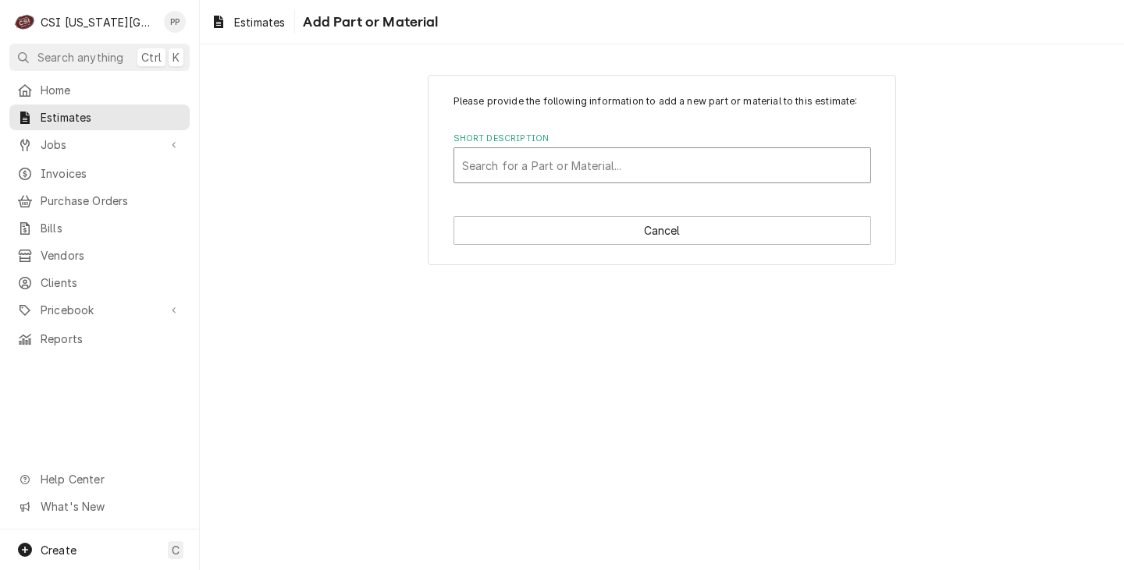
click at [564, 153] on div "Short Description" at bounding box center [662, 165] width 400 height 28
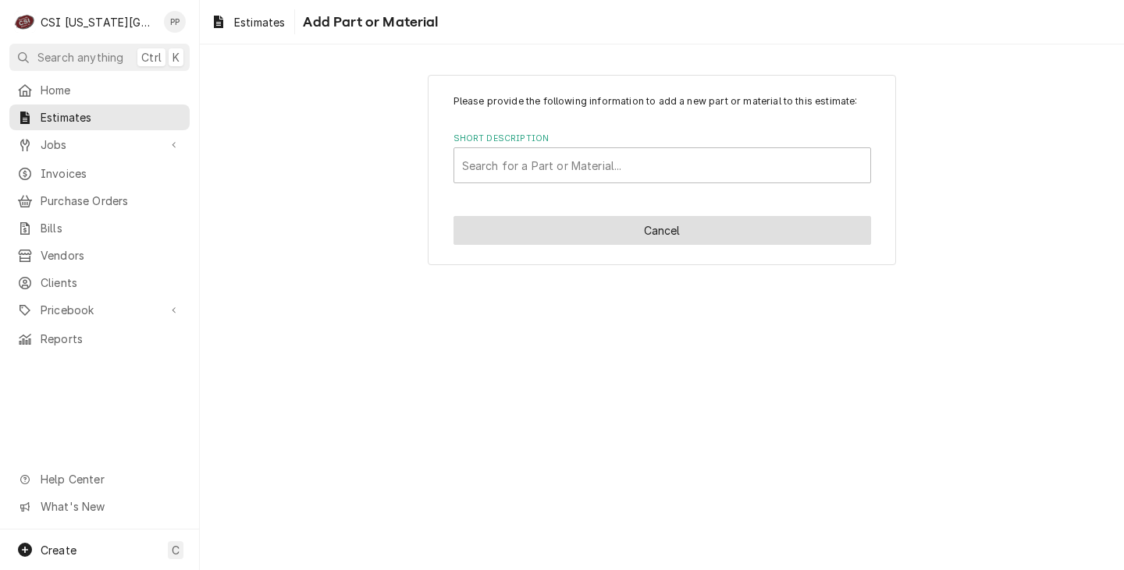
click at [603, 242] on button "Cancel" at bounding box center [661, 230] width 417 height 29
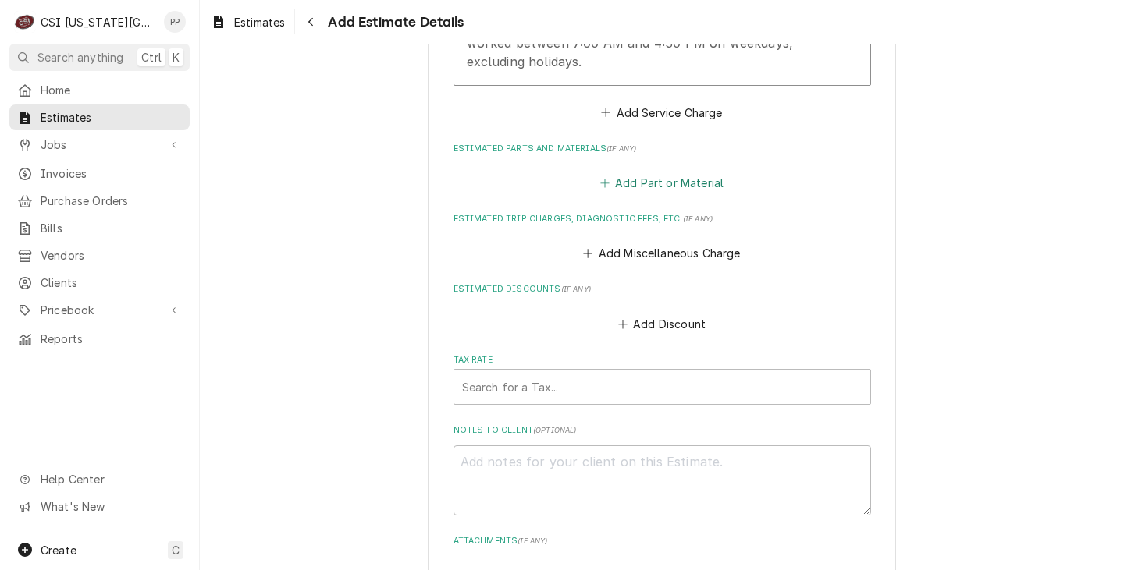
click at [661, 172] on button "Add Part or Material" at bounding box center [661, 183] width 129 height 22
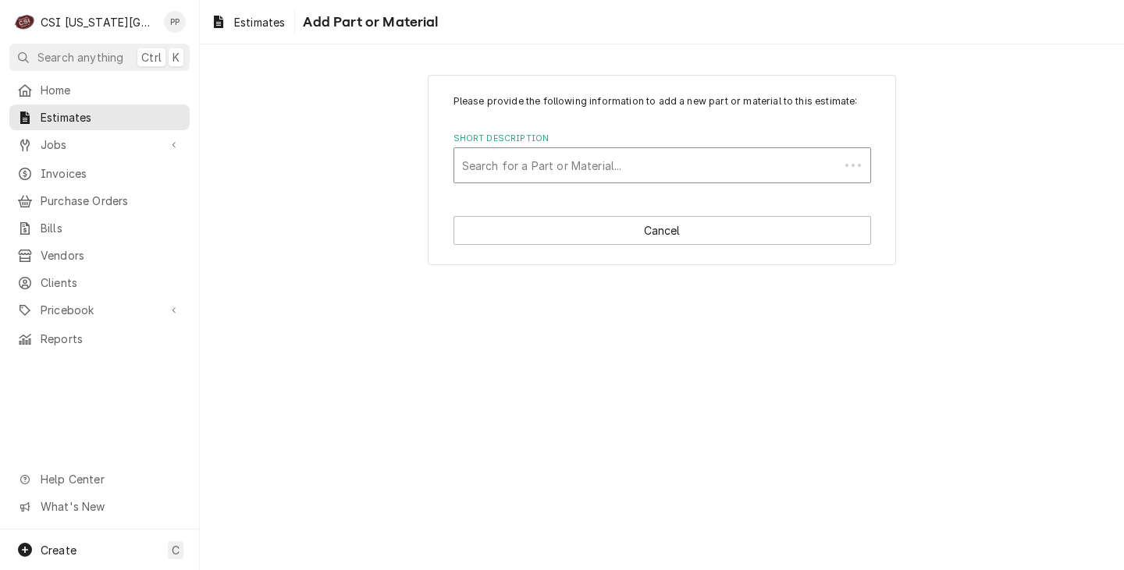
click at [624, 169] on div "Short Description" at bounding box center [646, 165] width 369 height 28
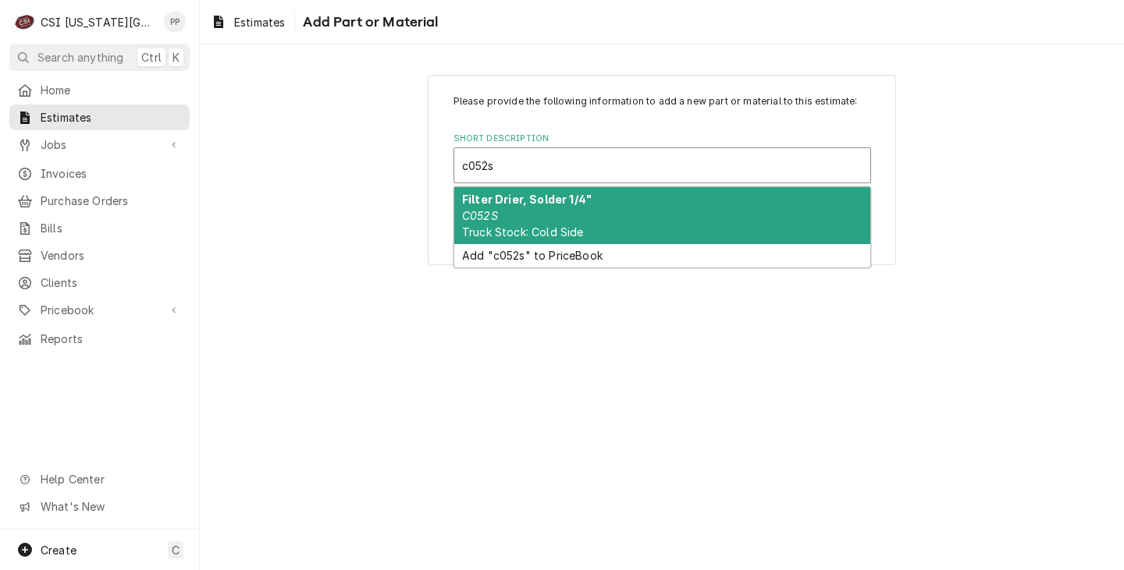
click at [621, 207] on div "Filter Drier, Solder 1/4" C052S Truck Stock: Cold Side" at bounding box center [662, 215] width 416 height 57
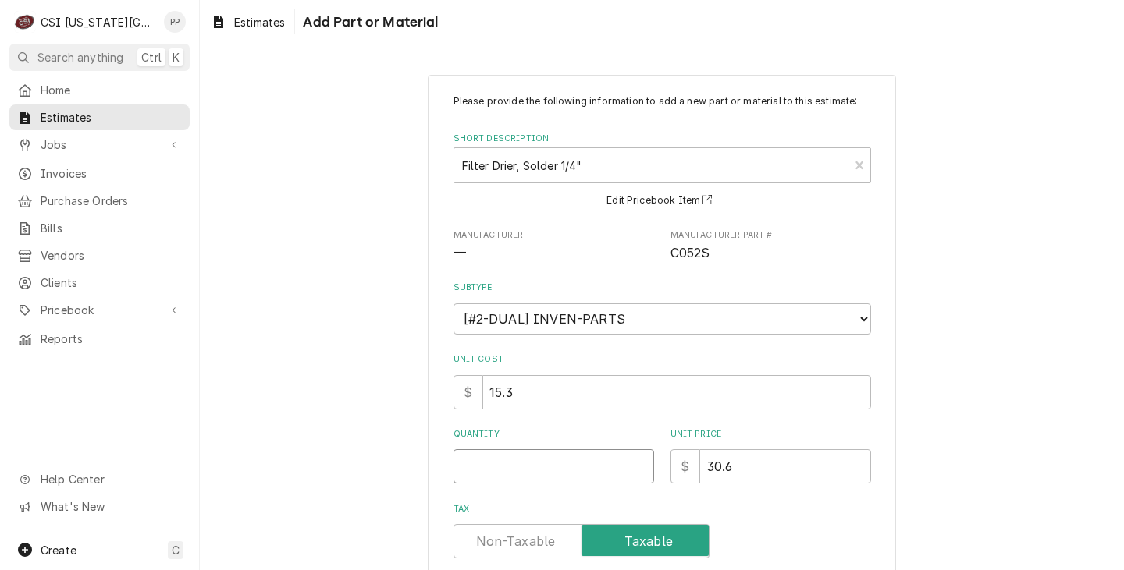
click at [515, 456] on input "Quantity" at bounding box center [553, 466] width 201 height 34
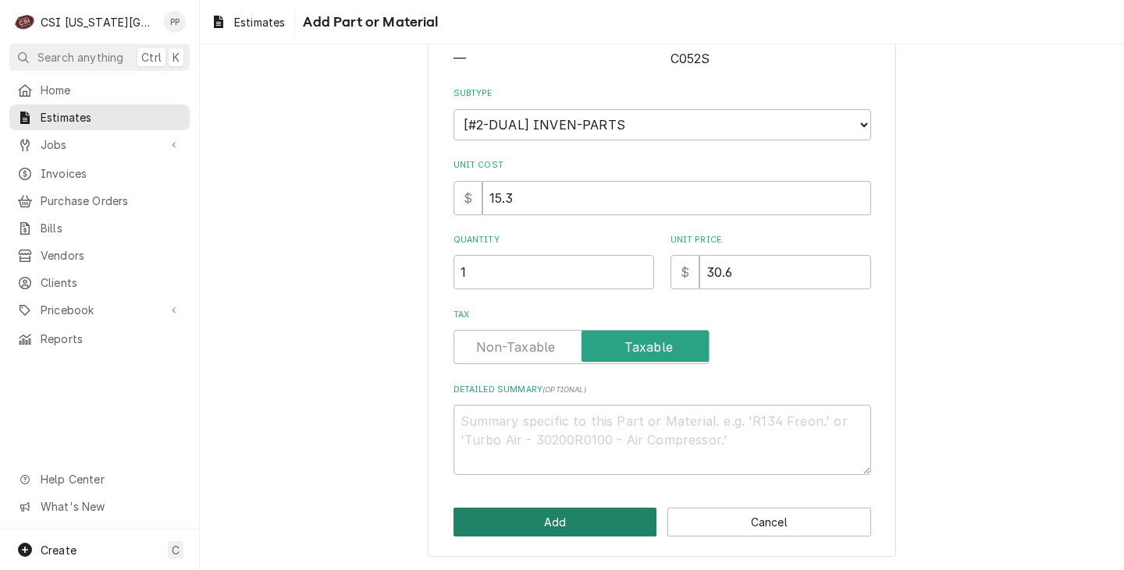
click at [576, 516] on button "Add" at bounding box center [555, 522] width 204 height 29
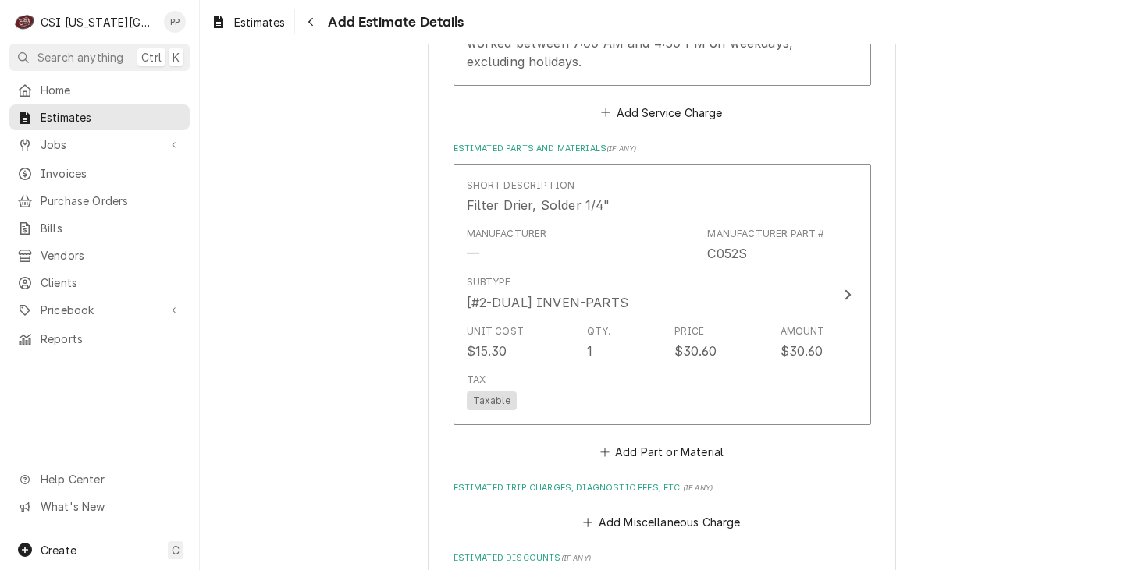
scroll to position [2645, 0]
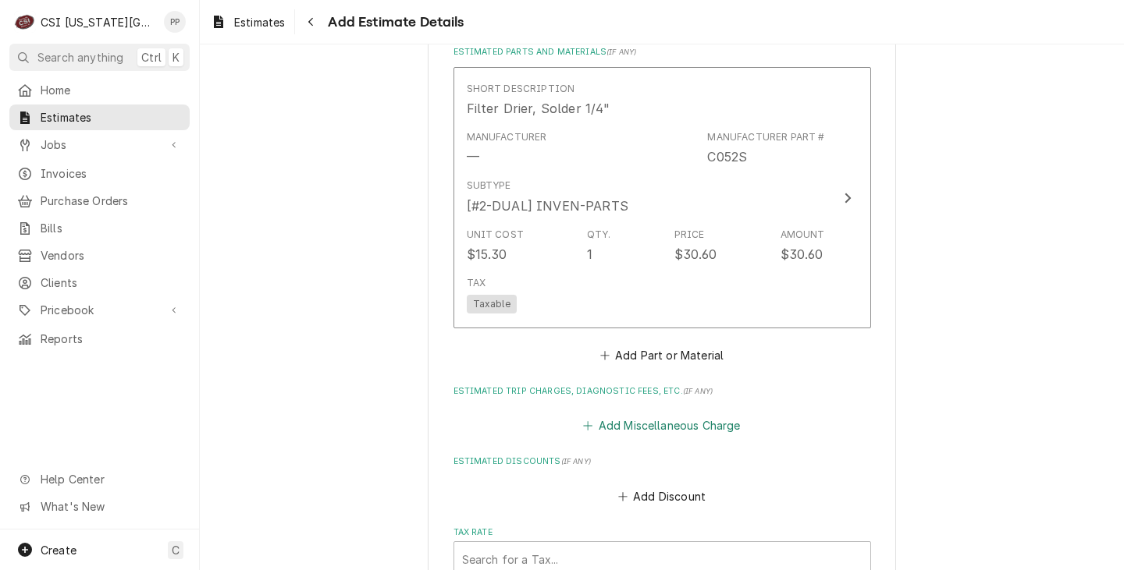
click at [684, 415] on button "Add Miscellaneous Charge" at bounding box center [662, 426] width 162 height 22
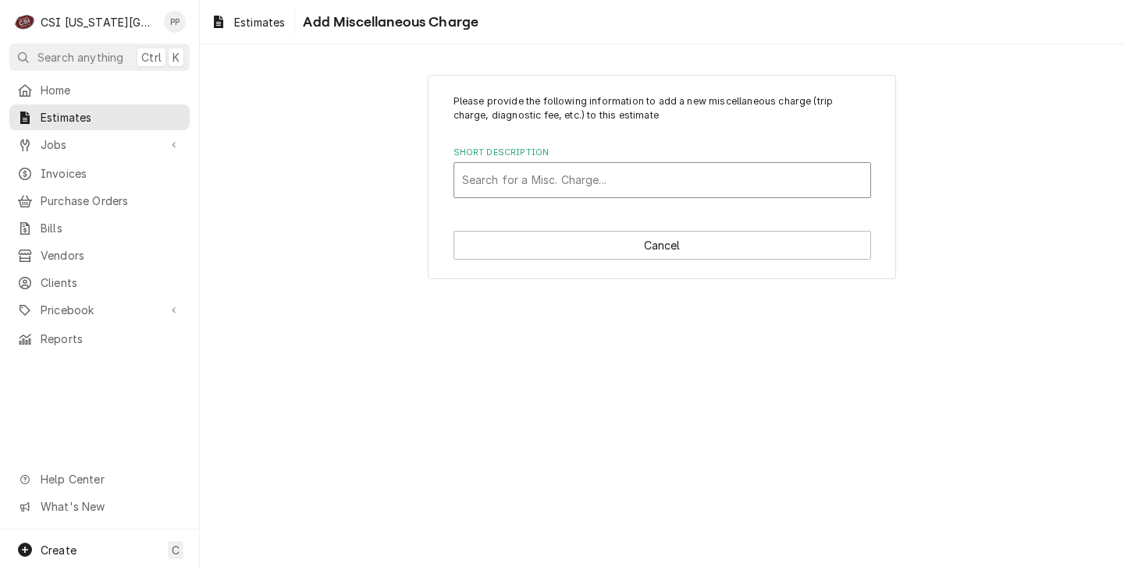
click at [623, 185] on div "Short Description" at bounding box center [662, 180] width 400 height 28
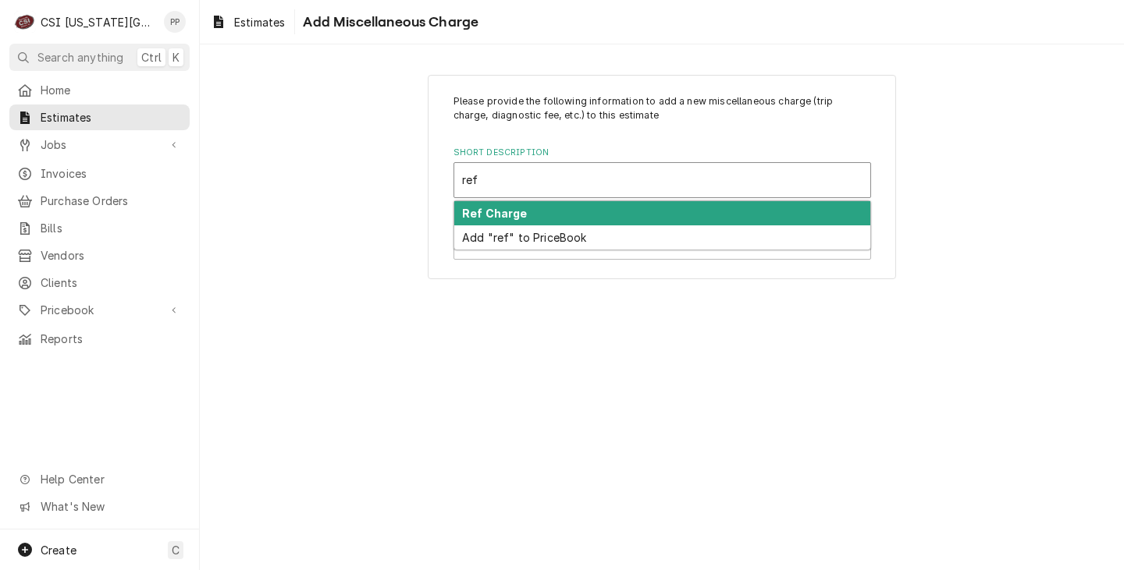
click at [593, 222] on div "Ref Charge" at bounding box center [662, 213] width 416 height 24
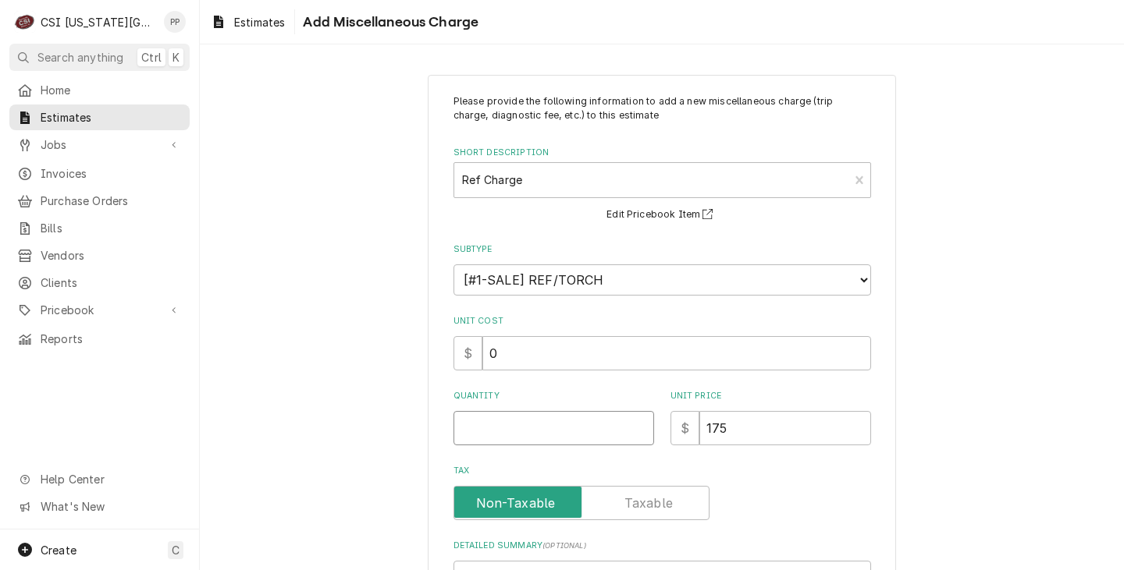
click at [549, 414] on input "Quantity" at bounding box center [553, 428] width 201 height 34
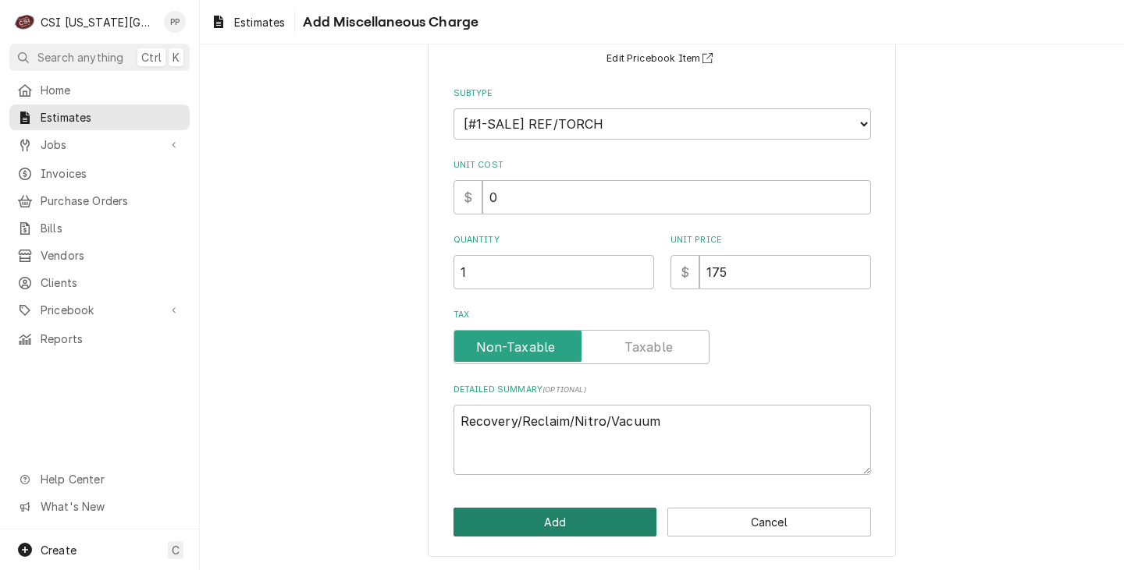
click at [608, 518] on button "Add" at bounding box center [555, 522] width 204 height 29
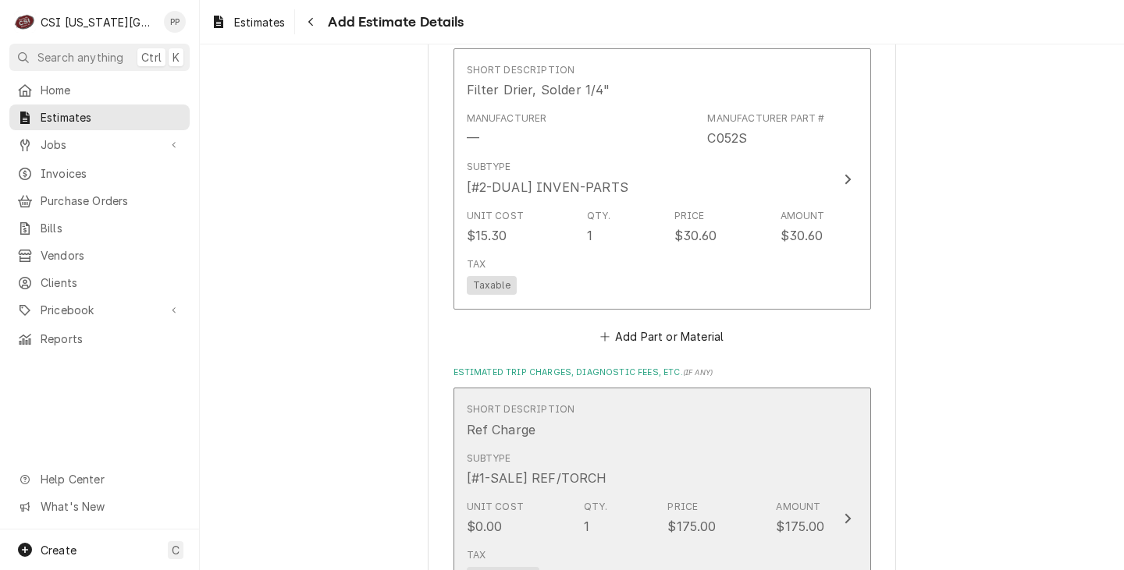
scroll to position [2791, 0]
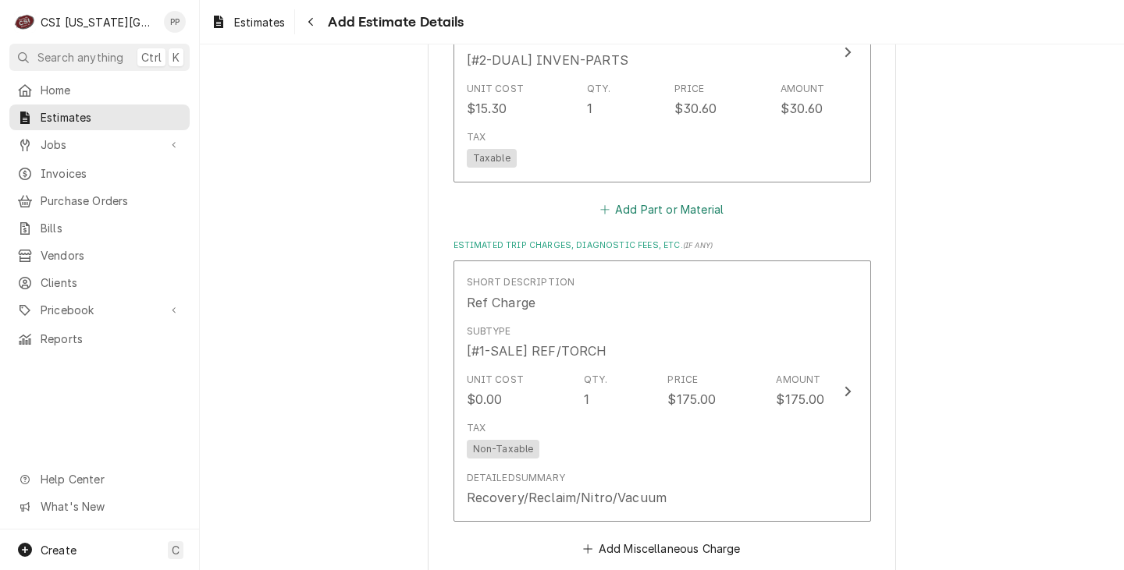
click at [663, 199] on button "Add Part or Material" at bounding box center [661, 210] width 129 height 22
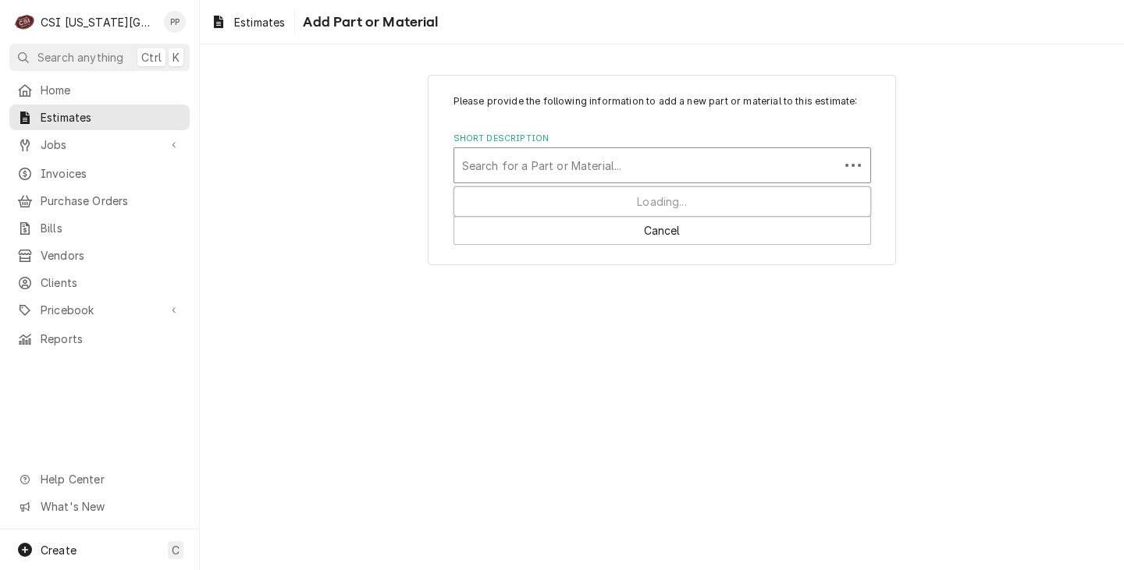
click at [657, 155] on div "Short Description" at bounding box center [646, 165] width 369 height 28
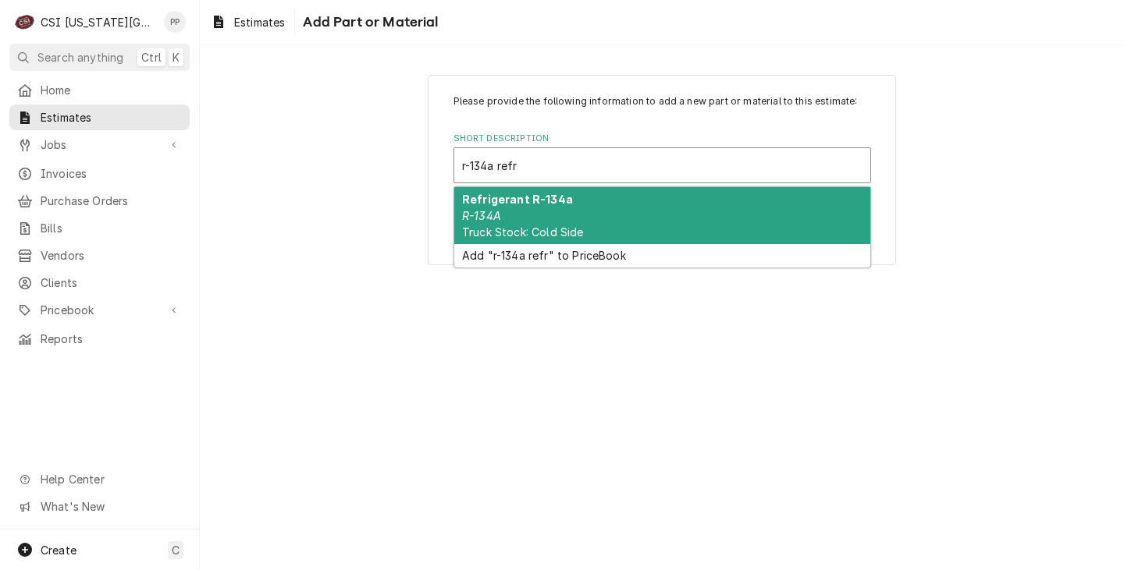
click at [639, 208] on div "Refrigerant R-134a R-134A Truck Stock: Cold Side" at bounding box center [662, 215] width 416 height 57
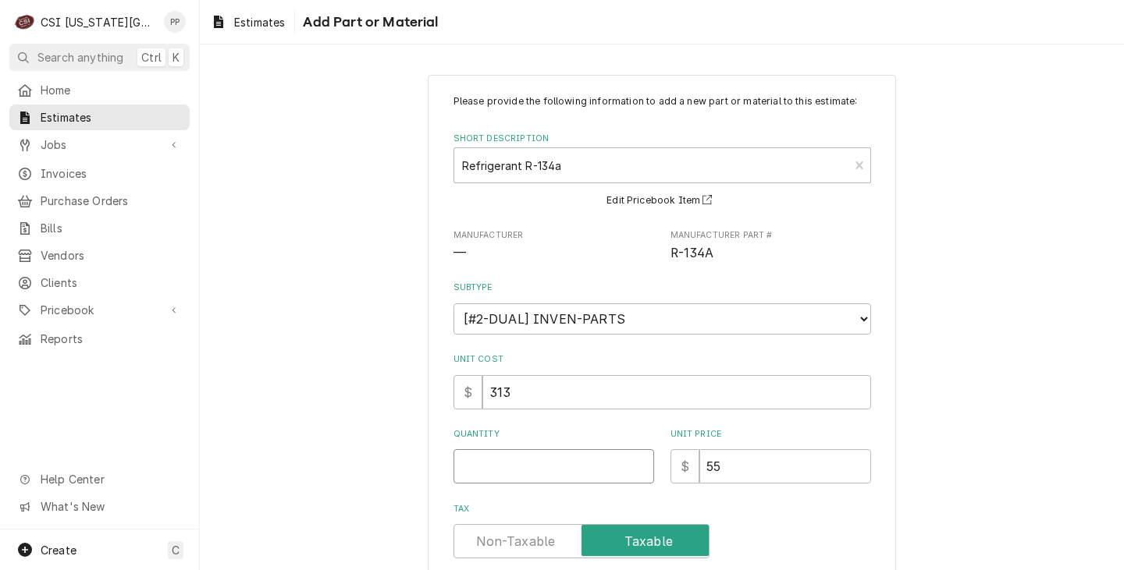
click at [541, 457] on input "Quantity" at bounding box center [553, 466] width 201 height 34
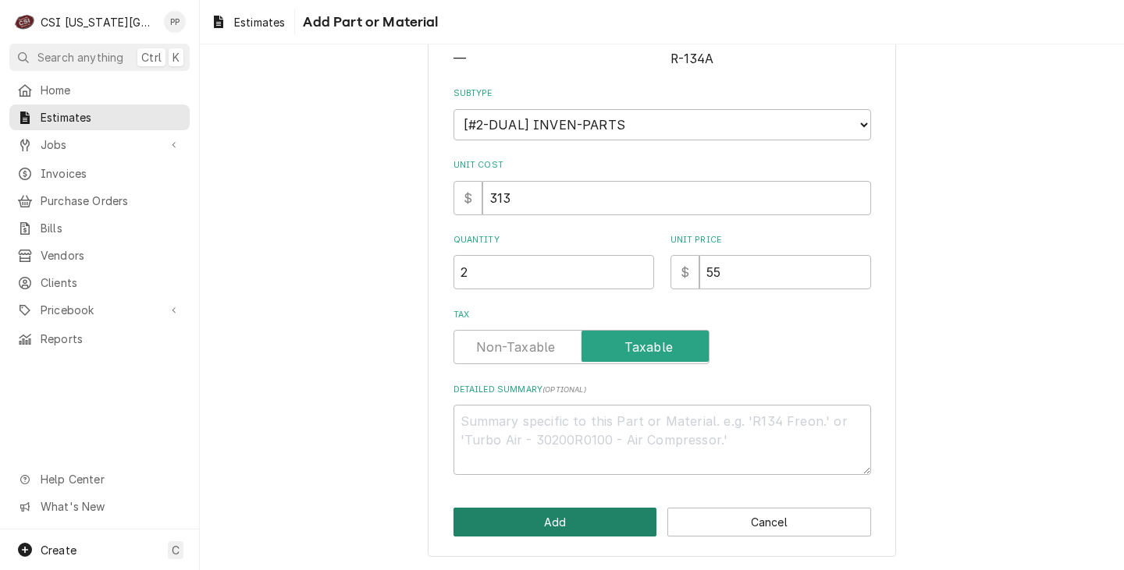
click at [561, 520] on button "Add" at bounding box center [555, 522] width 204 height 29
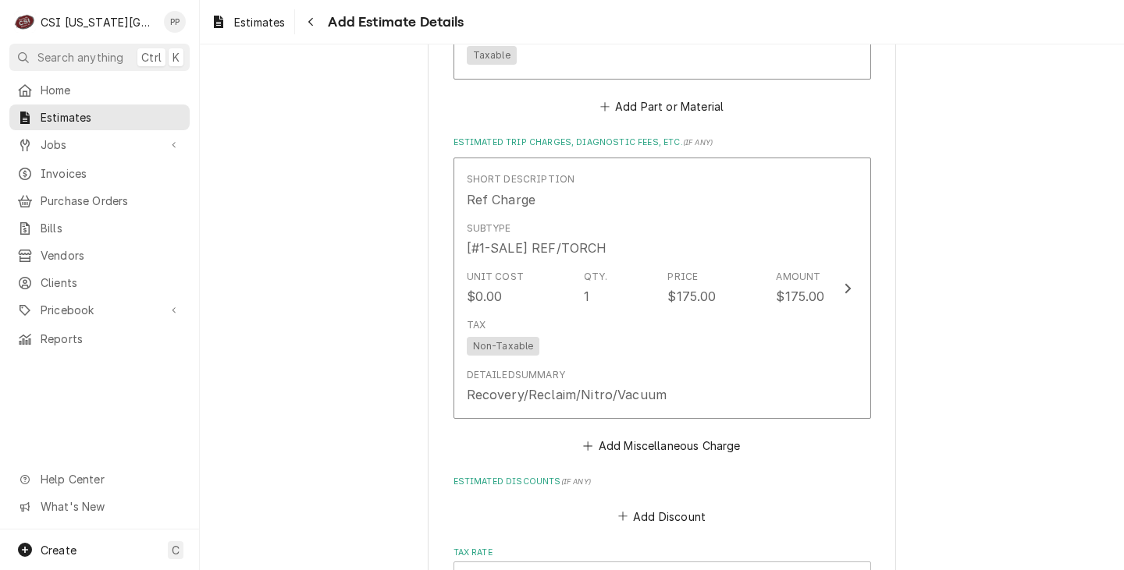
scroll to position [3171, 0]
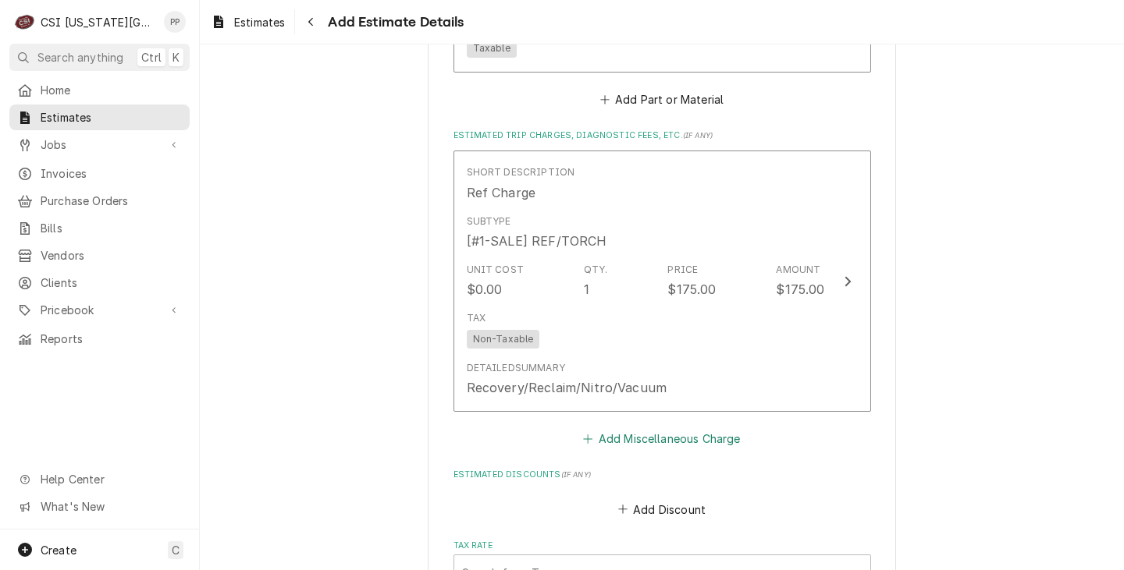
click at [673, 428] on button "Add Miscellaneous Charge" at bounding box center [662, 439] width 162 height 22
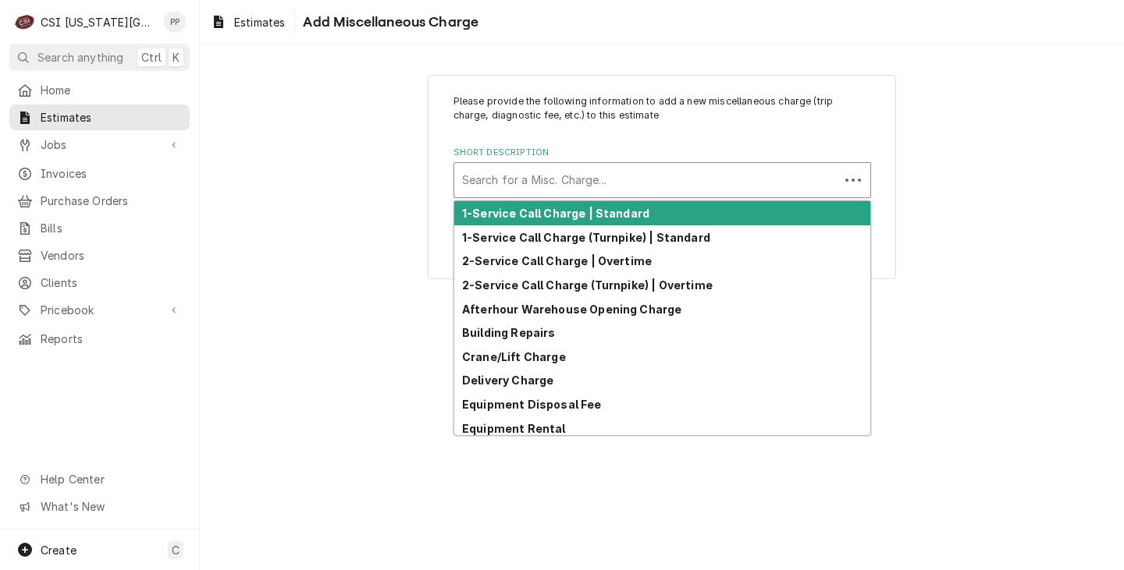
click at [666, 191] on div "Short Description" at bounding box center [646, 180] width 369 height 28
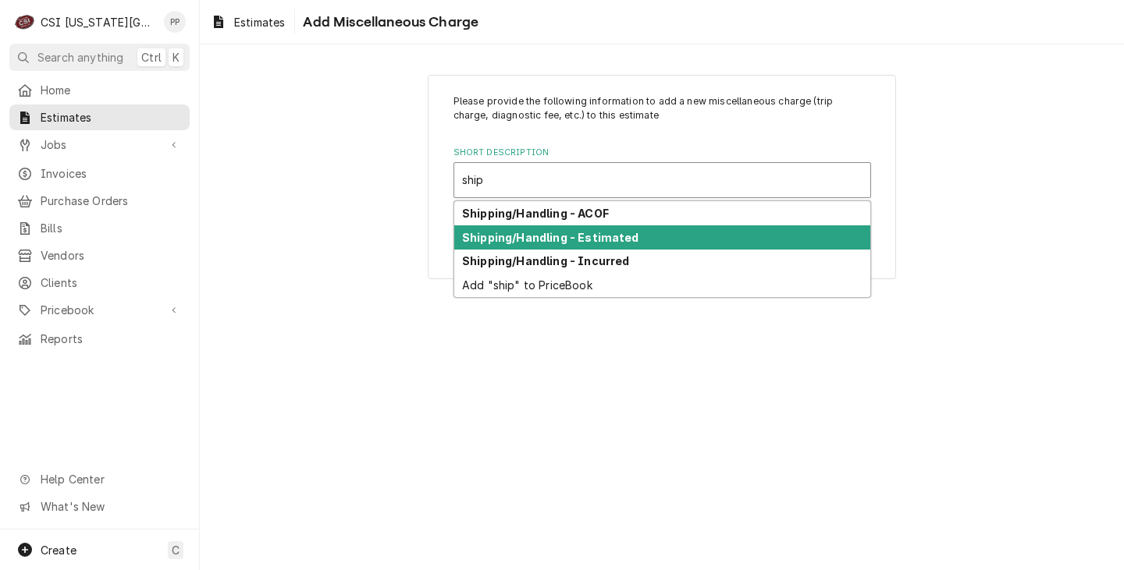
click at [641, 243] on div "Shipping/Handling - Estimated" at bounding box center [662, 238] width 416 height 24
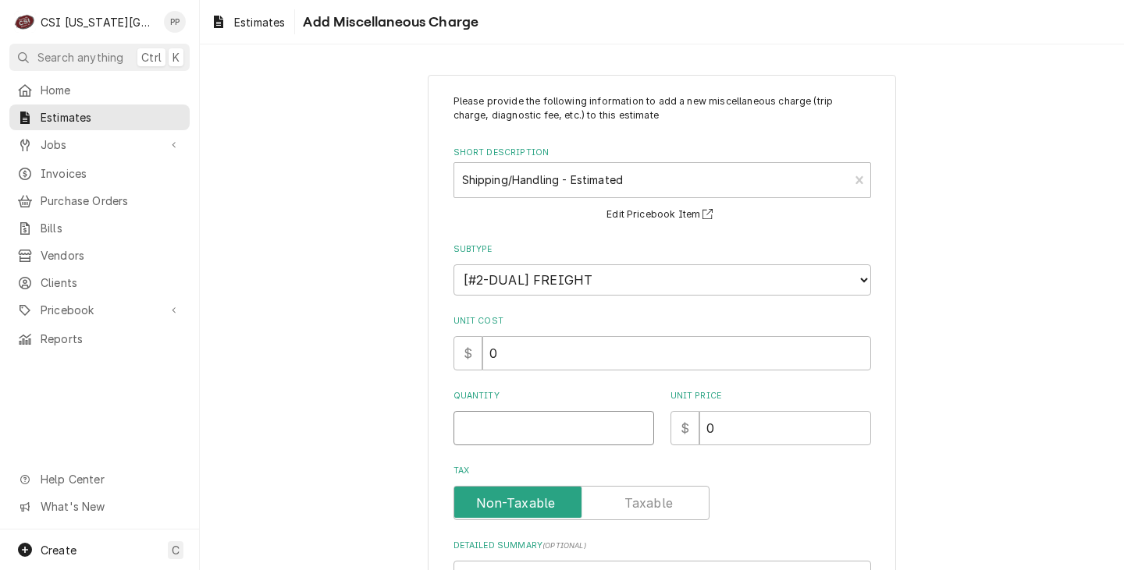
click at [524, 411] on input "Quantity" at bounding box center [553, 428] width 201 height 34
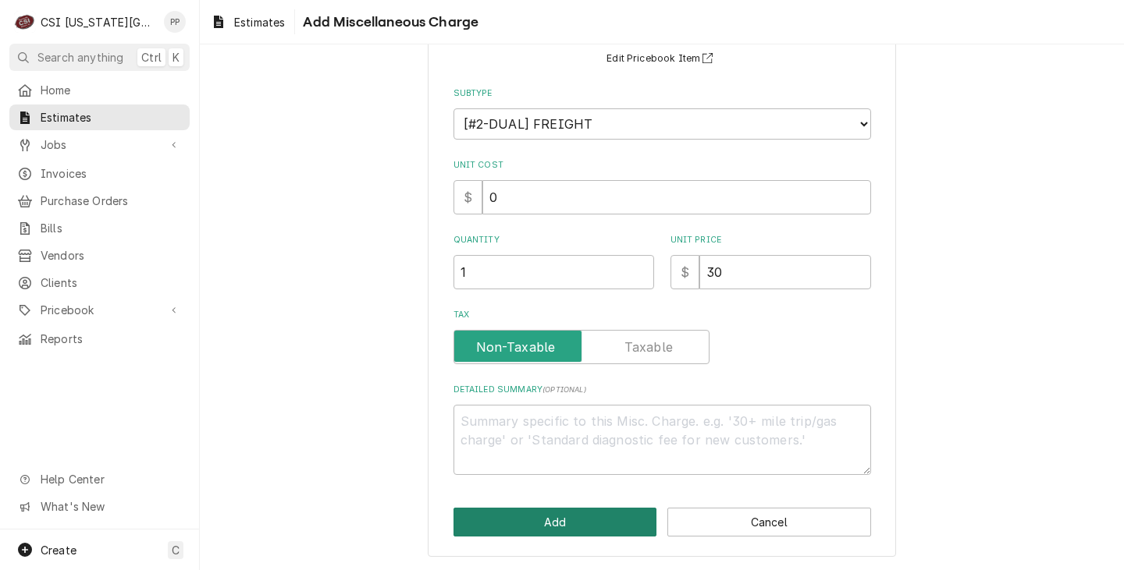
click at [562, 517] on button "Add" at bounding box center [555, 522] width 204 height 29
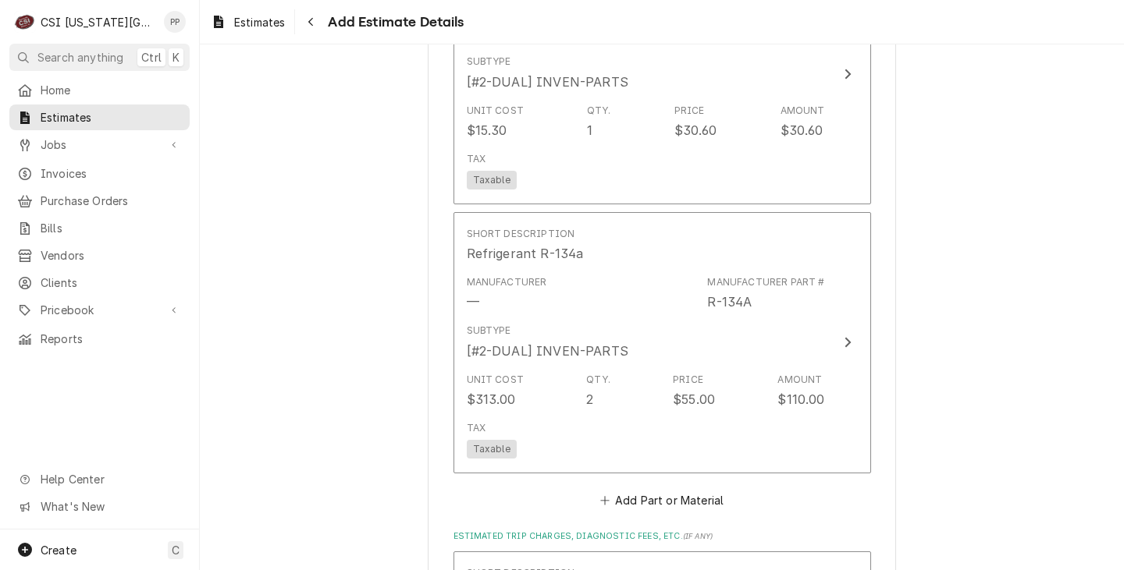
scroll to position [2945, 0]
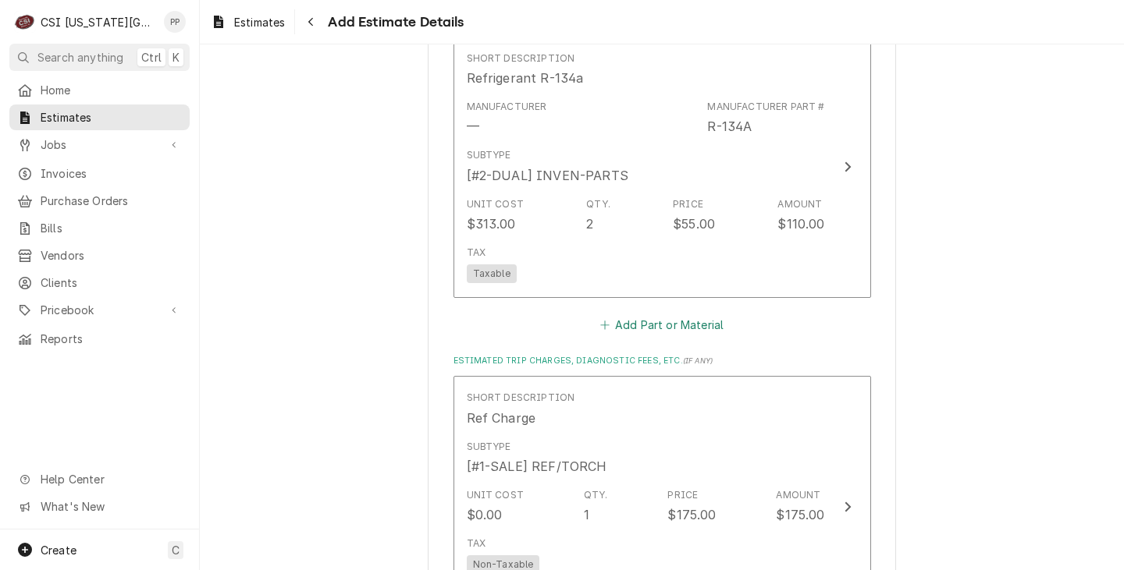
click at [665, 314] on button "Add Part or Material" at bounding box center [661, 325] width 129 height 22
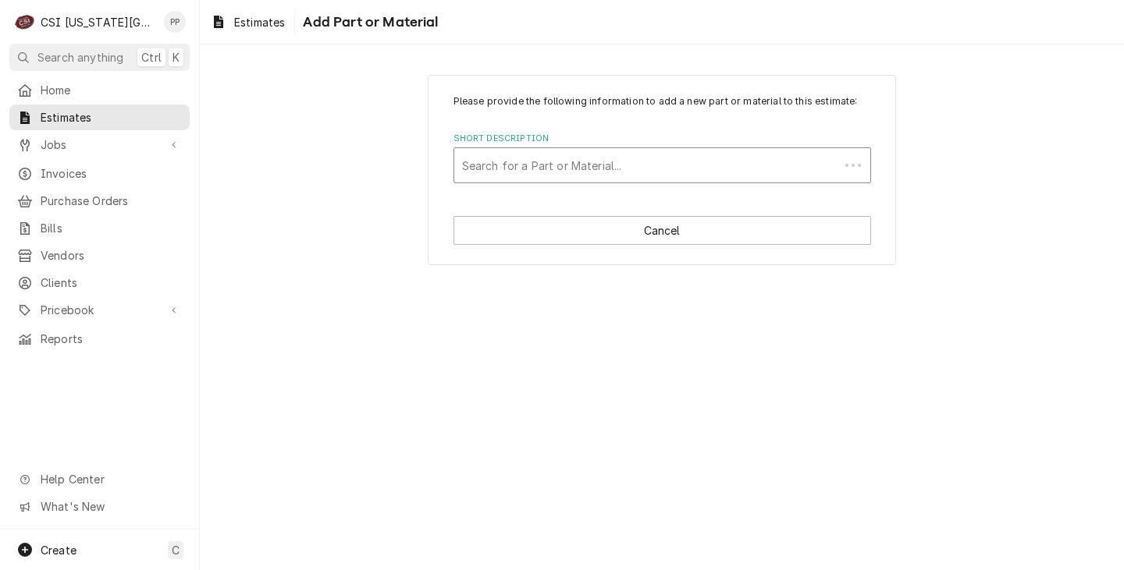
click at [595, 170] on div "Short Description" at bounding box center [646, 165] width 369 height 28
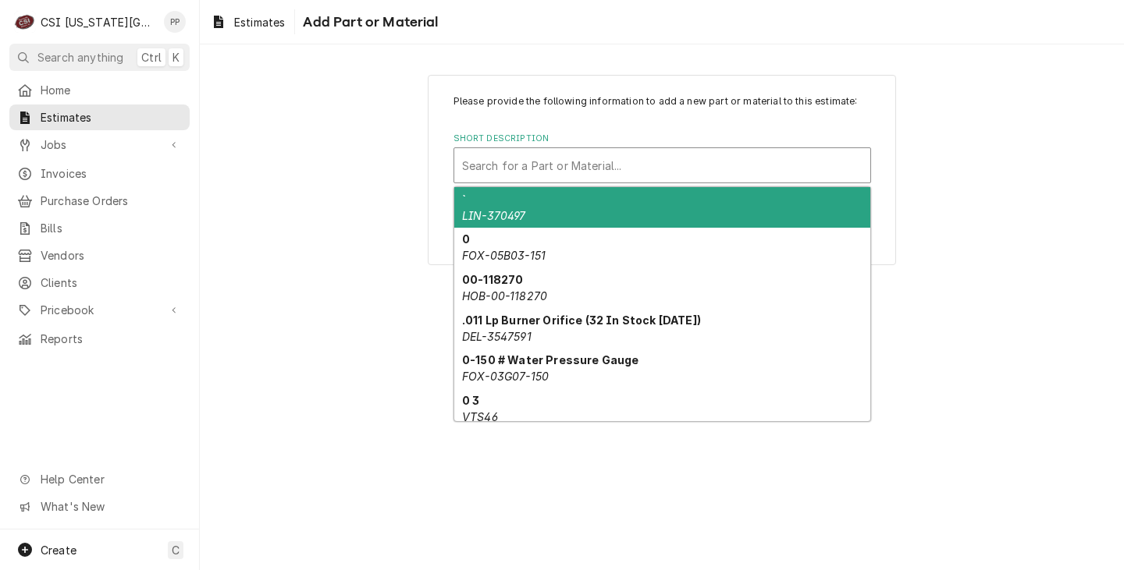
paste input "H&K-E-1-19-08"
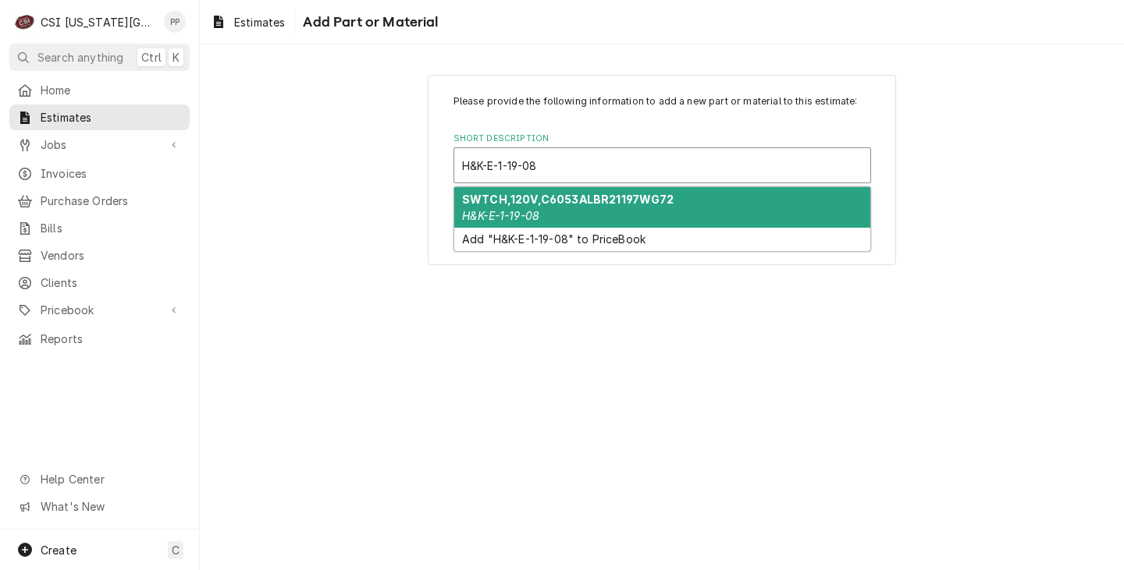
click at [581, 200] on strong "SWTCH,120V,C6053ALBR21197WG72" at bounding box center [568, 199] width 212 height 13
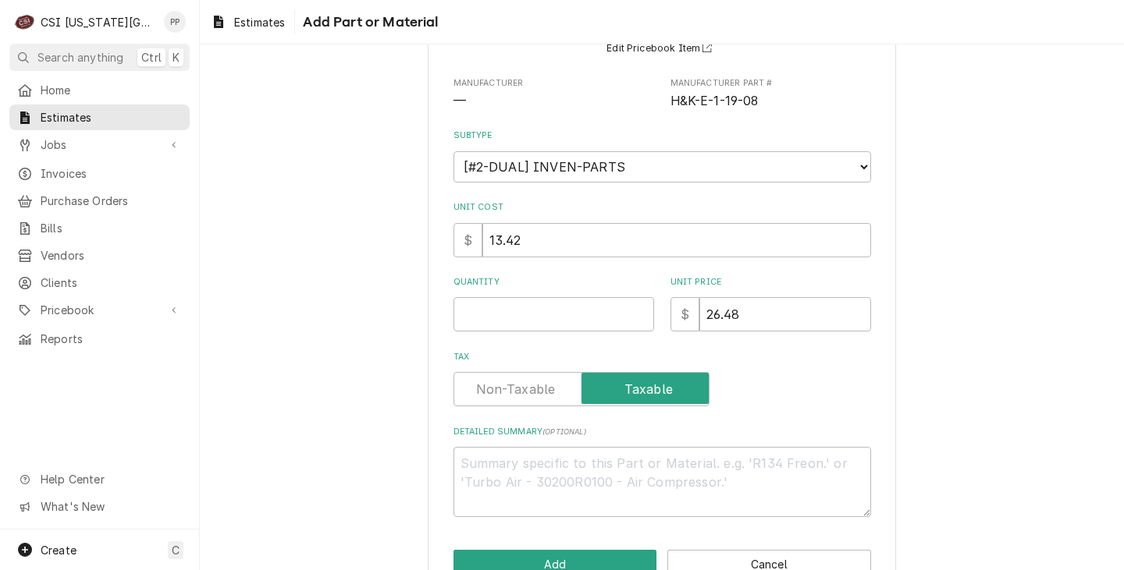
scroll to position [156, 0]
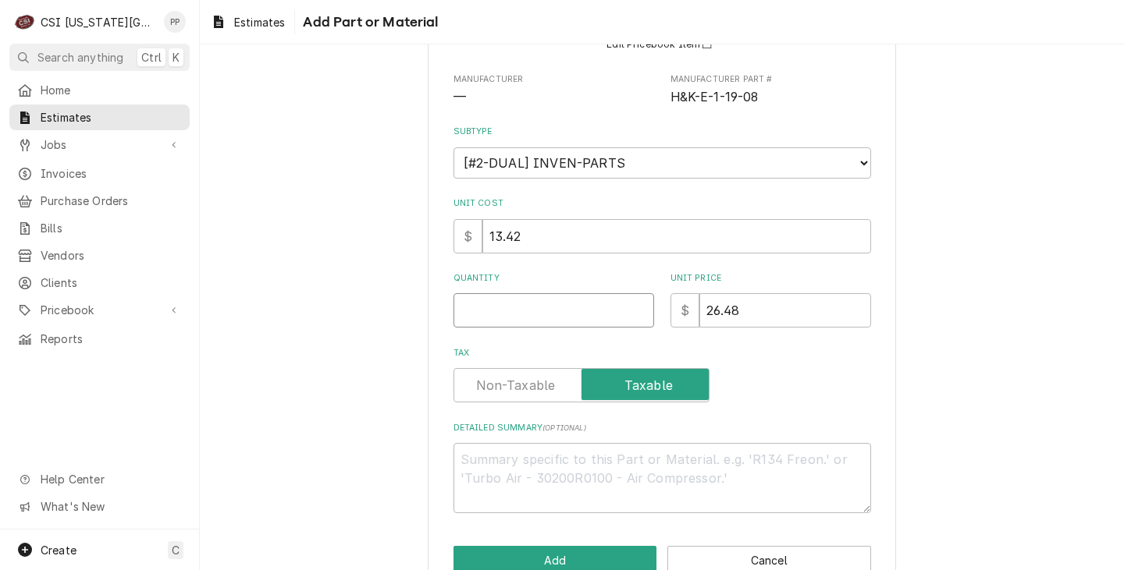
click at [586, 325] on input "Quantity" at bounding box center [553, 310] width 201 height 34
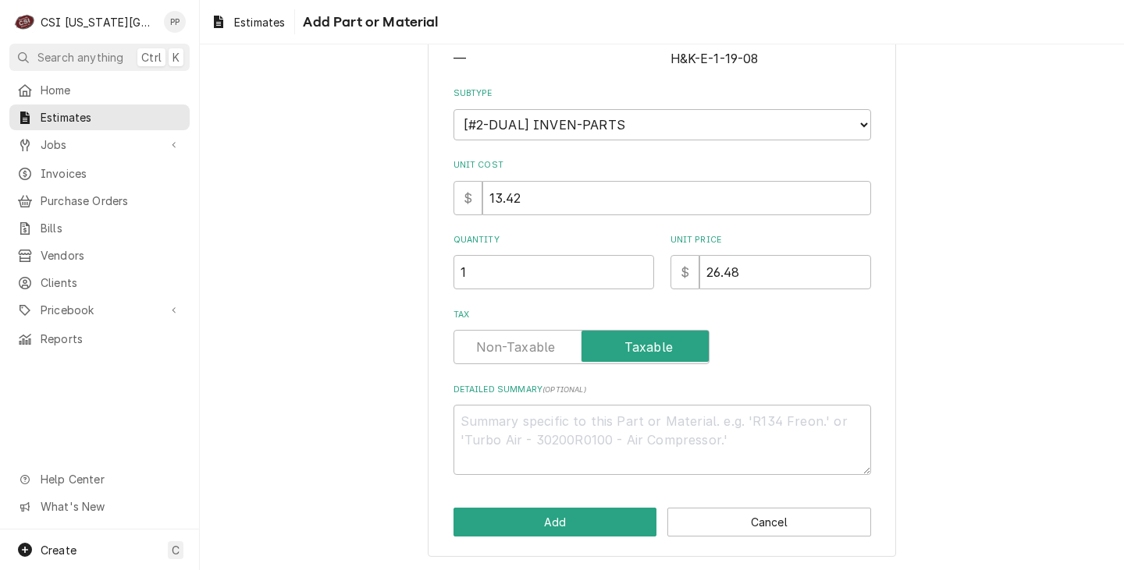
click at [573, 506] on div "Please provide the following information to add a new part or material to this …" at bounding box center [662, 219] width 468 height 677
click at [579, 512] on button "Add" at bounding box center [555, 522] width 204 height 29
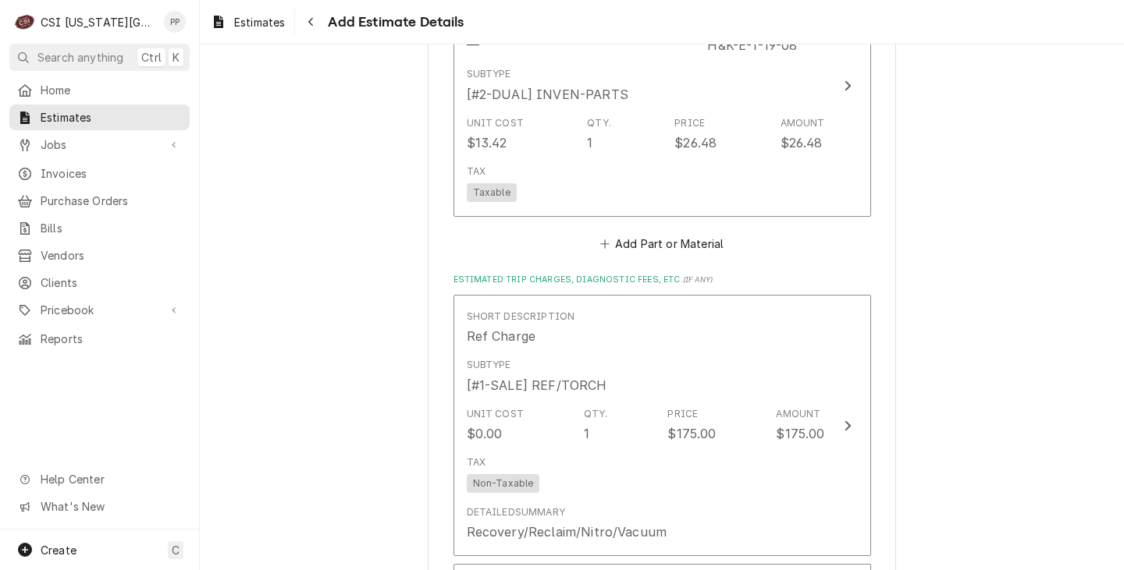
scroll to position [3217, 0]
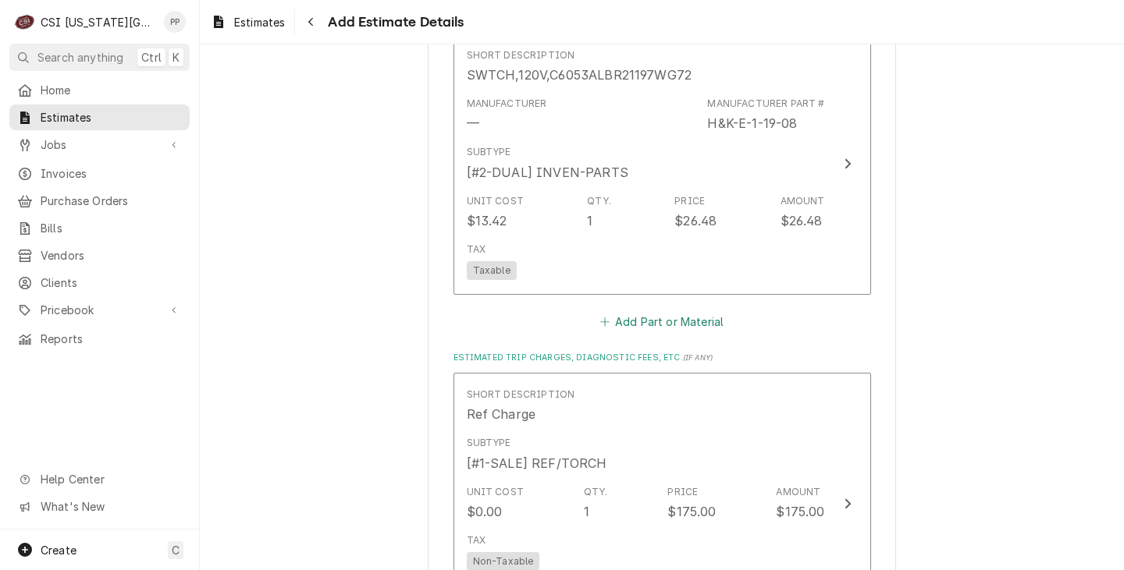
click at [697, 311] on button "Add Part or Material" at bounding box center [661, 322] width 129 height 22
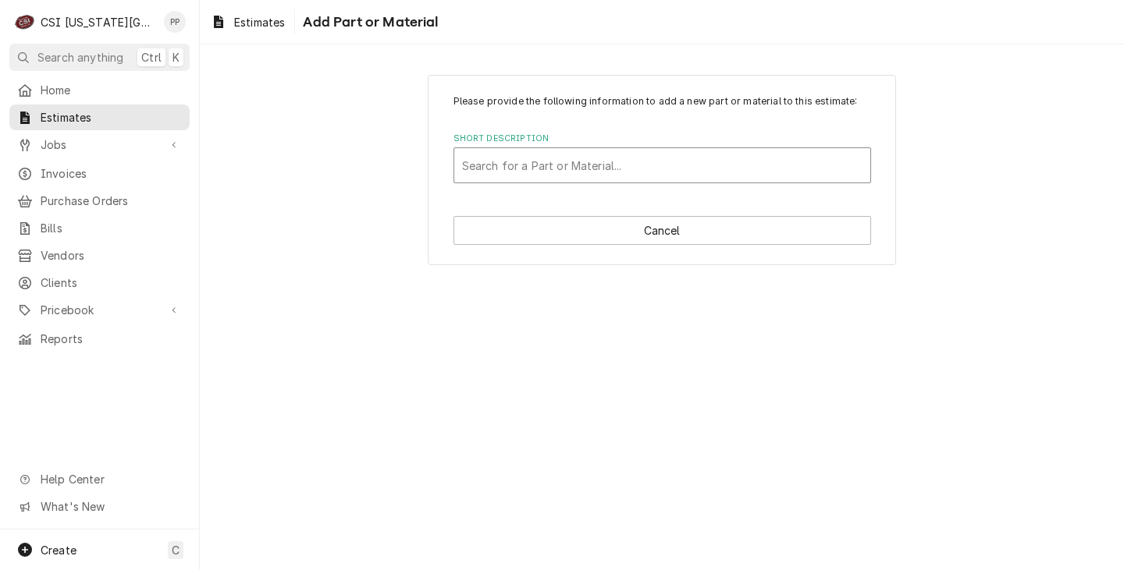
click at [665, 174] on div "Short Description" at bounding box center [662, 165] width 400 height 28
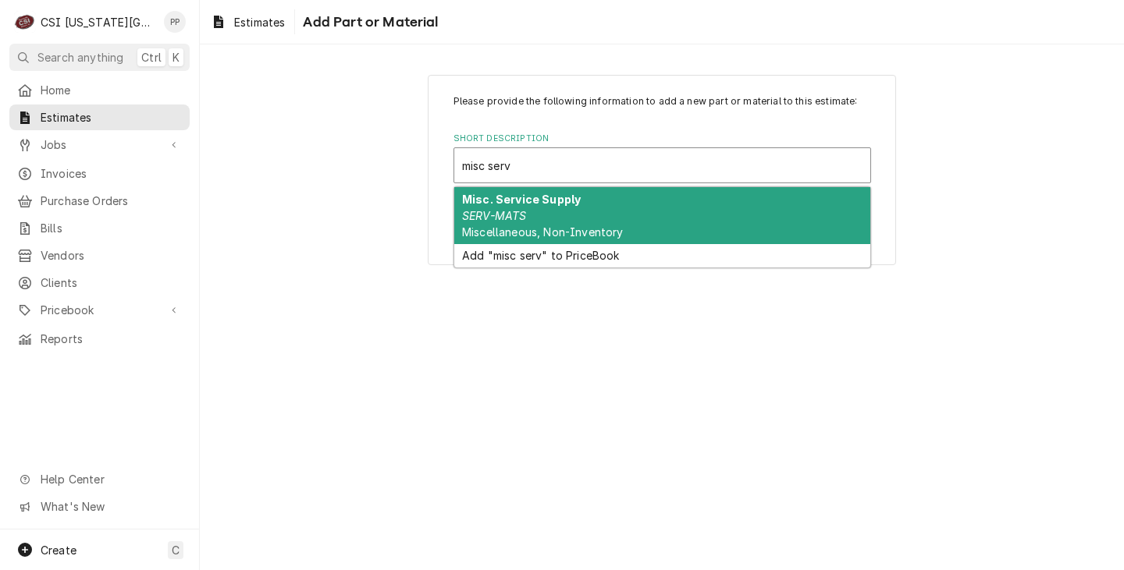
click at [651, 208] on div "Misc. Service Supply SERV-MATS Miscellaneous, Non-Inventory" at bounding box center [662, 215] width 416 height 57
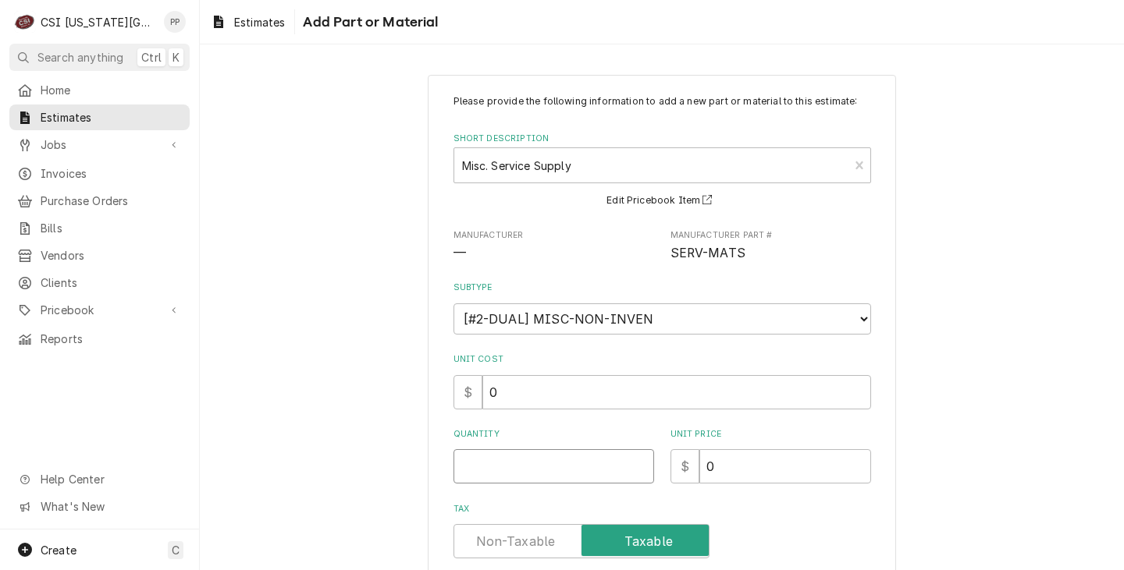
click at [559, 461] on input "Quantity" at bounding box center [553, 466] width 201 height 34
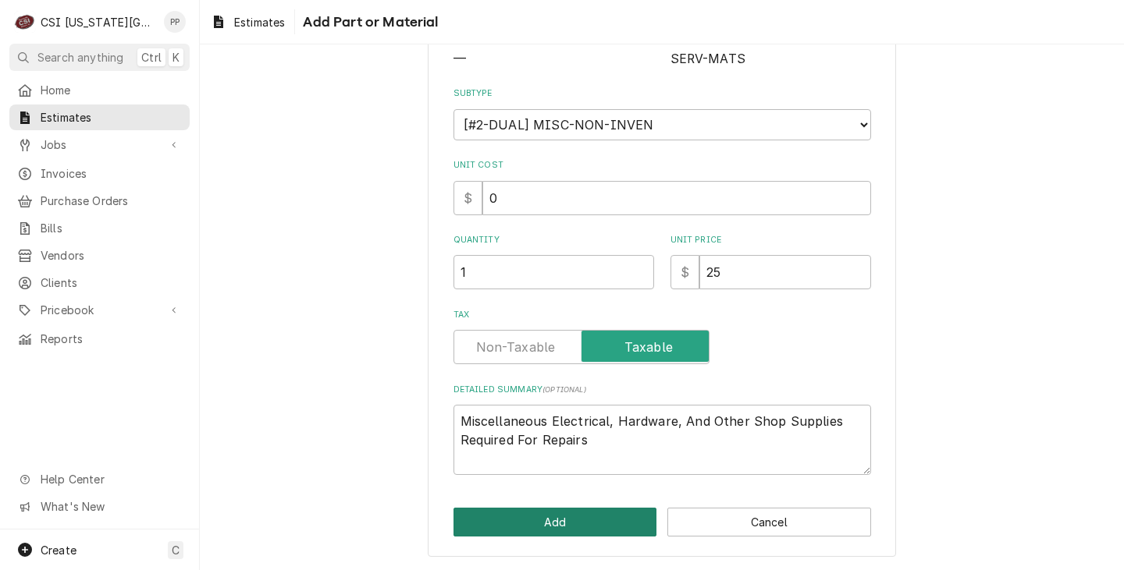
click at [554, 520] on button "Add" at bounding box center [555, 522] width 204 height 29
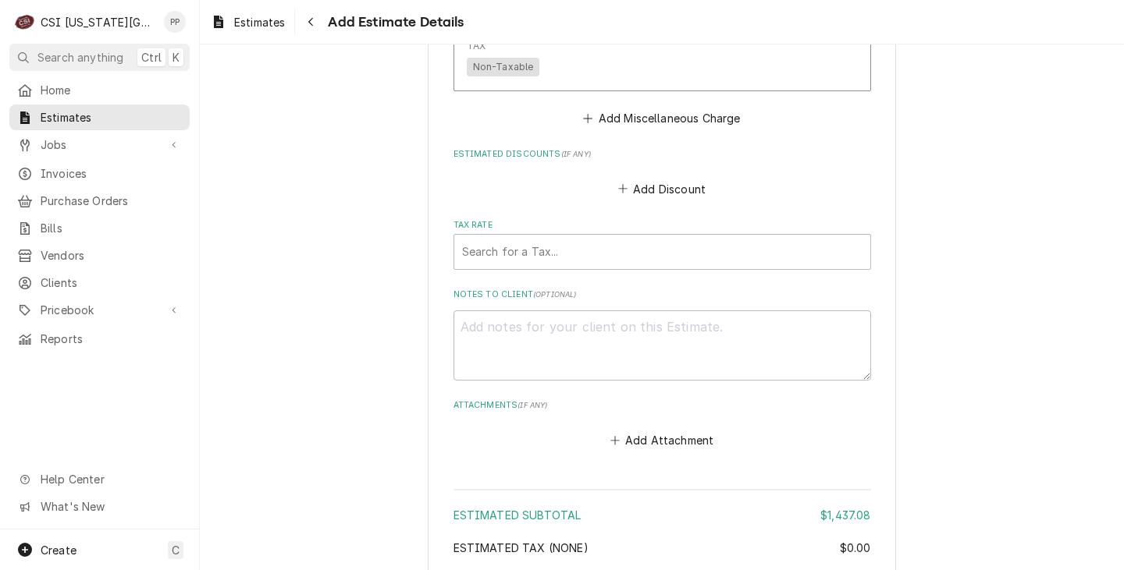
scroll to position [4318, 0]
click at [570, 237] on div "Tax Rate" at bounding box center [662, 251] width 400 height 28
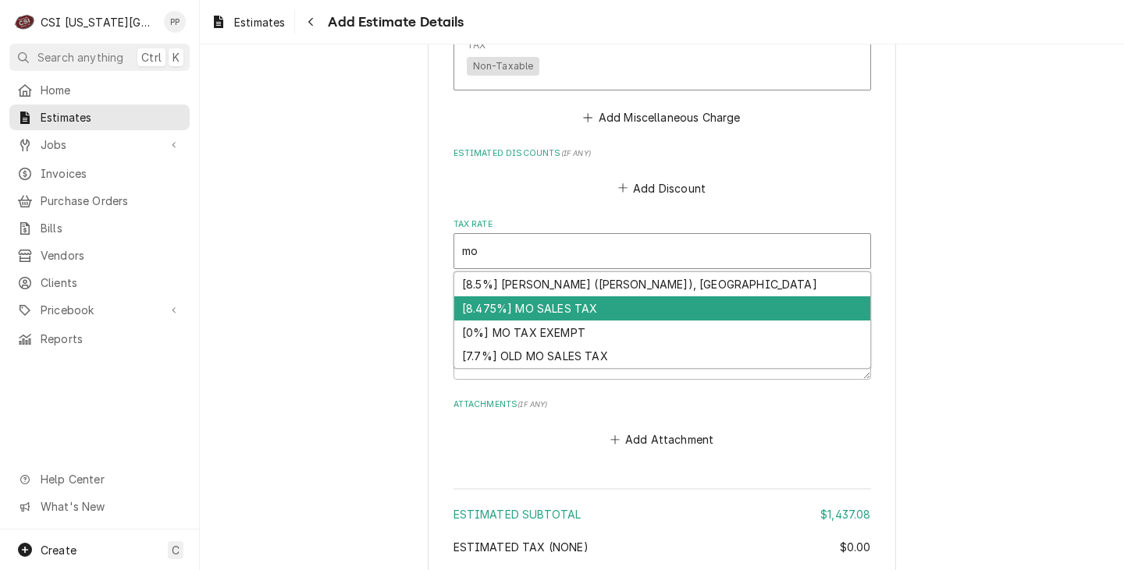
click at [587, 297] on div "[8.475%] MO SALES TAX" at bounding box center [662, 309] width 416 height 24
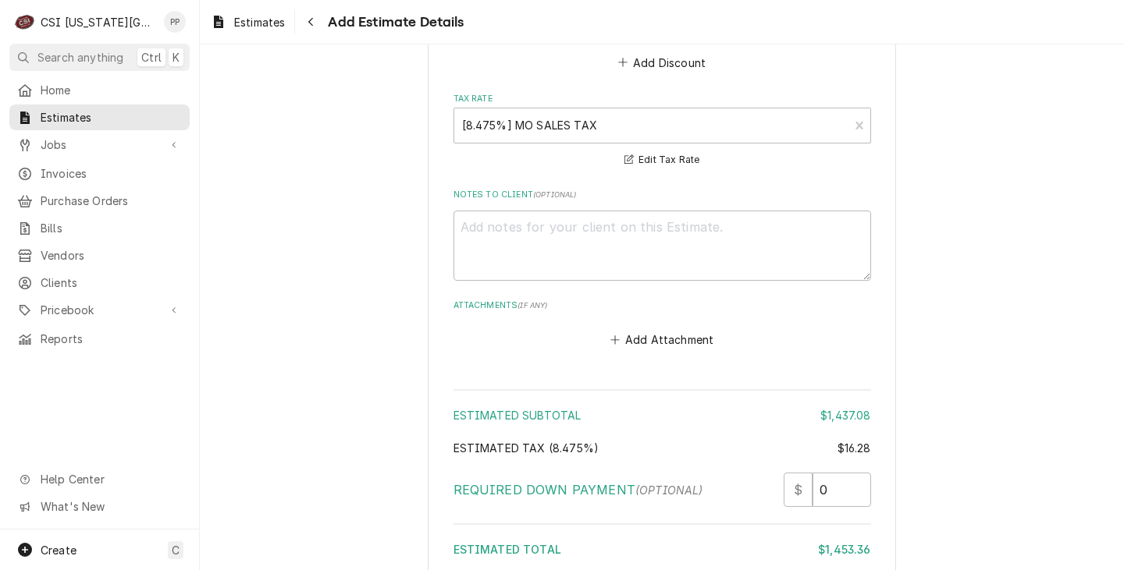
scroll to position [4530, 0]
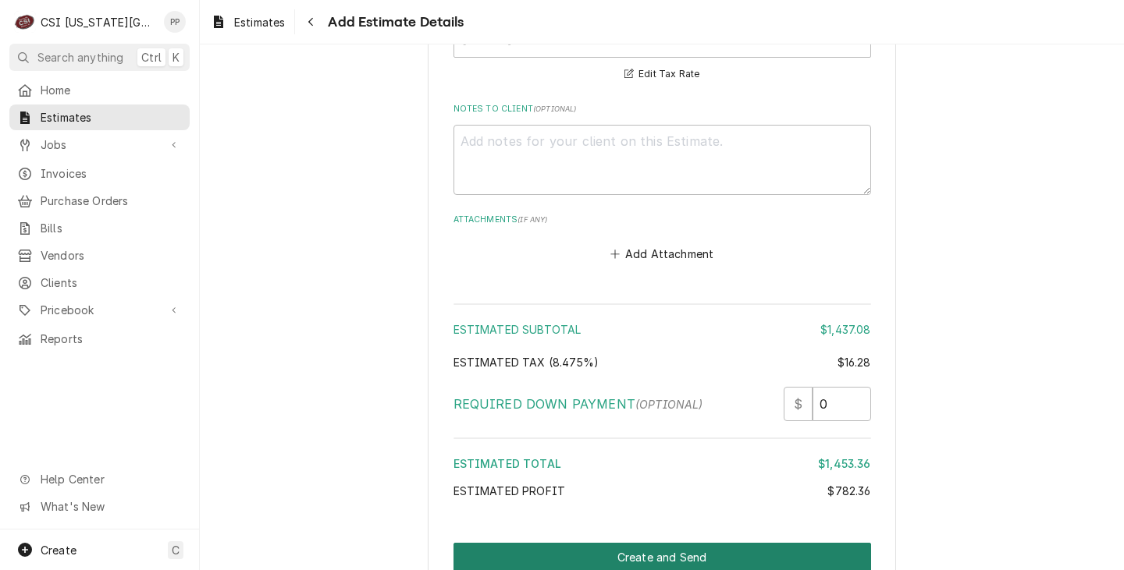
click at [682, 543] on button "Create and Send" at bounding box center [661, 557] width 417 height 29
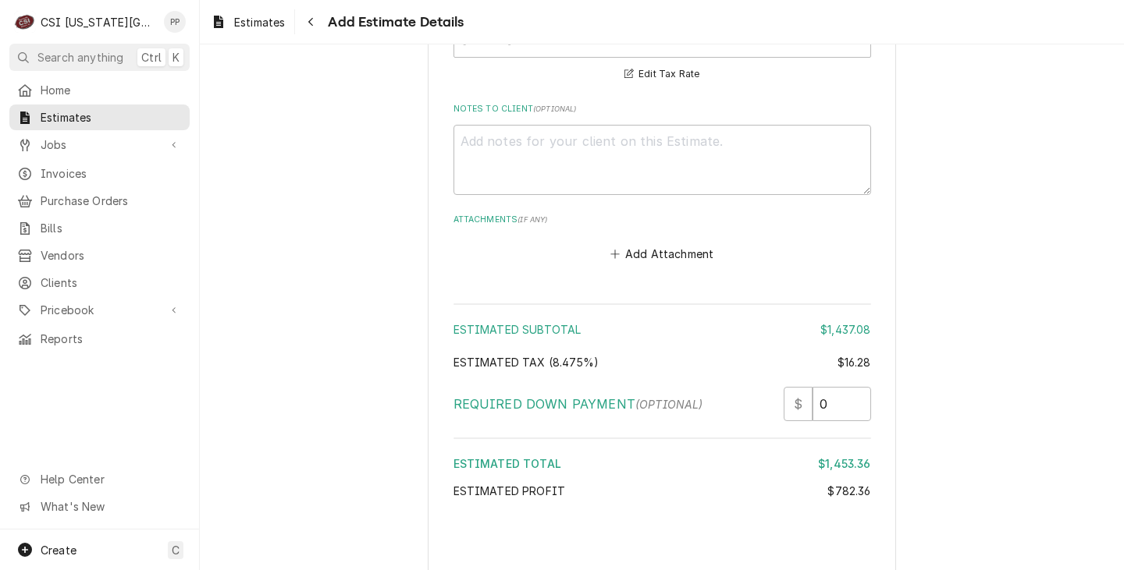
scroll to position [4521, 0]
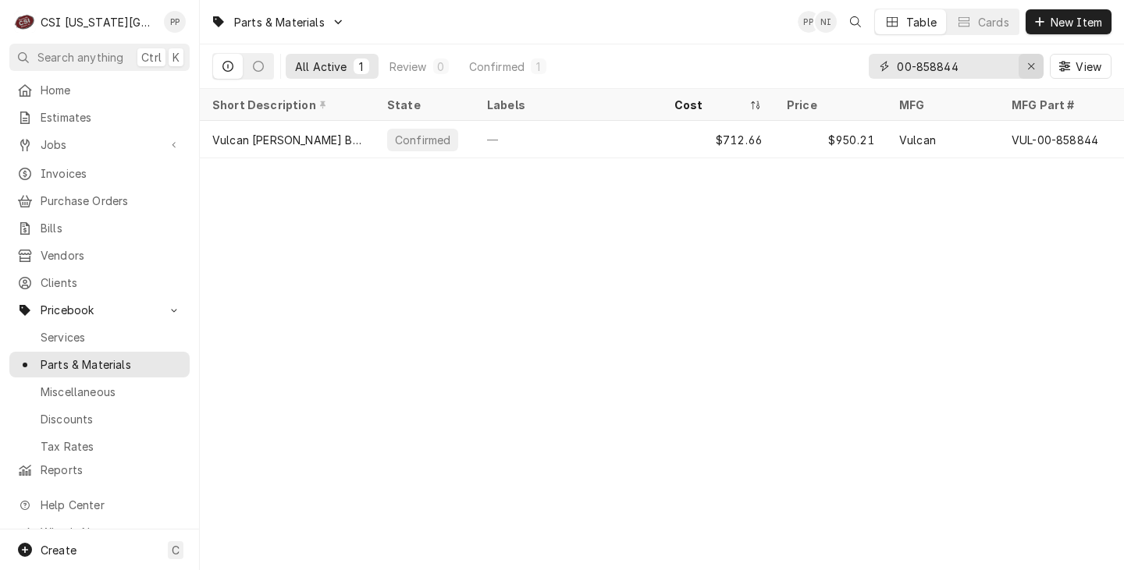
click at [1021, 64] on button "Erase input" at bounding box center [1030, 66] width 25 height 25
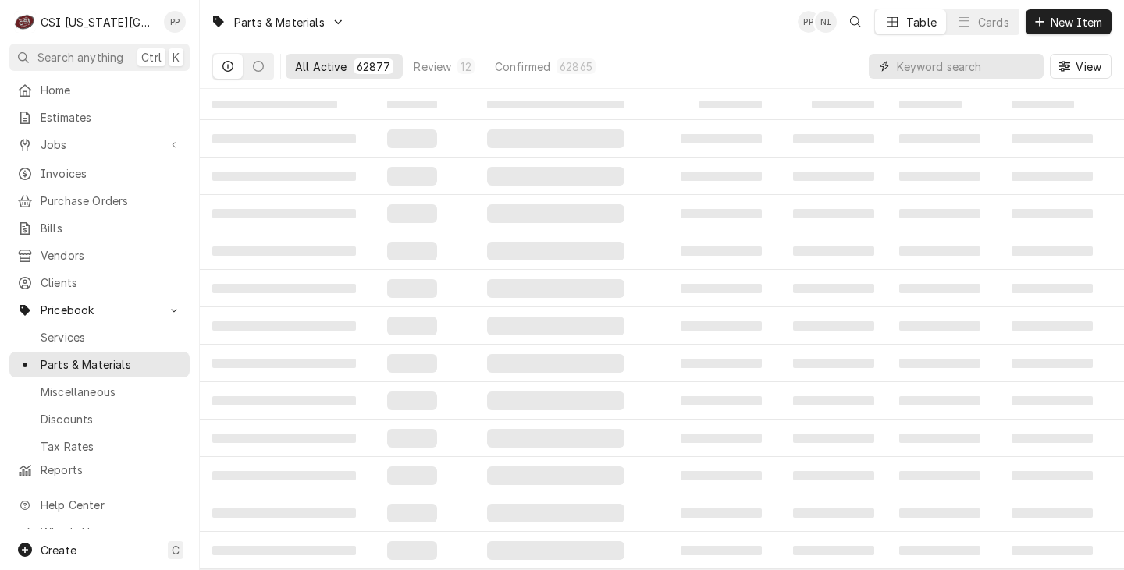
paste input "E-1-19-8"
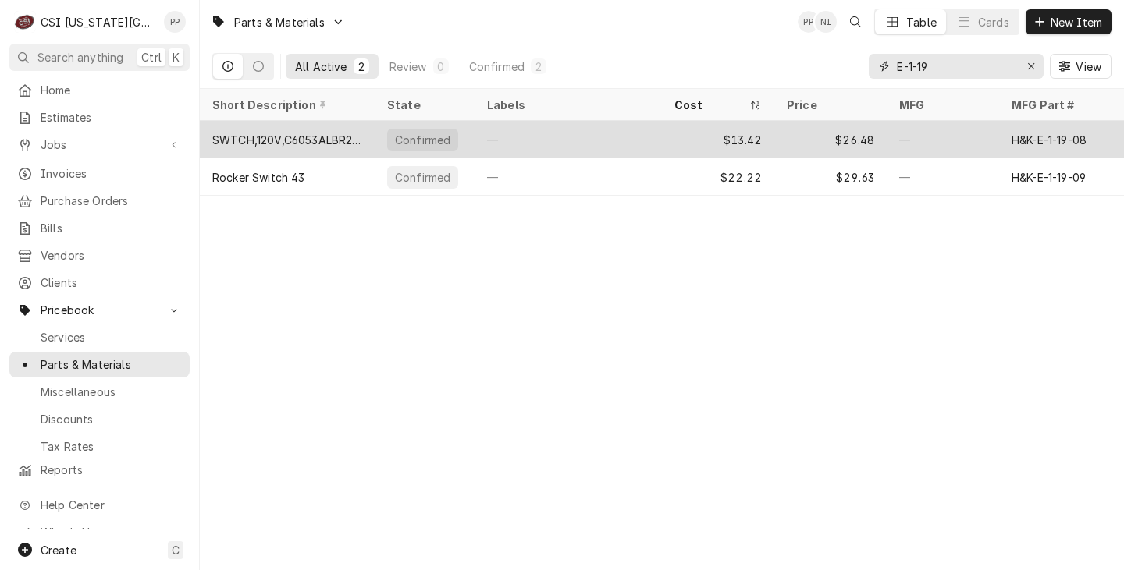
type input "E-1-19"
click at [574, 140] on div "—" at bounding box center [567, 139] width 187 height 37
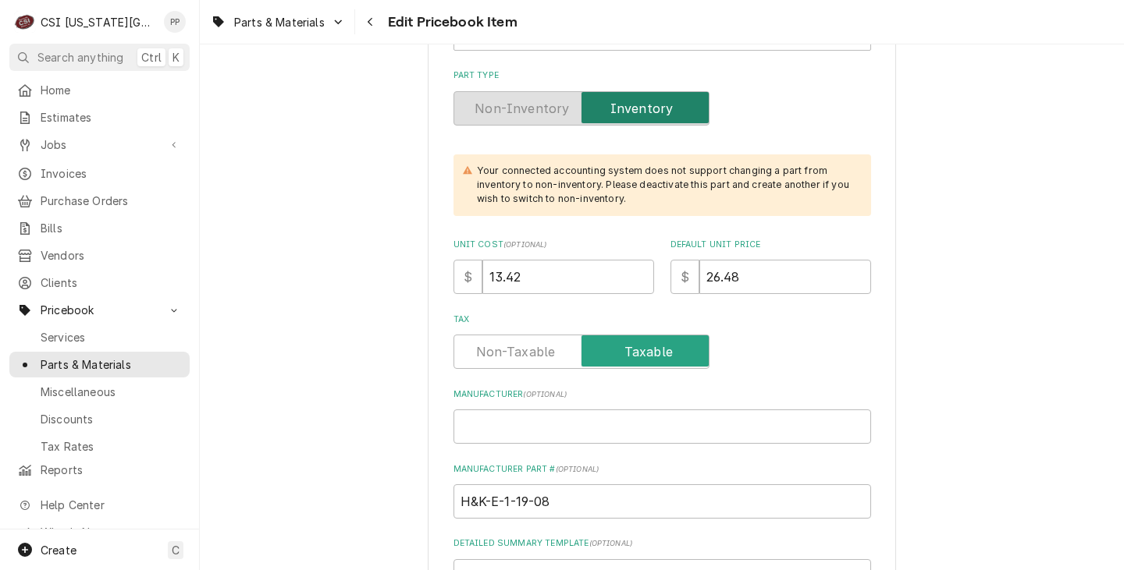
scroll to position [546, 0]
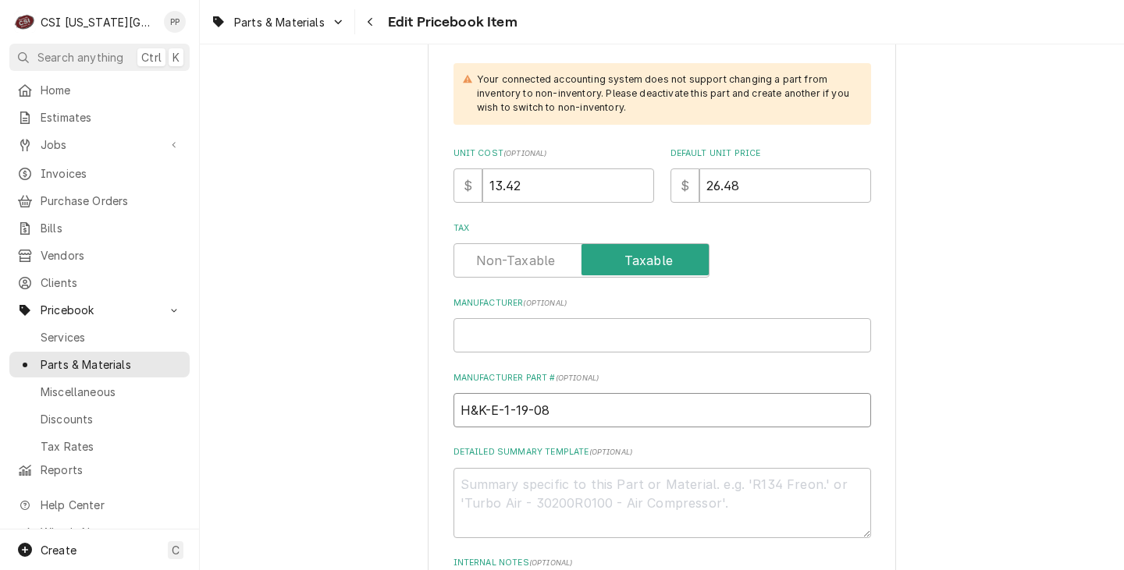
drag, startPoint x: 620, startPoint y: 407, endPoint x: 414, endPoint y: 403, distance: 205.3
click at [603, 392] on div "Manufacturer Part # ( optional ) H&K-E-1-19-08" at bounding box center [661, 399] width 417 height 55
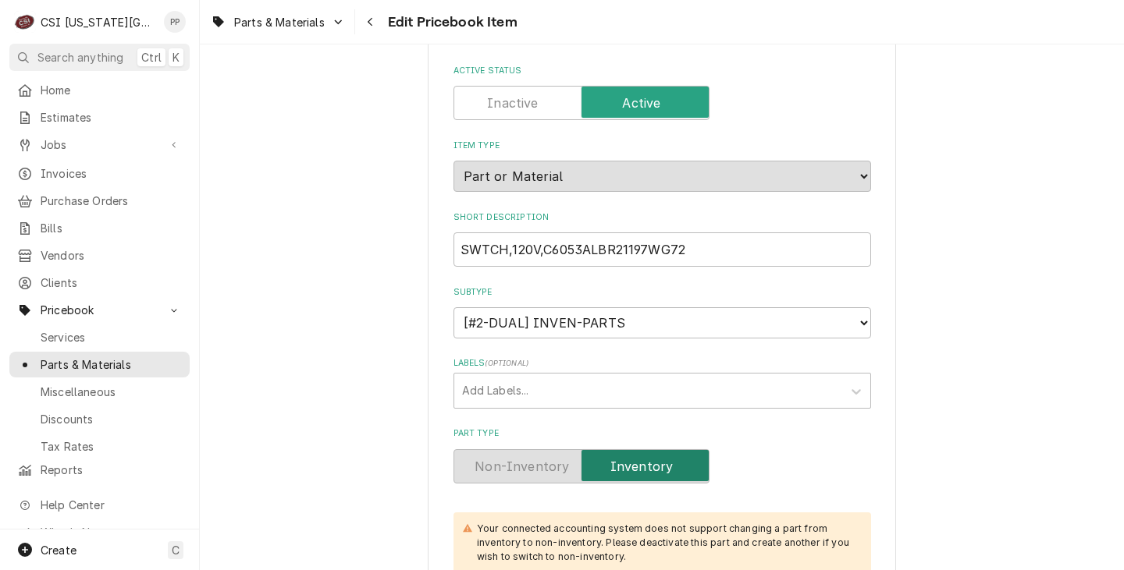
scroll to position [0, 0]
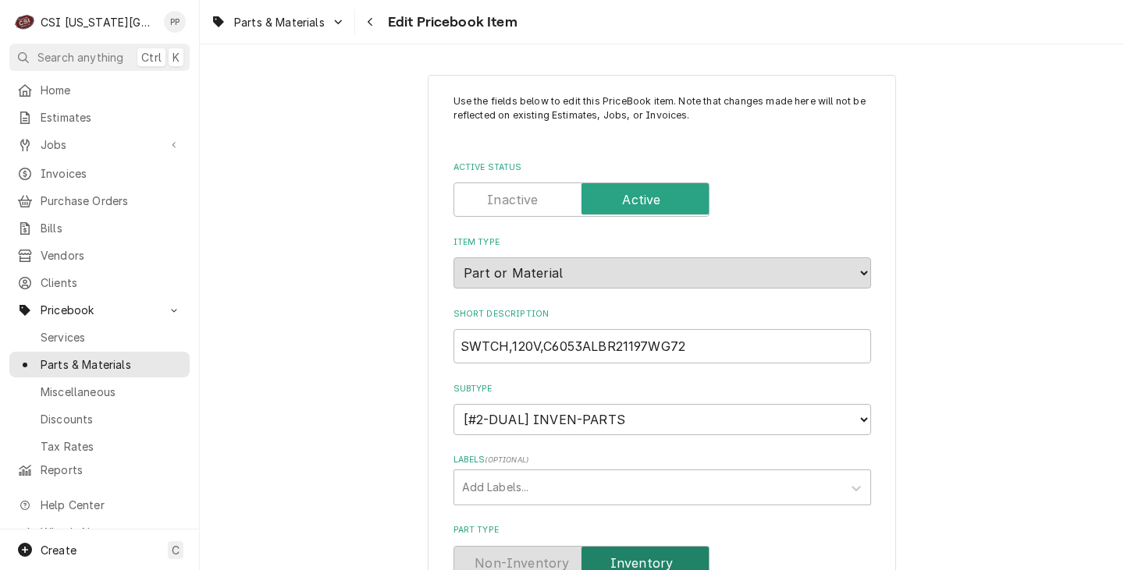
click at [282, 34] on div "Parts & Materials Edit Pricebook Item" at bounding box center [662, 22] width 924 height 44
type textarea "x"
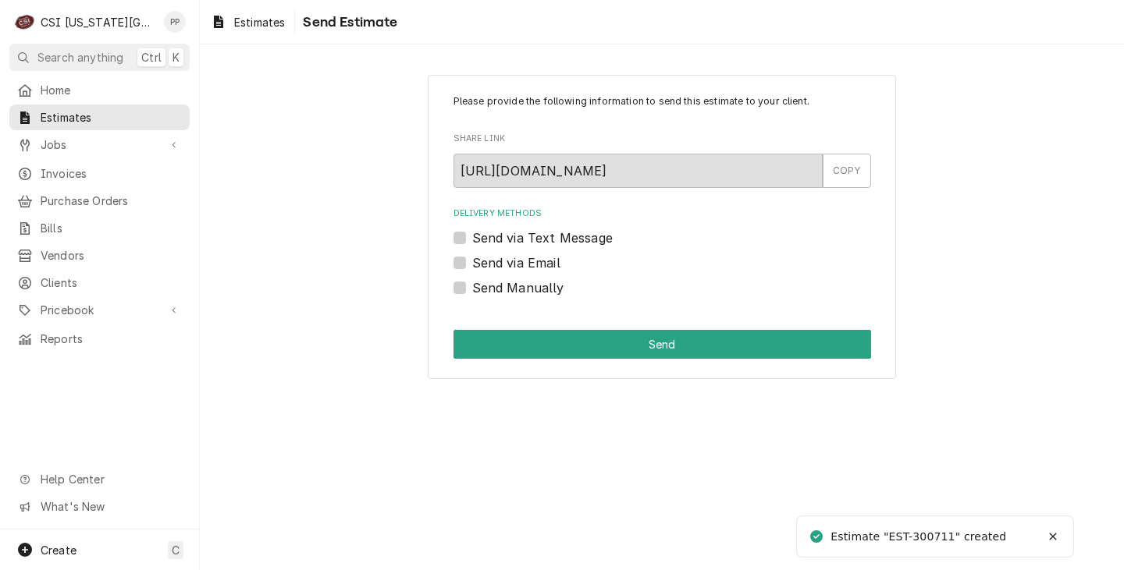
click at [472, 265] on label "Send via Email" at bounding box center [516, 263] width 88 height 19
click at [472, 265] on input "Send via Email" at bounding box center [680, 271] width 417 height 34
checkbox input "true"
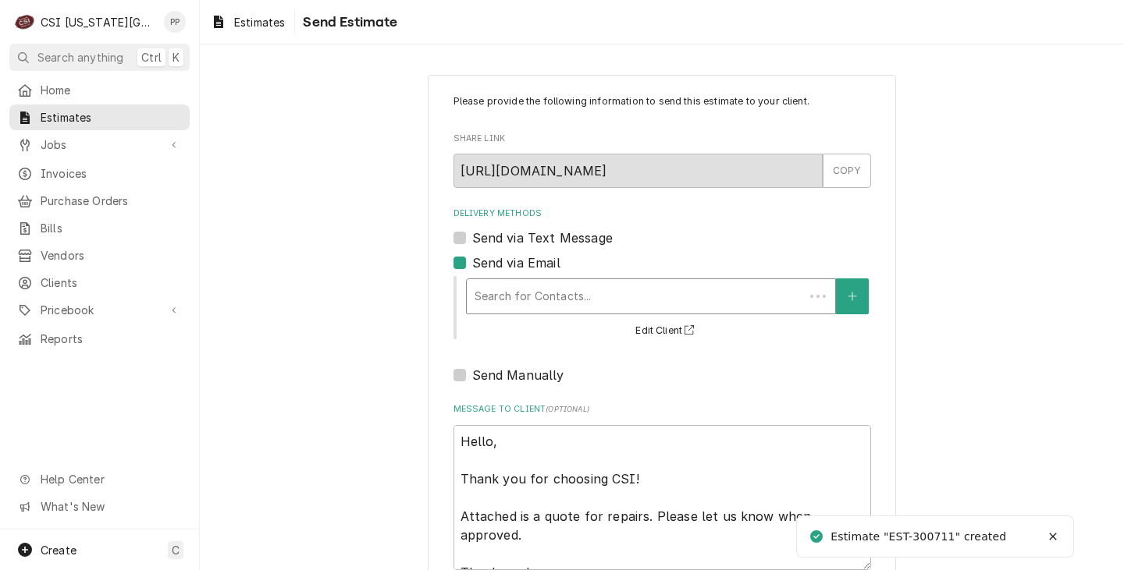
click at [537, 290] on div "Delivery Methods" at bounding box center [635, 296] width 322 height 28
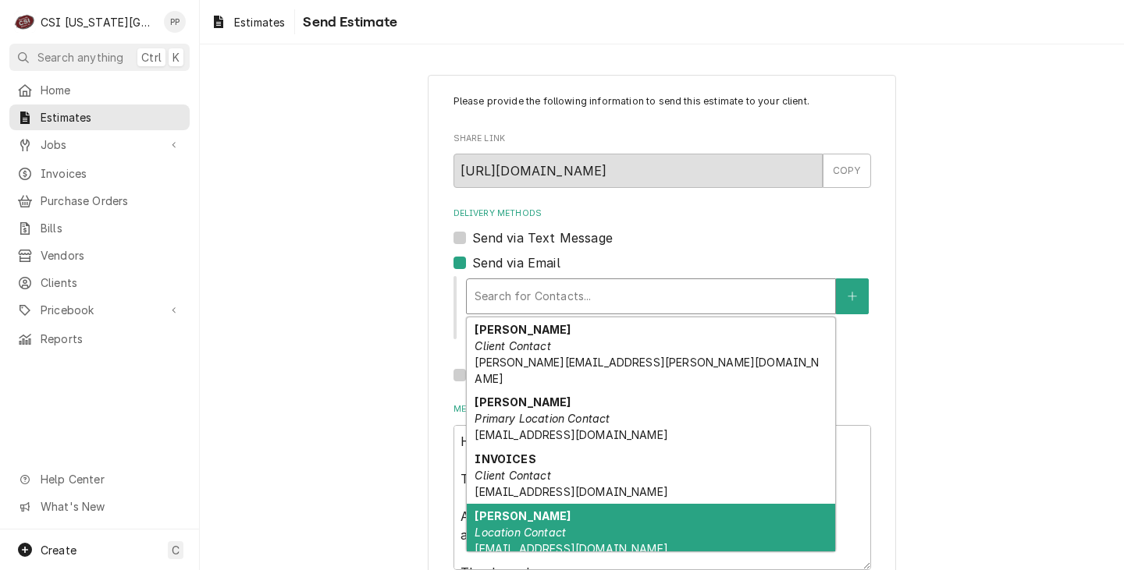
click at [584, 508] on div "[PERSON_NAME] Location Contact [EMAIL_ADDRESS][DOMAIN_NAME]" at bounding box center [651, 532] width 368 height 57
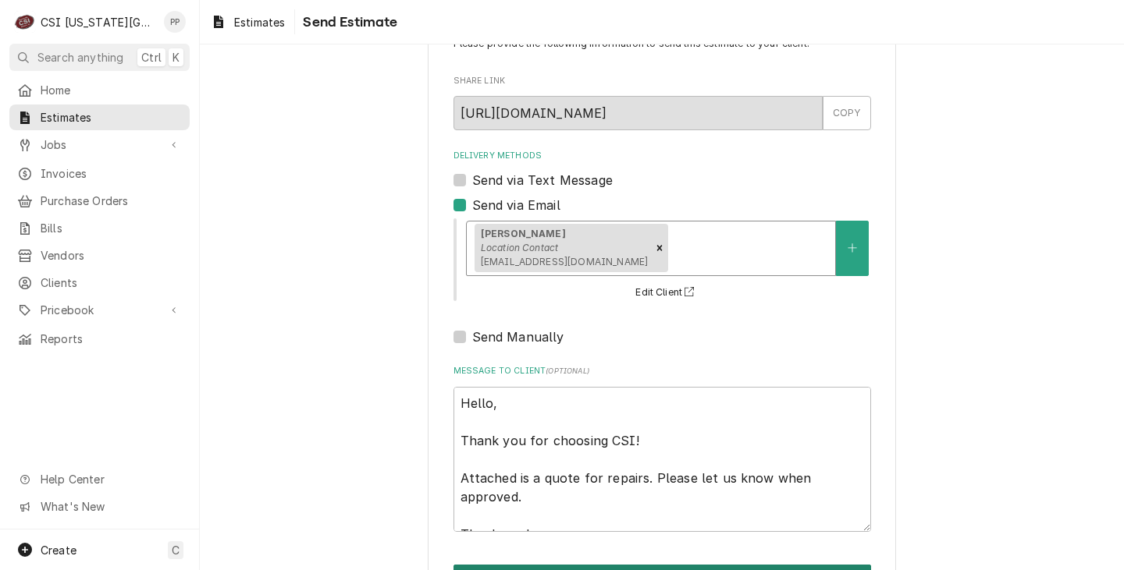
scroll to position [115, 0]
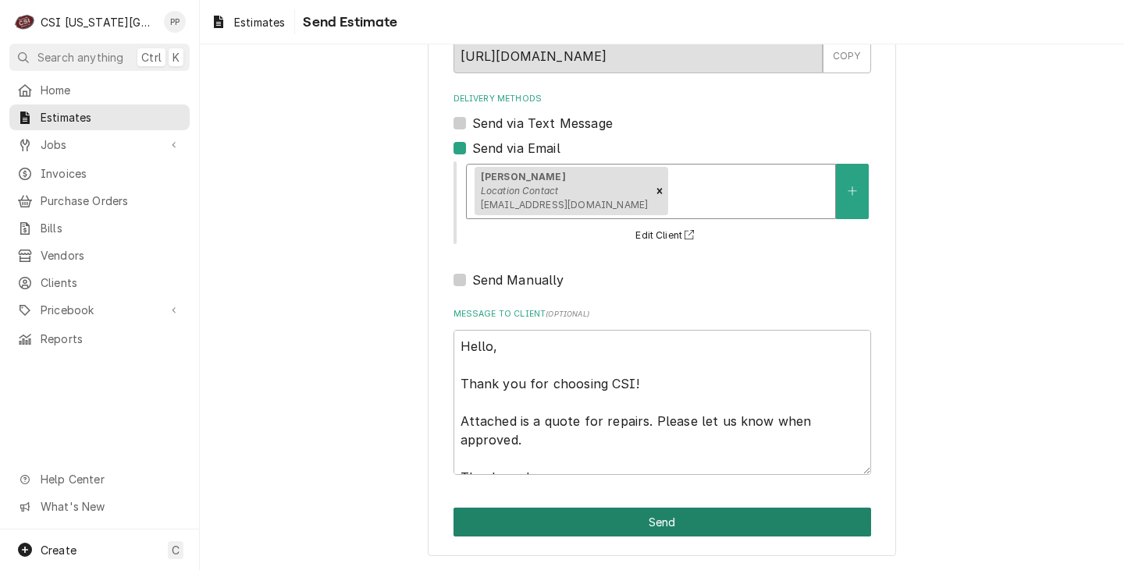
click at [712, 528] on button "Send" at bounding box center [661, 522] width 417 height 29
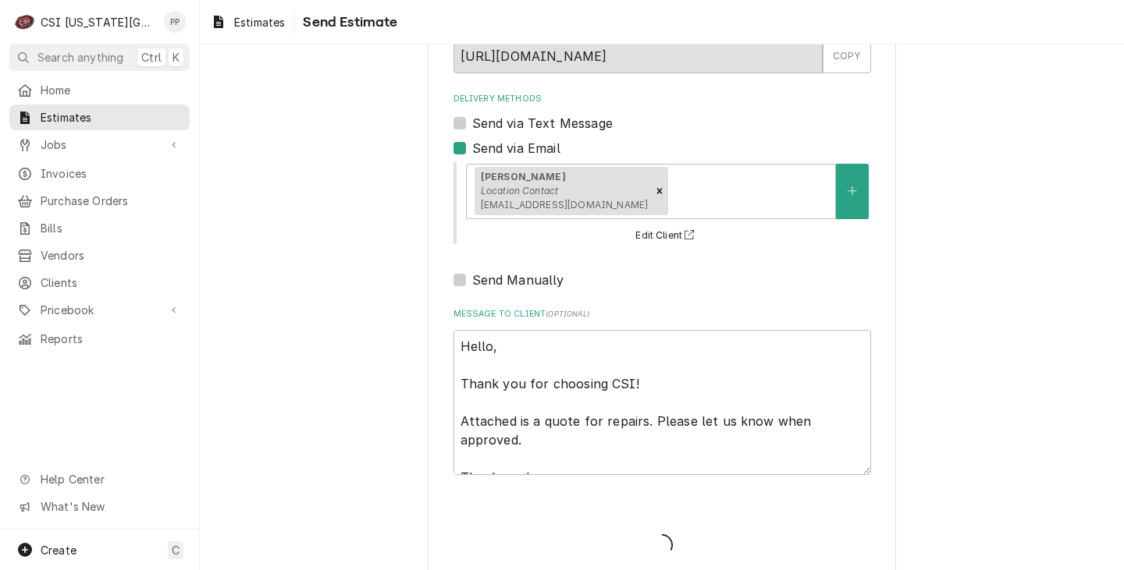
type textarea "x"
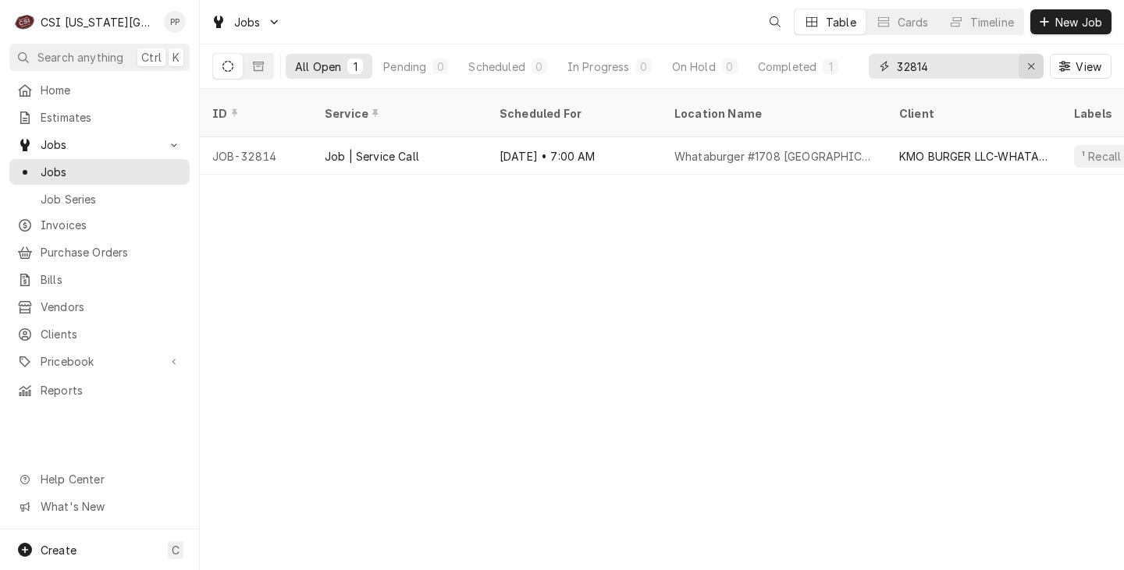
click at [1019, 66] on button "Erase input" at bounding box center [1030, 66] width 25 height 25
click at [1009, 66] on input "Dynamic Content Wrapper" at bounding box center [970, 66] width 147 height 25
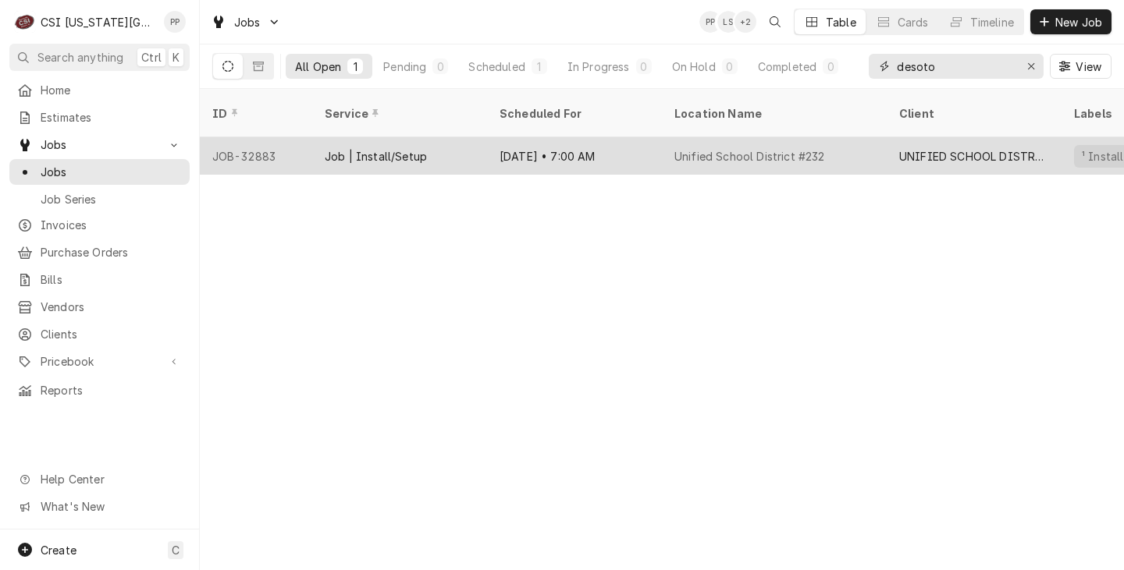
type input "desoto"
click at [350, 148] on div "Job | Install/Setup" at bounding box center [376, 156] width 102 height 16
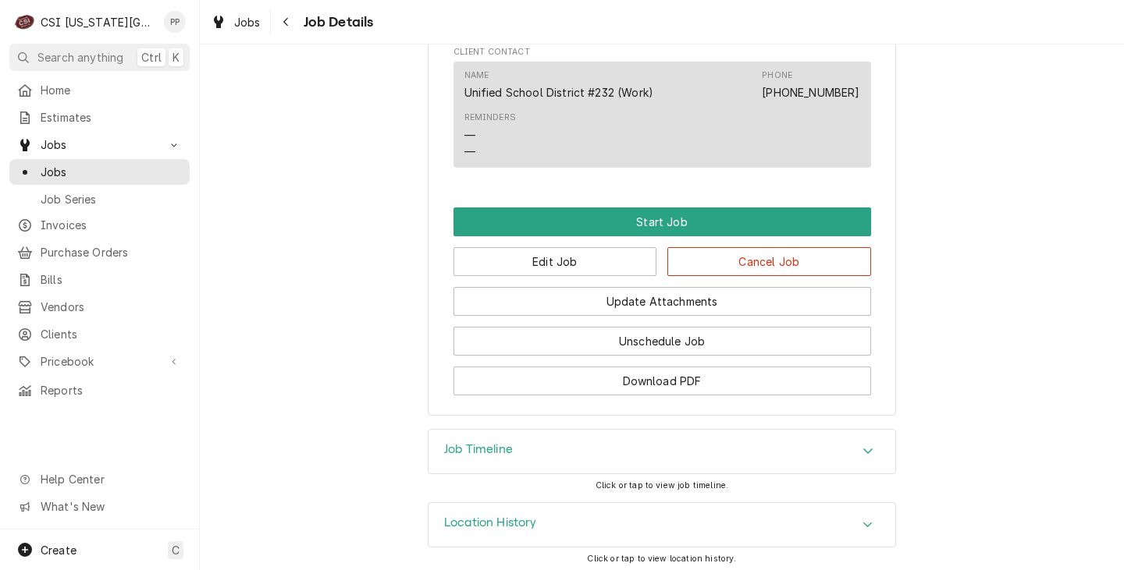
scroll to position [1167, 0]
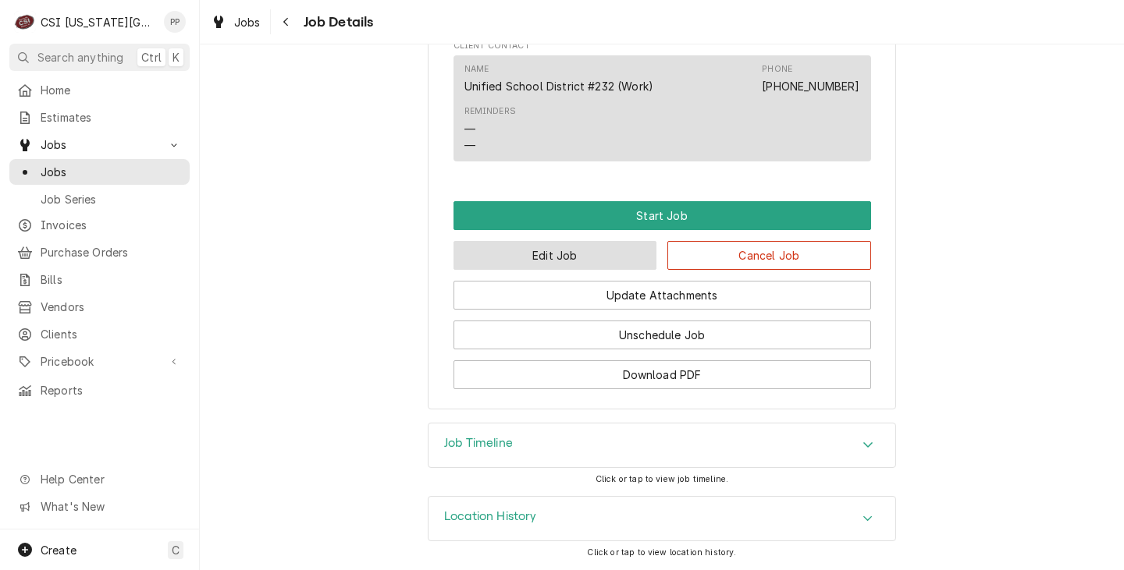
click at [584, 253] on button "Edit Job" at bounding box center [555, 255] width 204 height 29
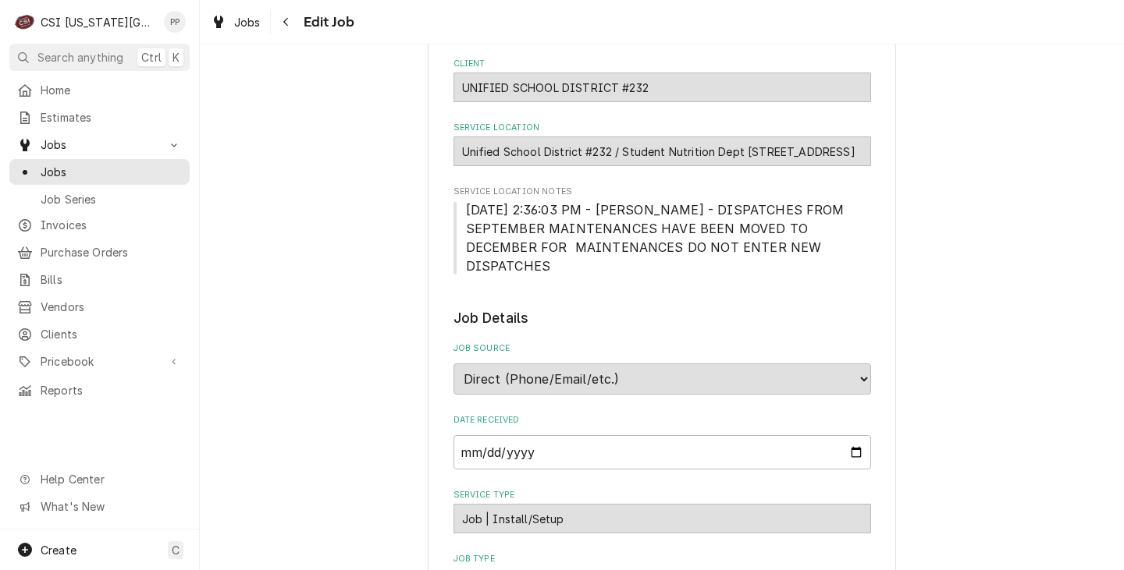
scroll to position [468, 0]
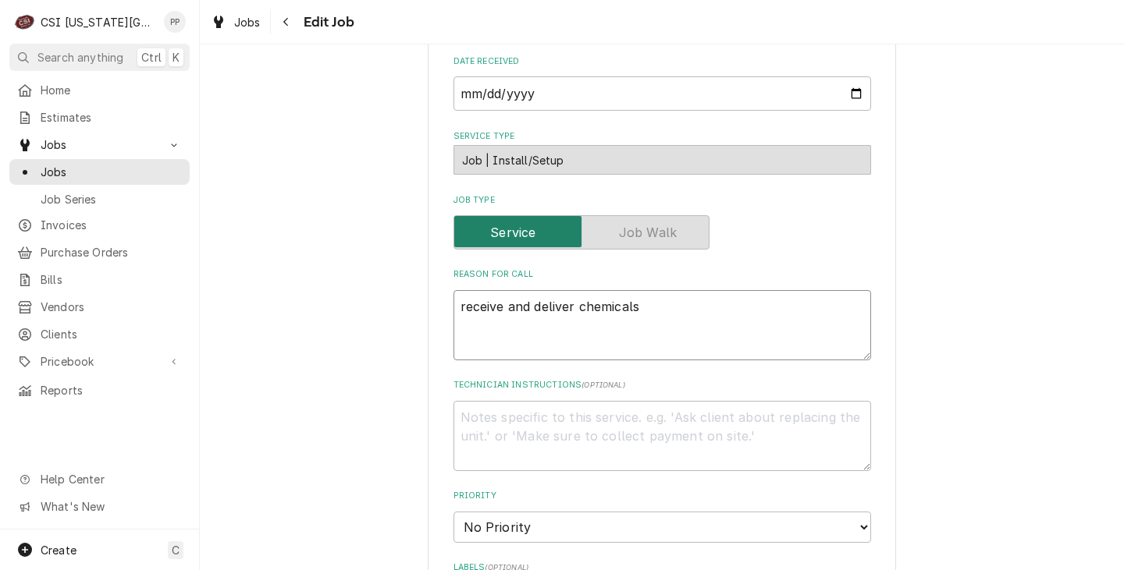
click at [672, 290] on textarea "receive and deliver chemicals" at bounding box center [661, 325] width 417 height 70
type textarea "x"
type textarea "receive and deliver chemicals t"
type textarea "x"
type textarea "receive and deliver chemicals to"
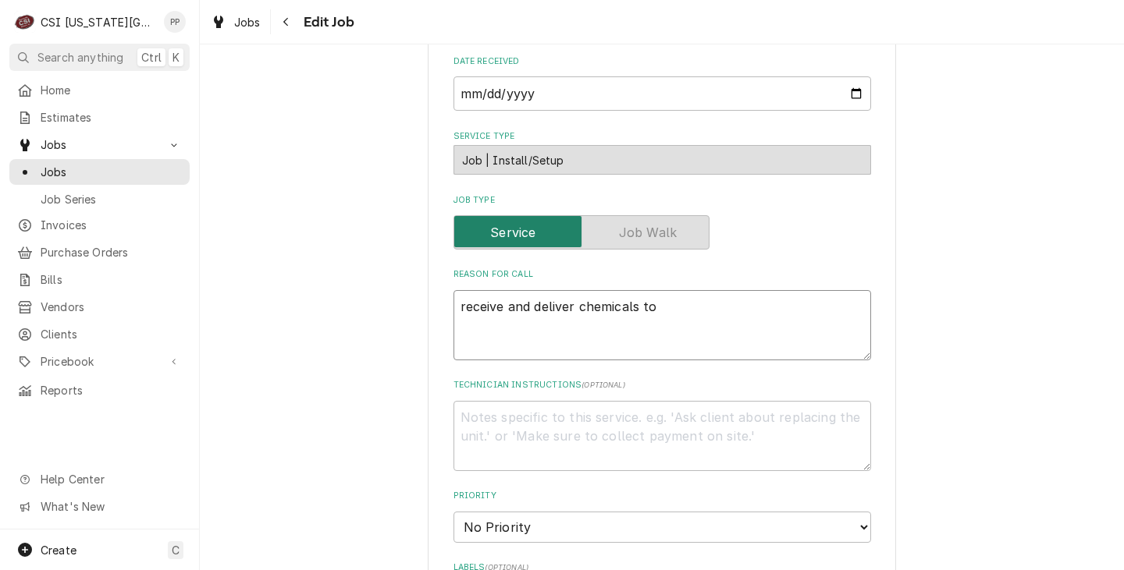
type textarea "x"
type textarea "receive and deliver chemicals to"
type textarea "x"
type textarea "receive and deliver chemicals to D"
type textarea "x"
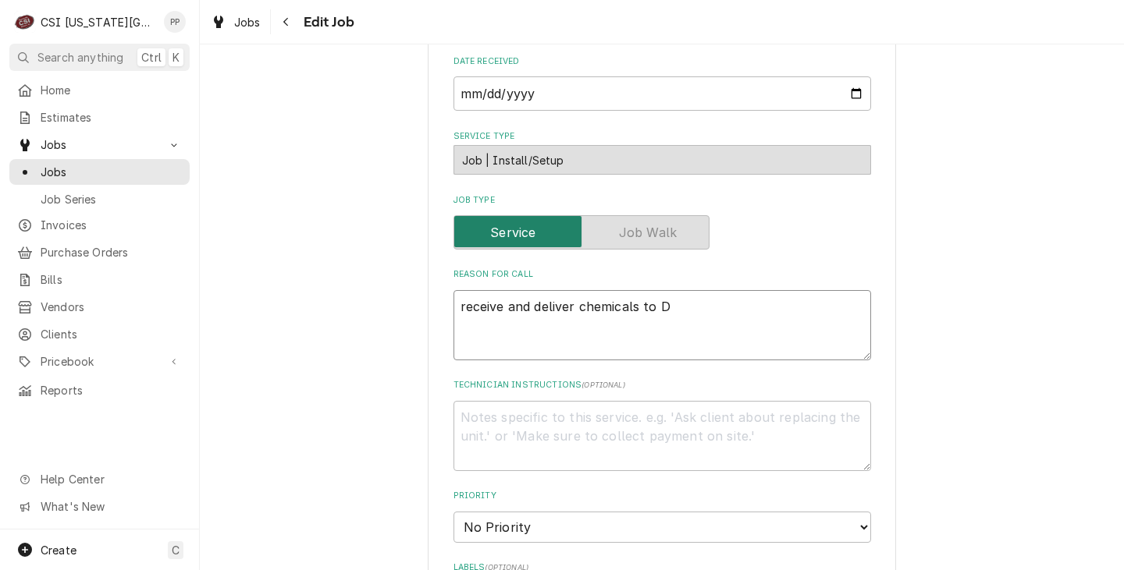
type textarea "receive and deliver chemicals to DE"
type textarea "x"
type textarea "receive and deliver chemicals to DES"
type textarea "x"
type textarea "receive and deliver chemicals to DESI"
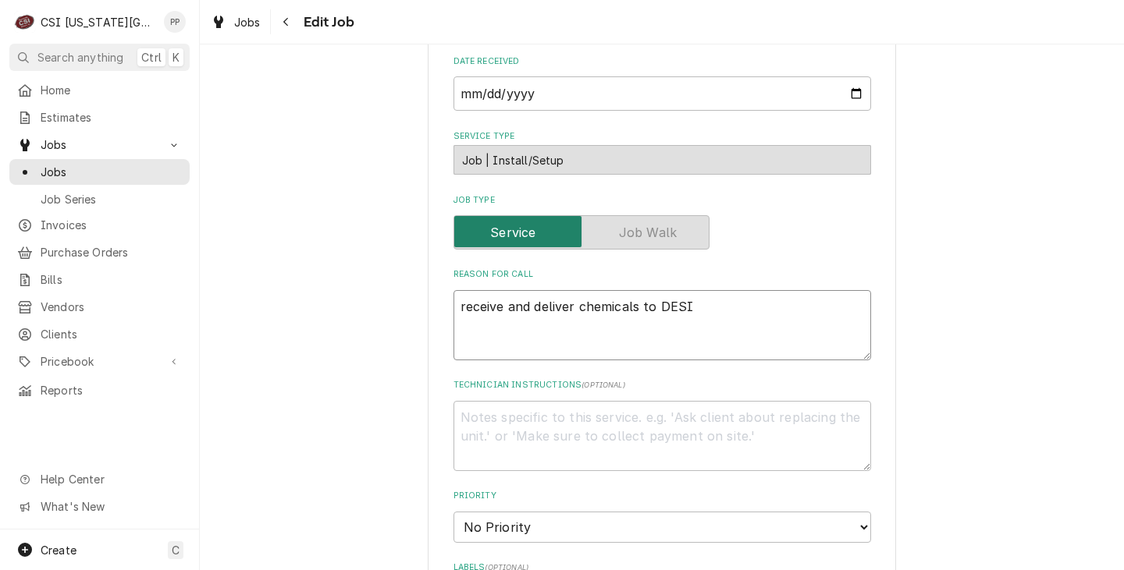
type textarea "x"
type textarea "receive and deliver chemicals to DES"
type textarea "x"
type textarea "receive and deliver chemicals to DE"
type textarea "x"
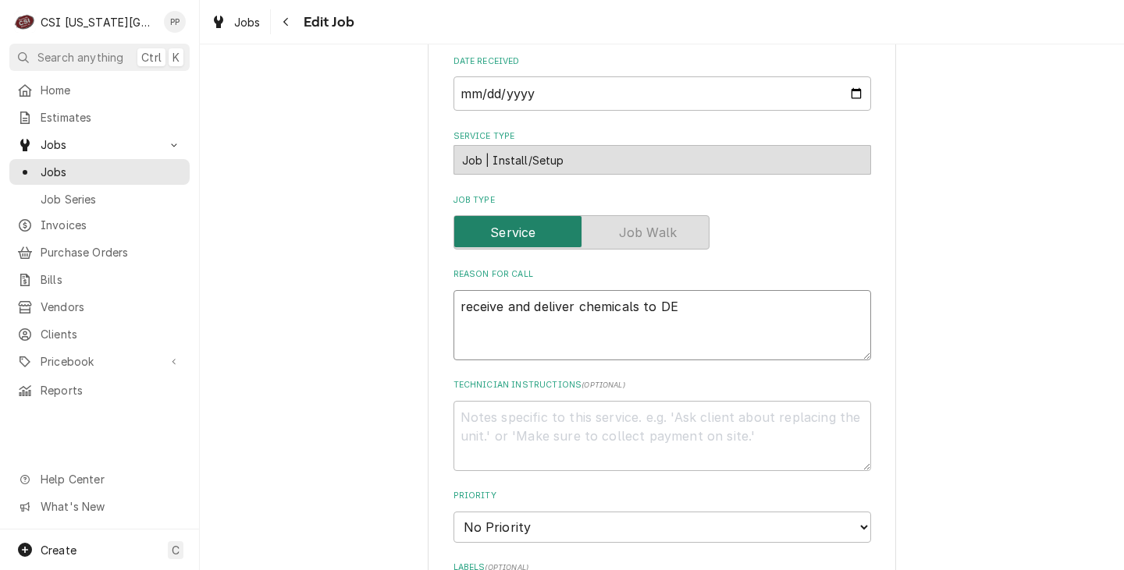
type textarea "receive and deliver chemicals to D"
type textarea "x"
type textarea "receive and deliver chemicals to"
type textarea "x"
type textarea "receive and deliver chemicals to"
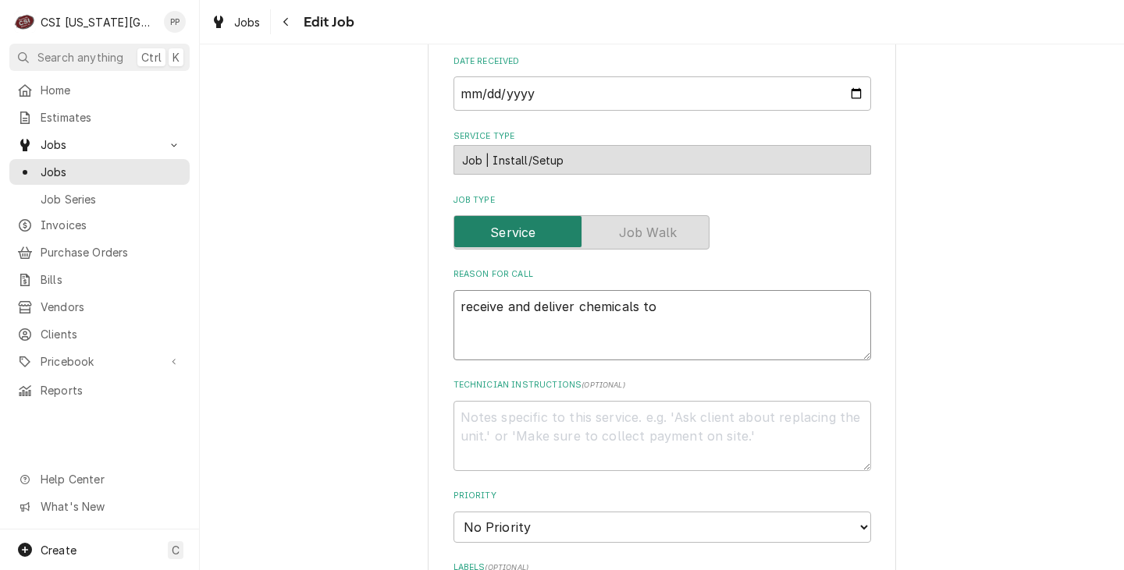
type textarea "x"
type textarea "receive and deliver chemicals to"
type textarea "x"
type textarea "receive and deliver chemicals to d"
type textarea "x"
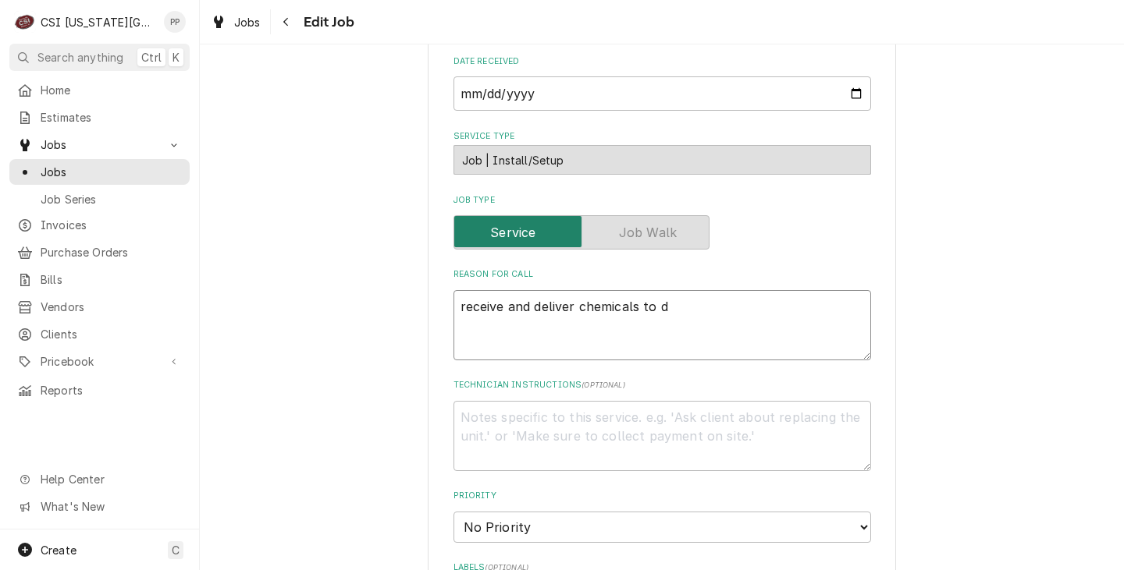
type textarea "receive and deliver chemicals to de"
type textarea "x"
type textarea "receive and deliver chemicals to des"
type textarea "x"
type textarea "receive and deliver chemicals to deso"
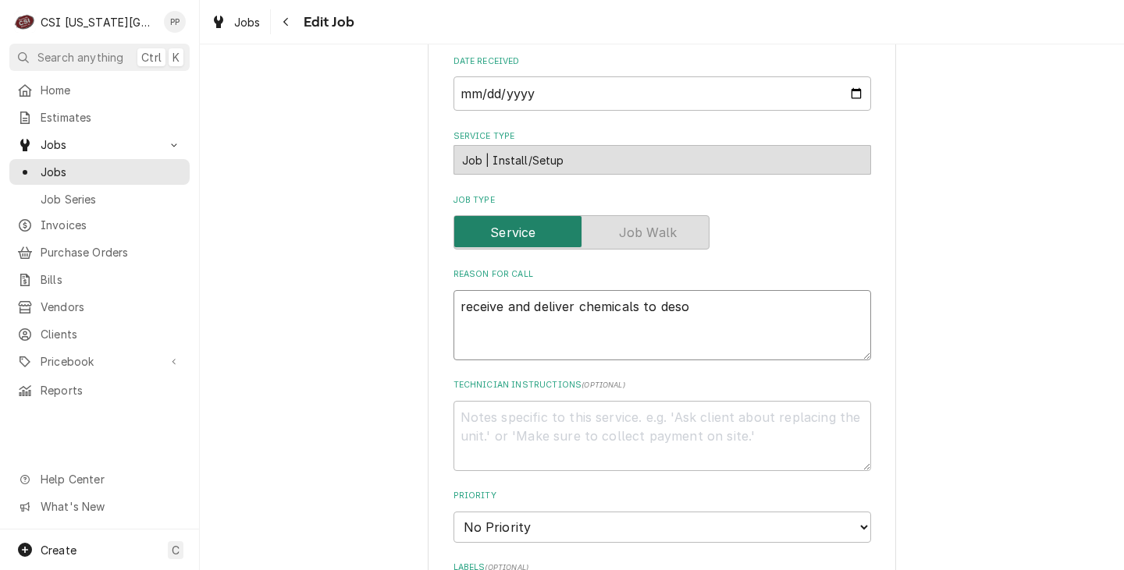
type textarea "x"
type textarea "receive and deliver chemicals to desot"
type textarea "x"
type textarea "receive and deliver chemicals to desoto"
type textarea "x"
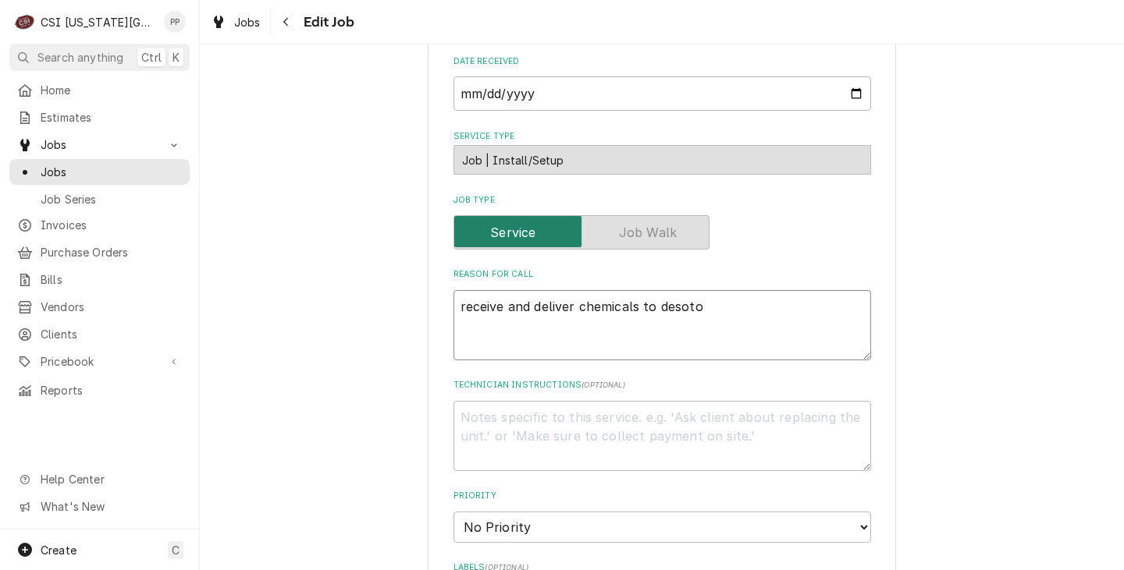
type textarea "receive and deliver chemicals to desoto"
type textarea "x"
type textarea "receive and deliver chemicals to desoto h"
type textarea "x"
type textarea "receive and deliver chemicals to desoto hi"
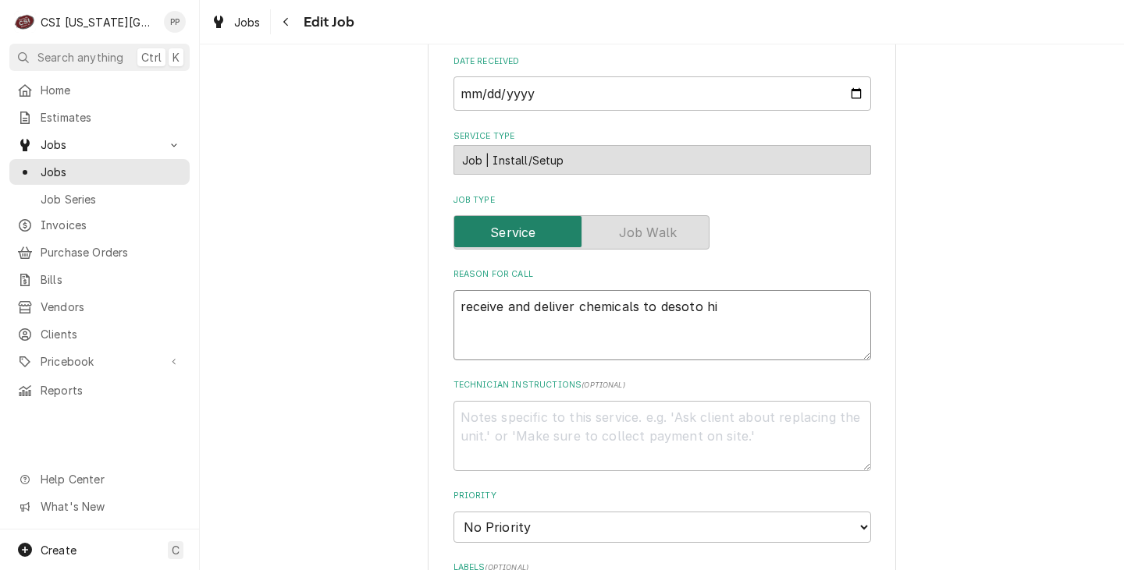
type textarea "x"
type textarea "receive and deliver chemicals to desoto hig"
type textarea "x"
type textarea "receive and deliver chemicals to desoto high"
type textarea "x"
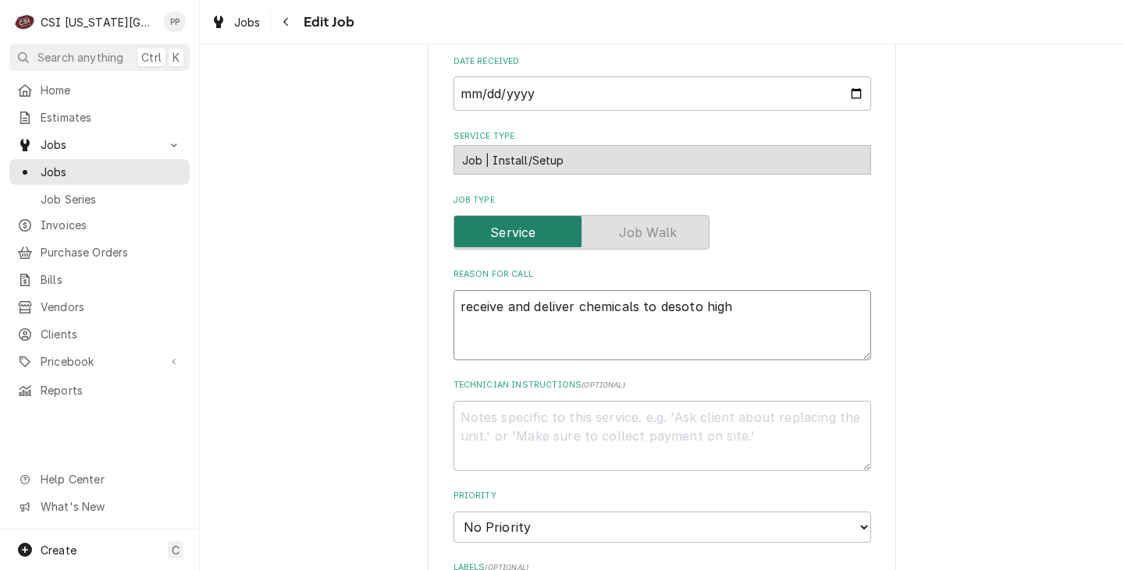
type textarea "receive and deliver chemicals to desoto high"
type textarea "x"
type textarea "receive and deliver chemicals to desoto high s"
type textarea "x"
type textarea "receive and deliver chemicals to desoto high sc"
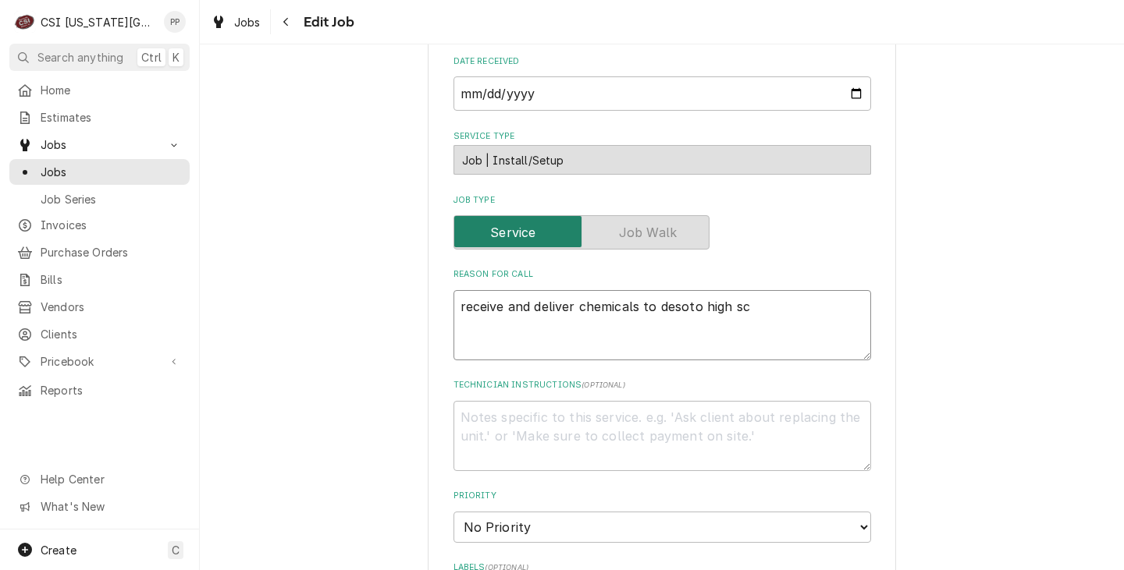
type textarea "x"
type textarea "receive and deliver chemicals to desoto high sch"
type textarea "x"
type textarea "receive and deliver chemicals to desoto high schi"
type textarea "x"
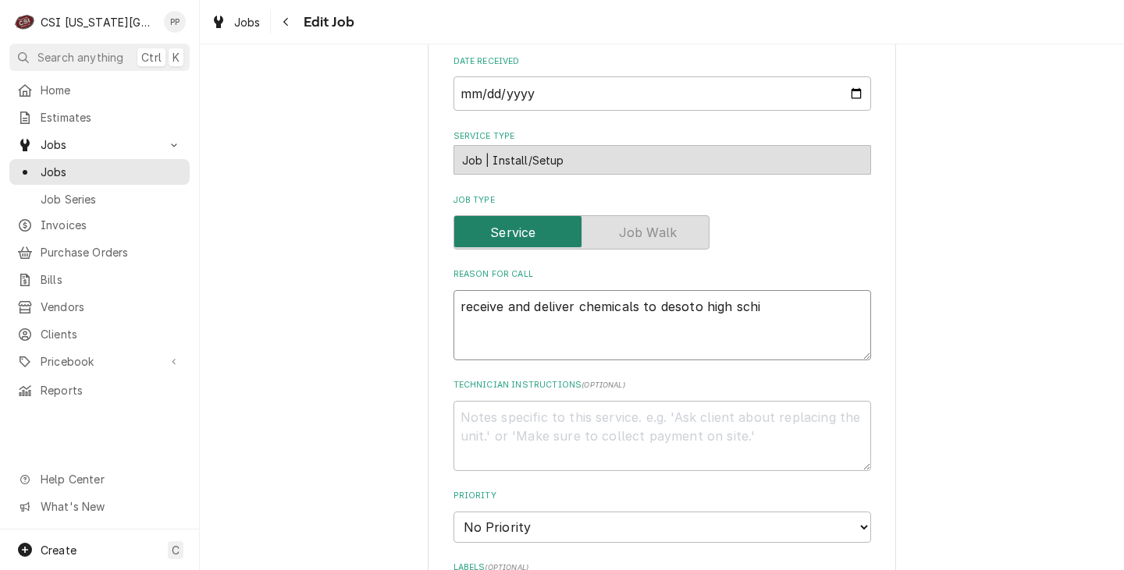
type textarea "receive and deliver chemicals to desoto high sch"
type textarea "x"
type textarea "receive and deliver chemicals to desoto high scho"
type textarea "x"
type textarea "receive and deliver chemicals to desoto high schoo"
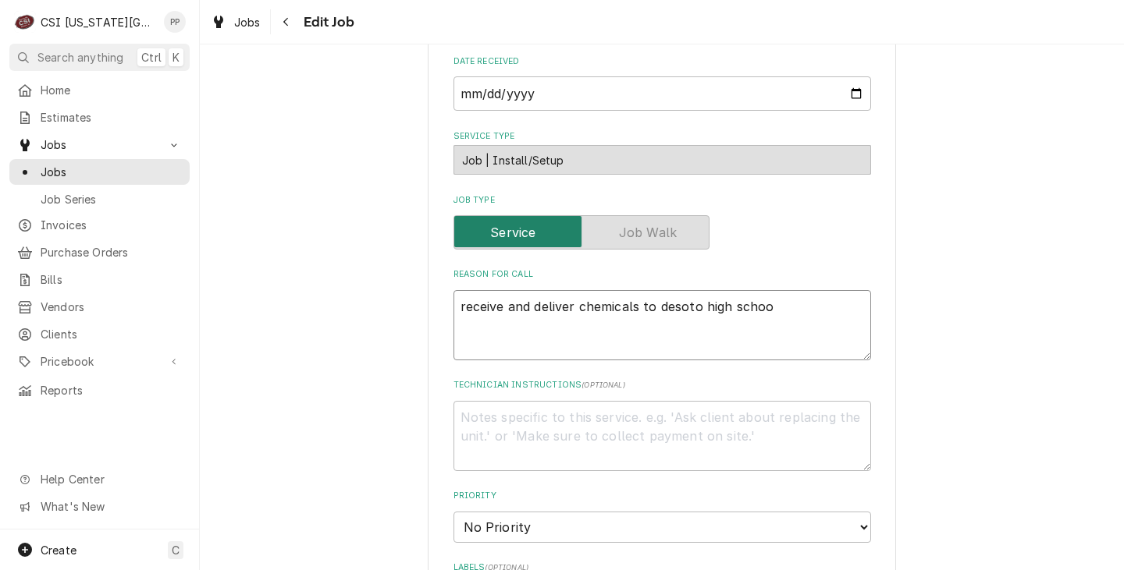
type textarea "x"
type textarea "receive and deliver chemicals to desoto high school"
type textarea "x"
type textarea "receive and deliver chemicals to desoto high school"
type textarea "x"
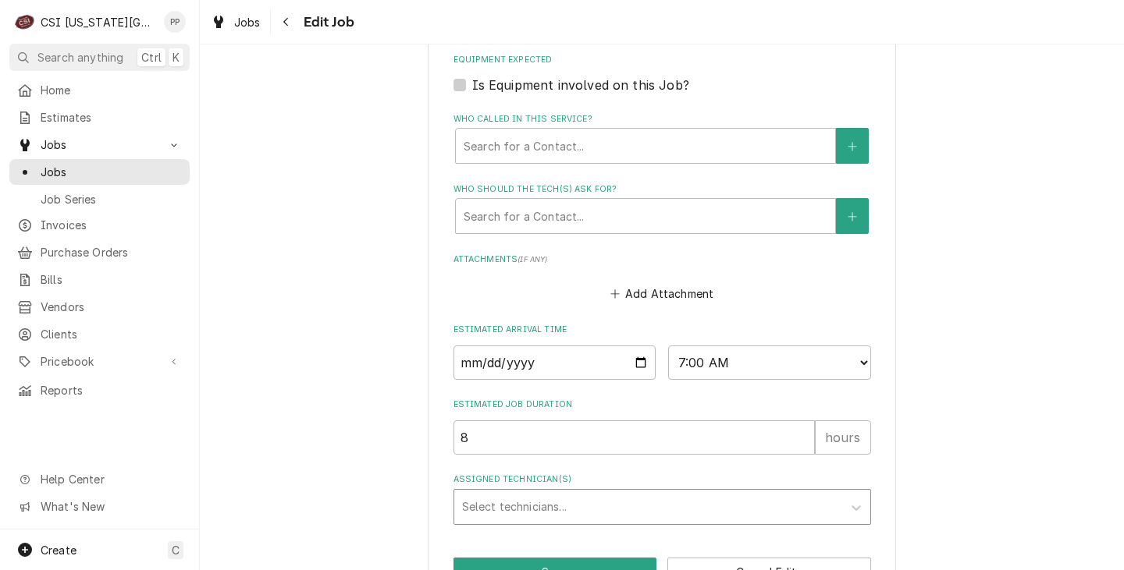
scroll to position [1078, 0]
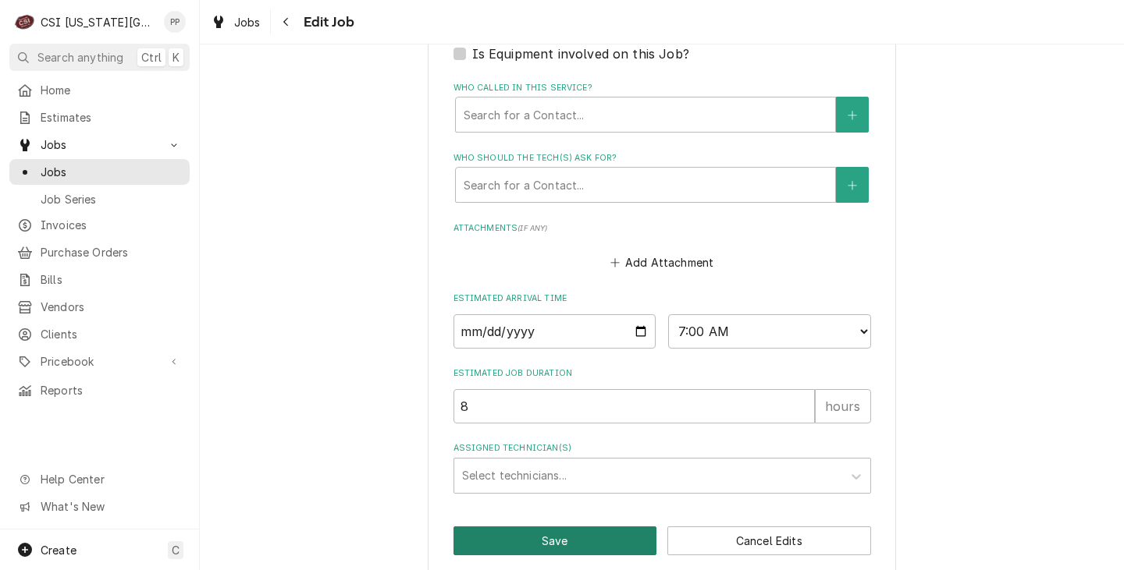
type textarea "receive and deliver chemicals to desoto high school"
click at [571, 527] on button "Save" at bounding box center [555, 541] width 204 height 29
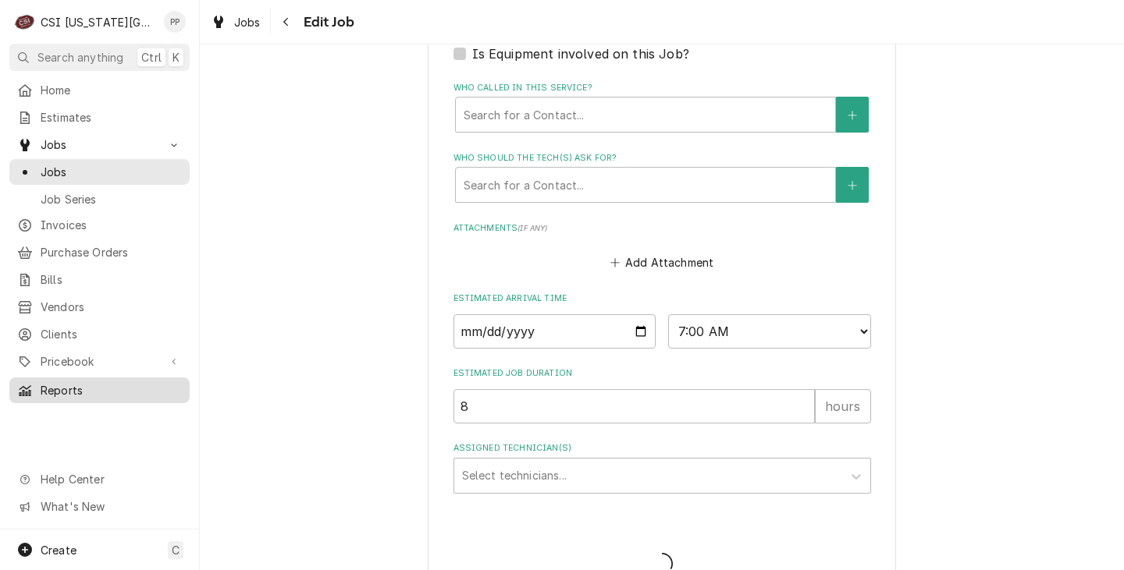
type textarea "x"
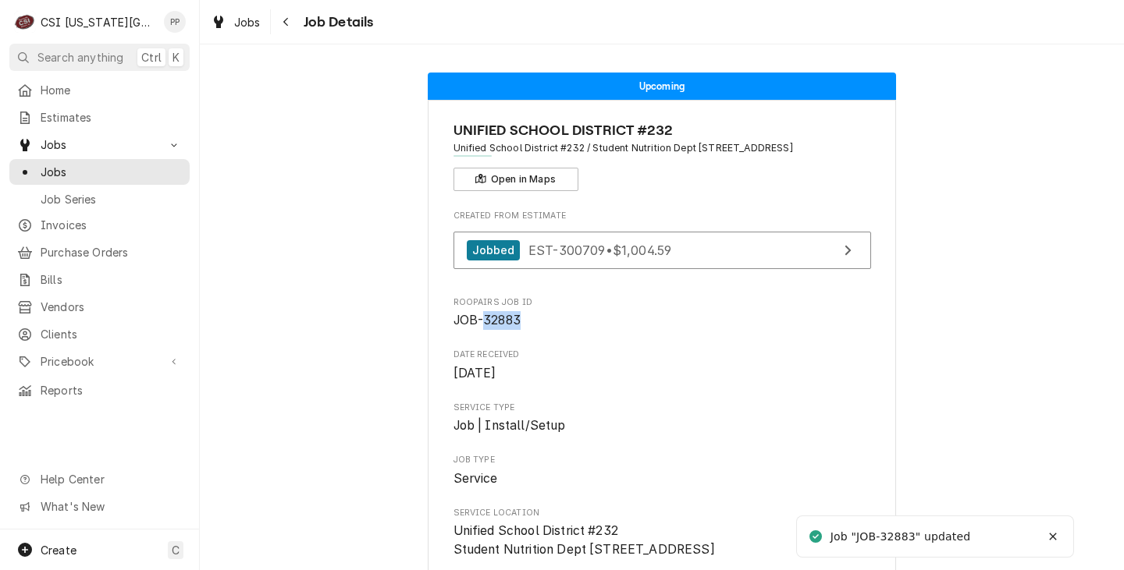
drag, startPoint x: 524, startPoint y: 316, endPoint x: 478, endPoint y: 318, distance: 46.8
click at [478, 318] on span "JOB-32883" at bounding box center [661, 320] width 417 height 19
copy span "32883"
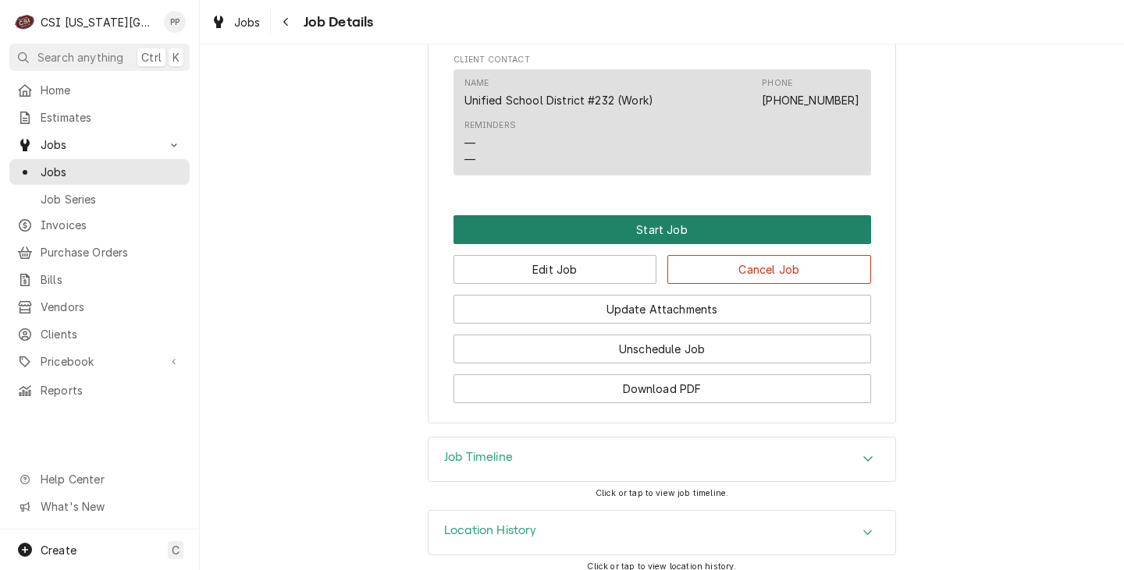
scroll to position [1167, 0]
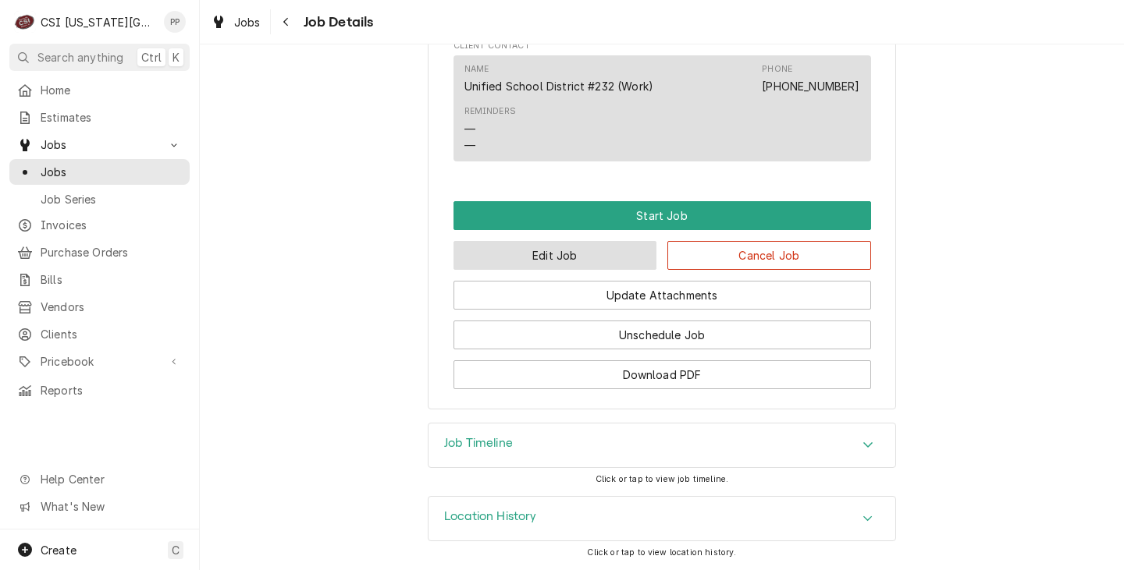
click at [515, 268] on button "Edit Job" at bounding box center [555, 255] width 204 height 29
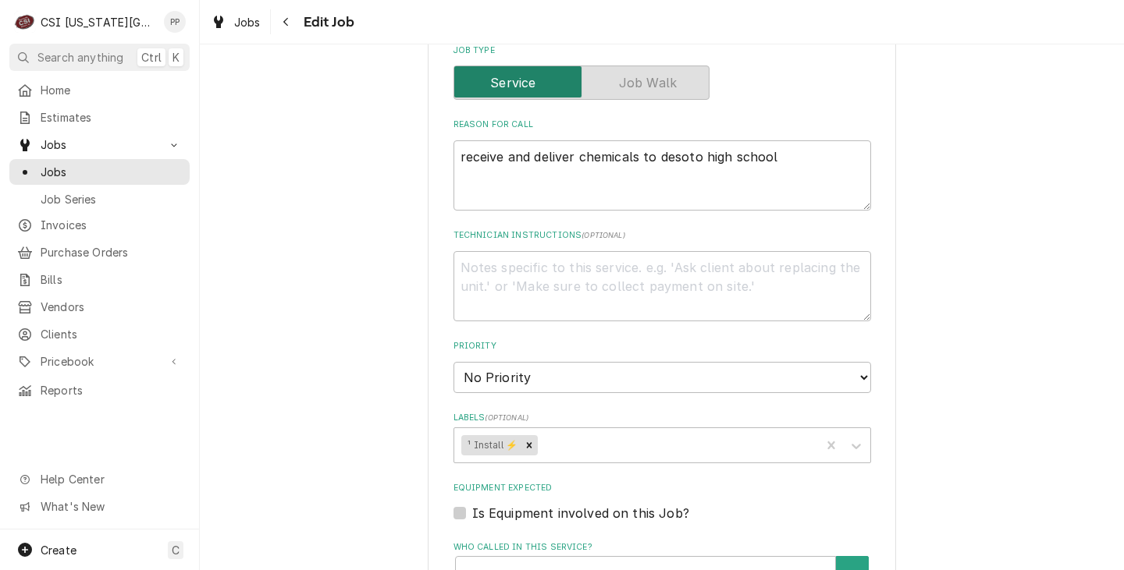
scroll to position [531, 0]
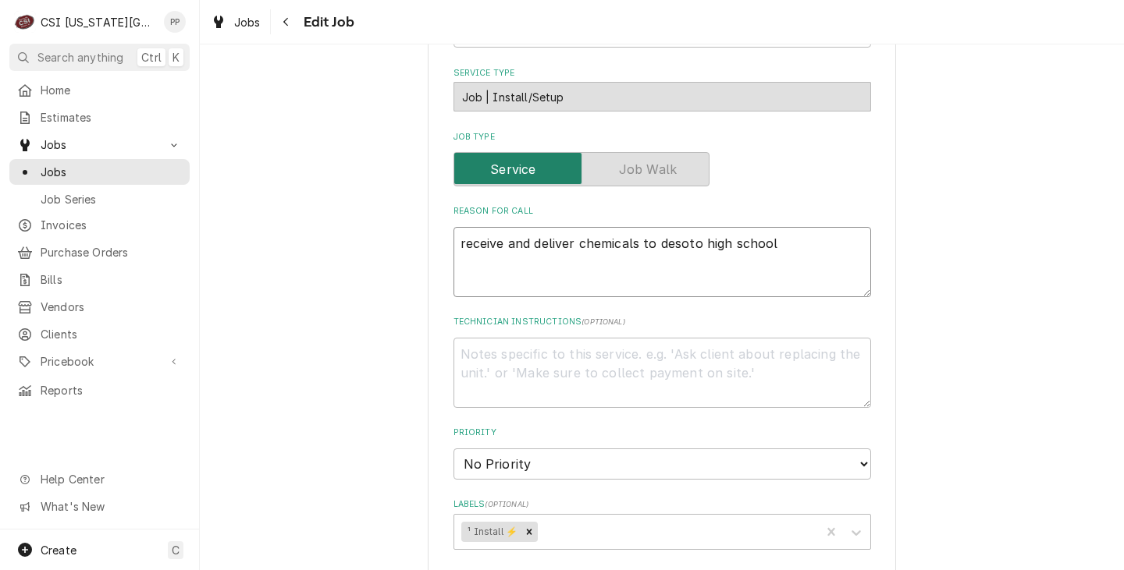
click at [455, 227] on textarea "receive and deliver chemicals to desoto high school" at bounding box center [661, 262] width 417 height 70
type textarea "x"
type textarea "receive and deliver chemicals to desoto high school"
type textarea "x"
type textarea "receive and deliver chemicals to desoto high school"
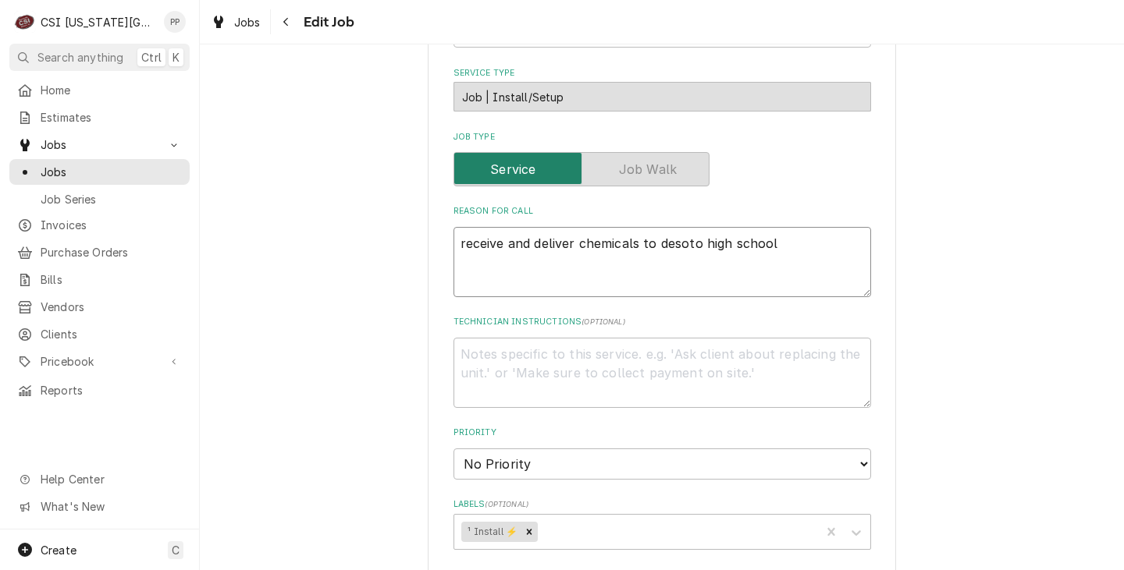
type textarea "x"
type textarea "P receive and deliver chemicals to [GEOGRAPHIC_DATA]"
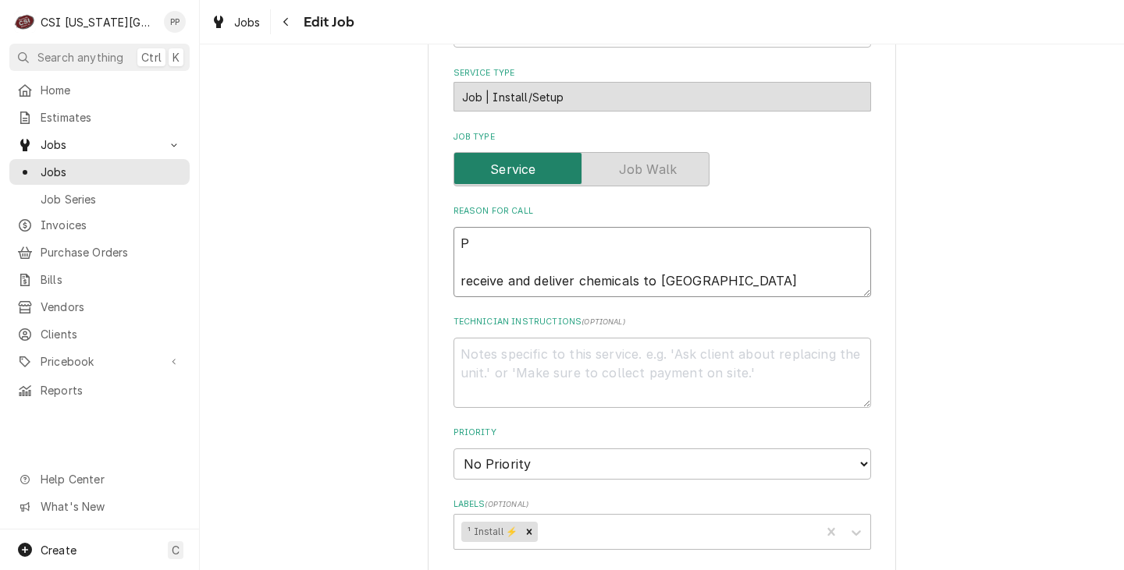
type textarea "x"
type textarea "PO receive and deliver chemicals to [GEOGRAPHIC_DATA]"
type textarea "x"
type textarea "PO receive and deliver chemicals to [GEOGRAPHIC_DATA]"
type textarea "x"
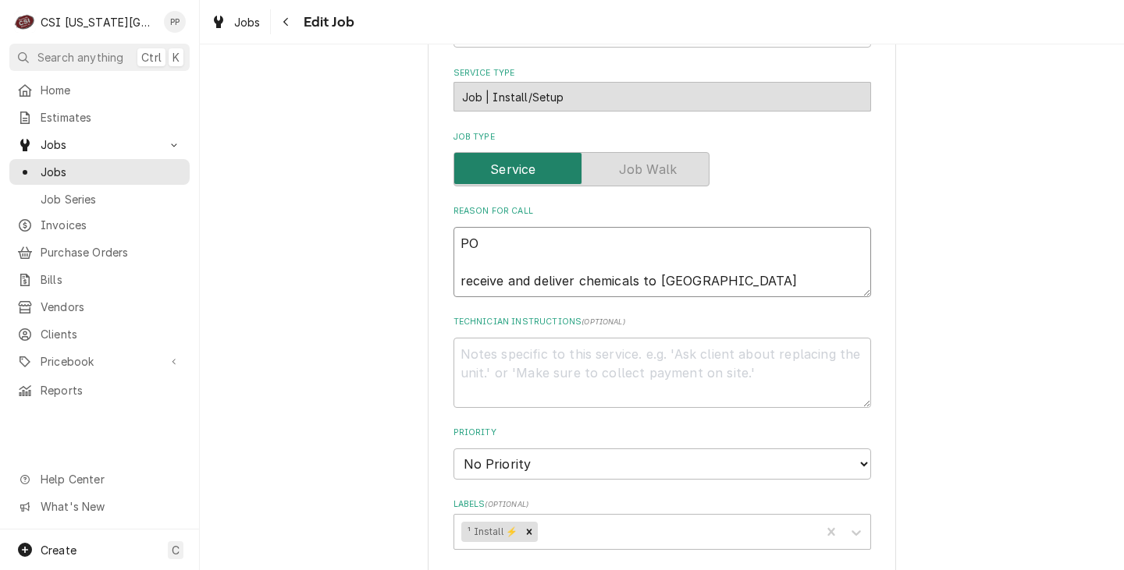
type textarea "PO # receive and deliver chemicals to [GEOGRAPHIC_DATA]"
type textarea "x"
type textarea "PO # receive and deliver chemicals to [GEOGRAPHIC_DATA]"
paste textarea "240260057"
type textarea "x"
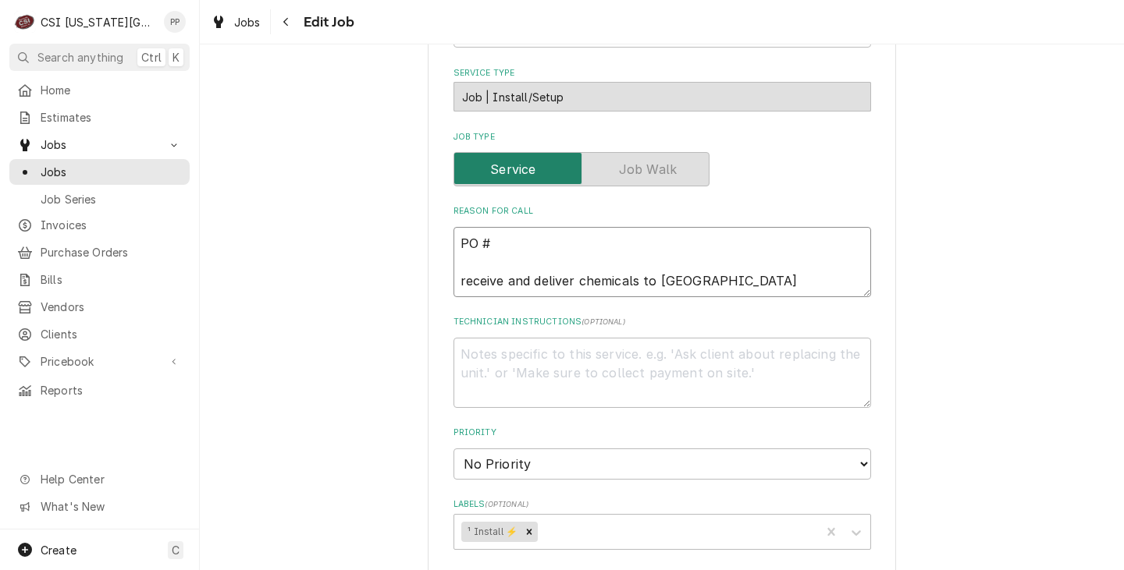
type textarea "PO # 240260057 receive and deliver chemicals to [GEOGRAPHIC_DATA]"
type textarea "x"
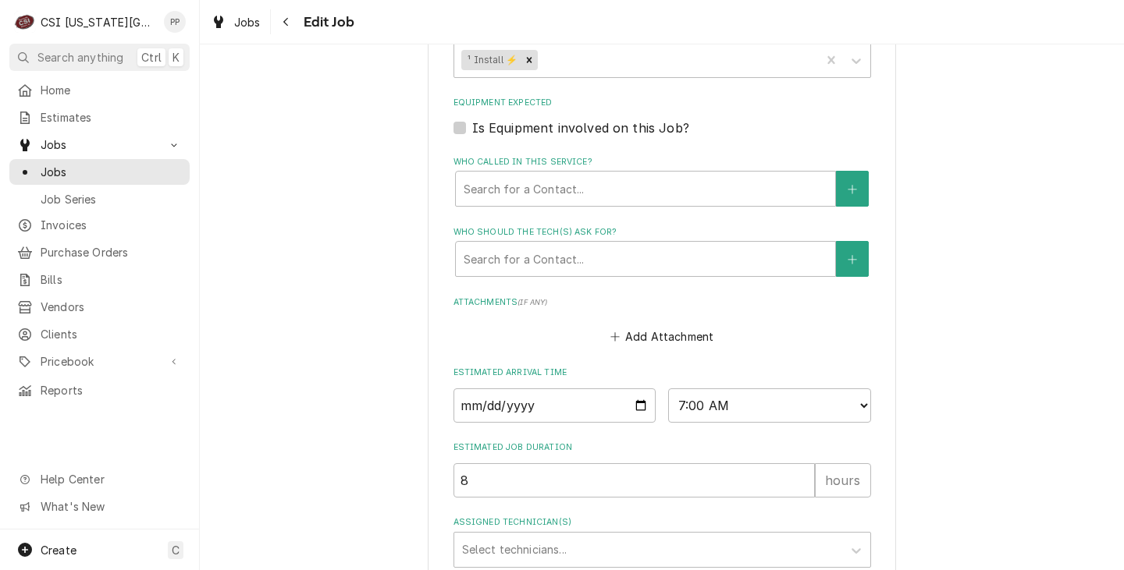
scroll to position [1078, 0]
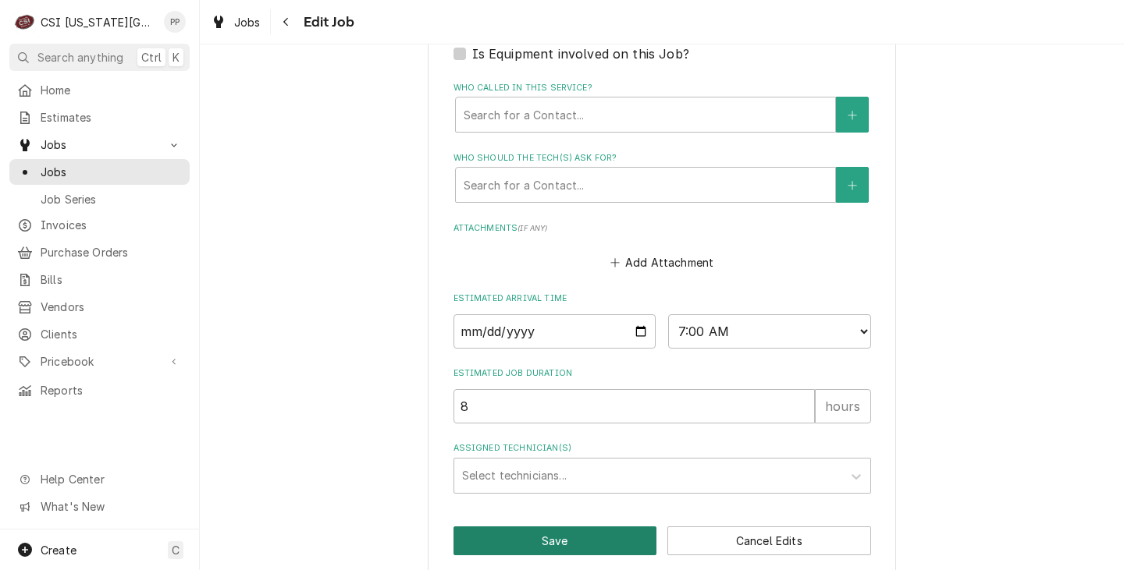
type textarea "PO # 240260057 receive and deliver chemicals to [GEOGRAPHIC_DATA]"
click at [583, 527] on button "Save" at bounding box center [555, 541] width 204 height 29
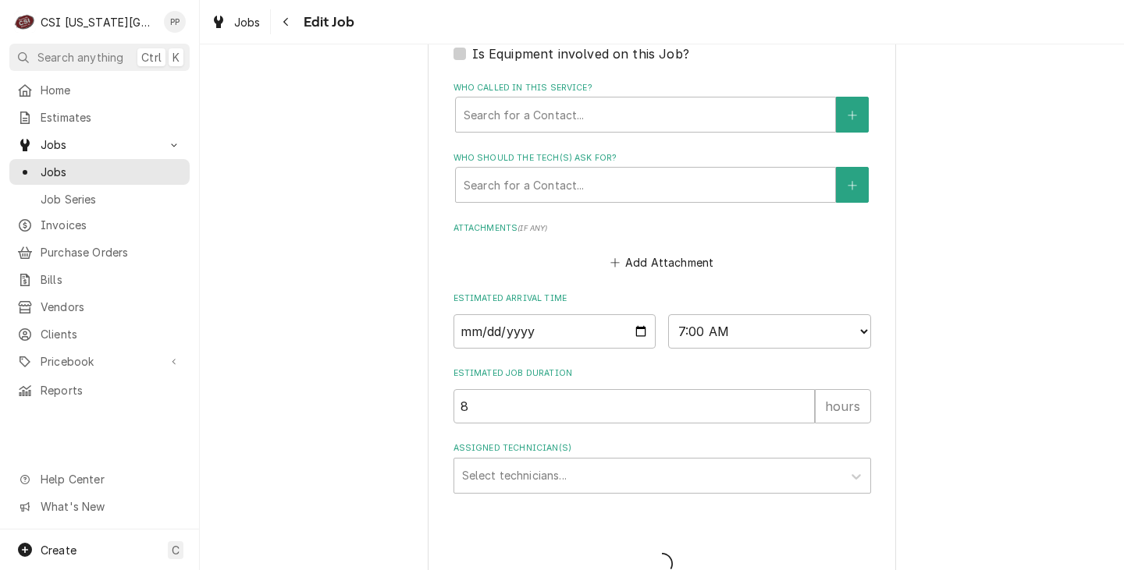
type textarea "x"
